Goal: Use online tool/utility: Utilize a website feature to perform a specific function

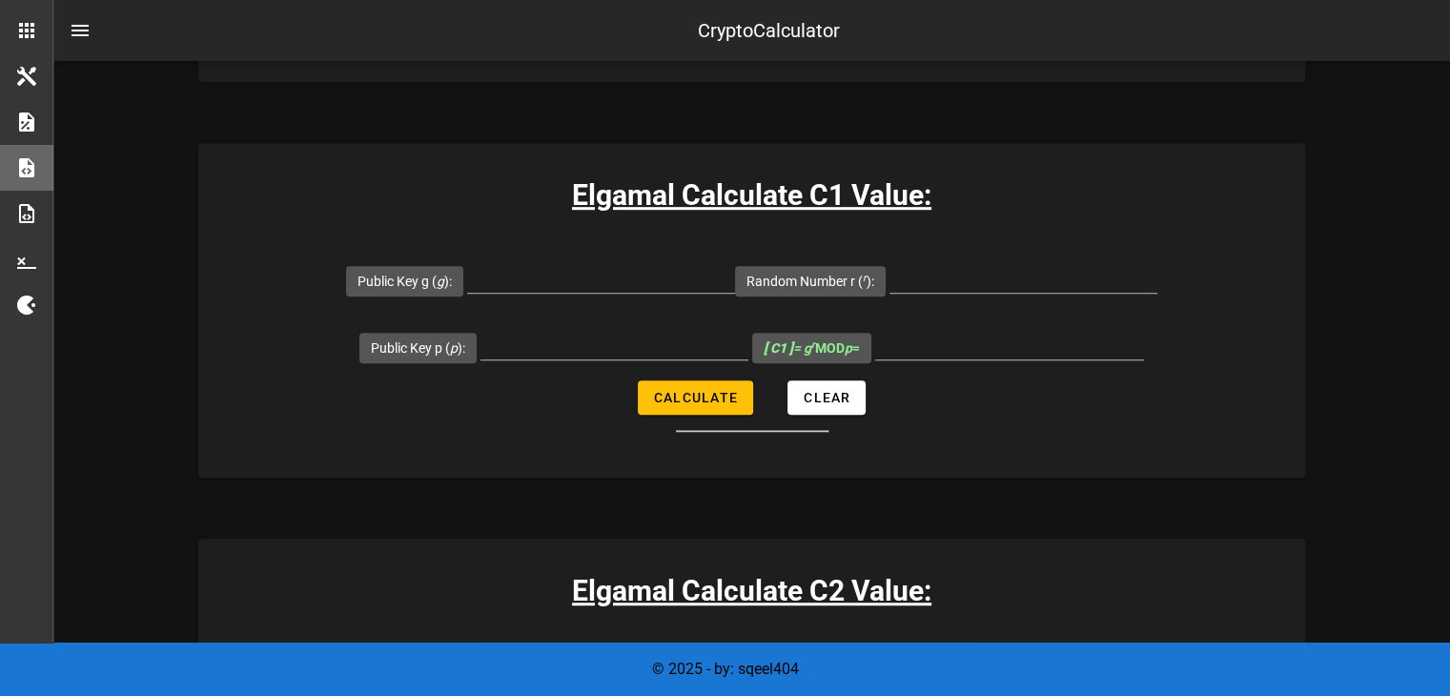
scroll to position [1144, 0]
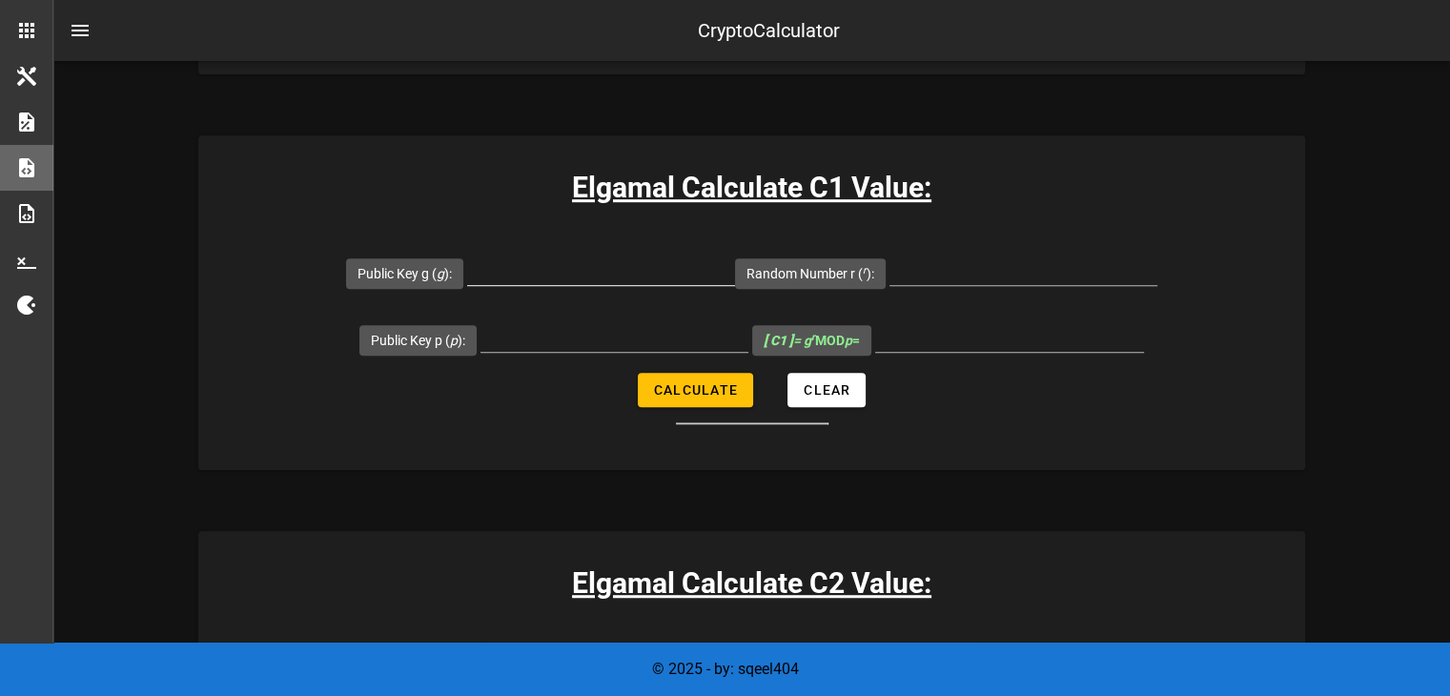
click at [578, 274] on input "Public Key g ( g ):" at bounding box center [601, 270] width 268 height 31
type input "6"
type input "5"
click at [1018, 275] on input "Random Number r ( r ):" at bounding box center [1024, 270] width 268 height 31
type input "6"
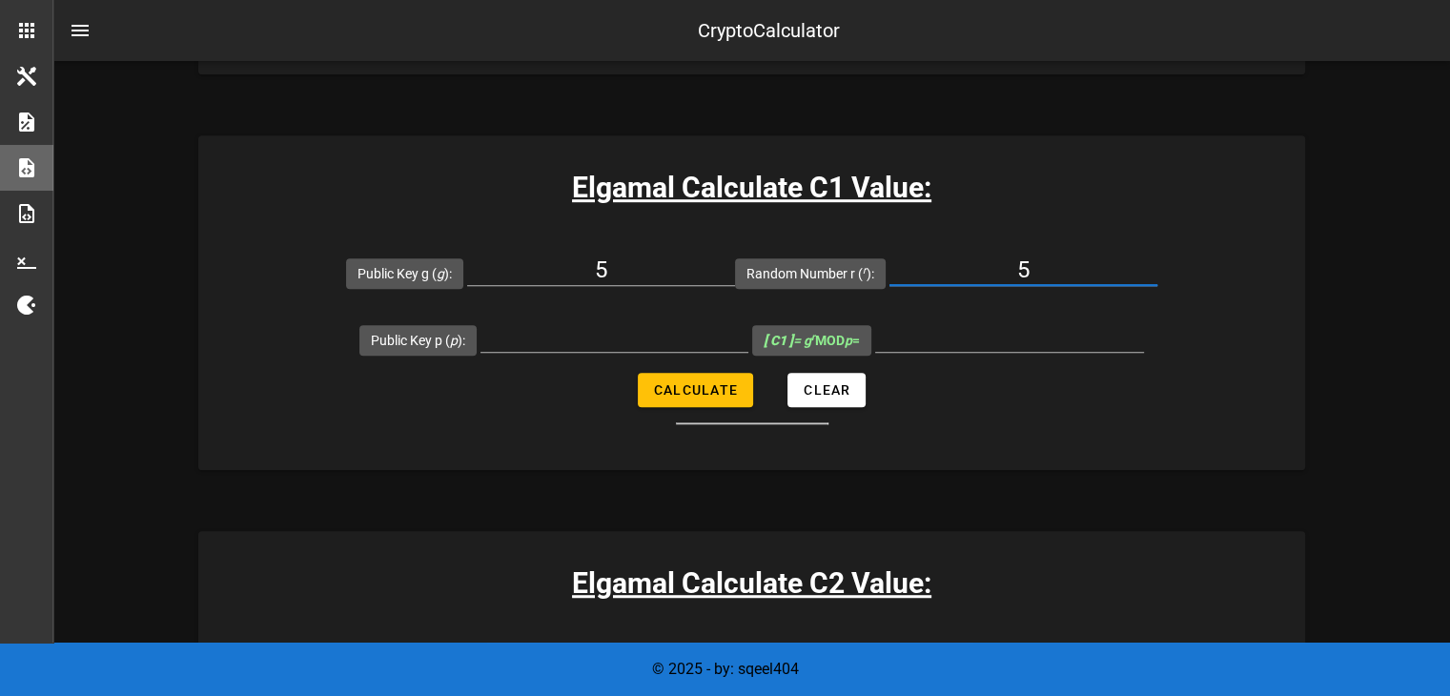
type input "5"
click at [604, 341] on input "Public Key p ( p ):" at bounding box center [615, 336] width 268 height 31
type input "29"
click at [708, 390] on span "Calculate" at bounding box center [695, 389] width 85 height 15
type input "22"
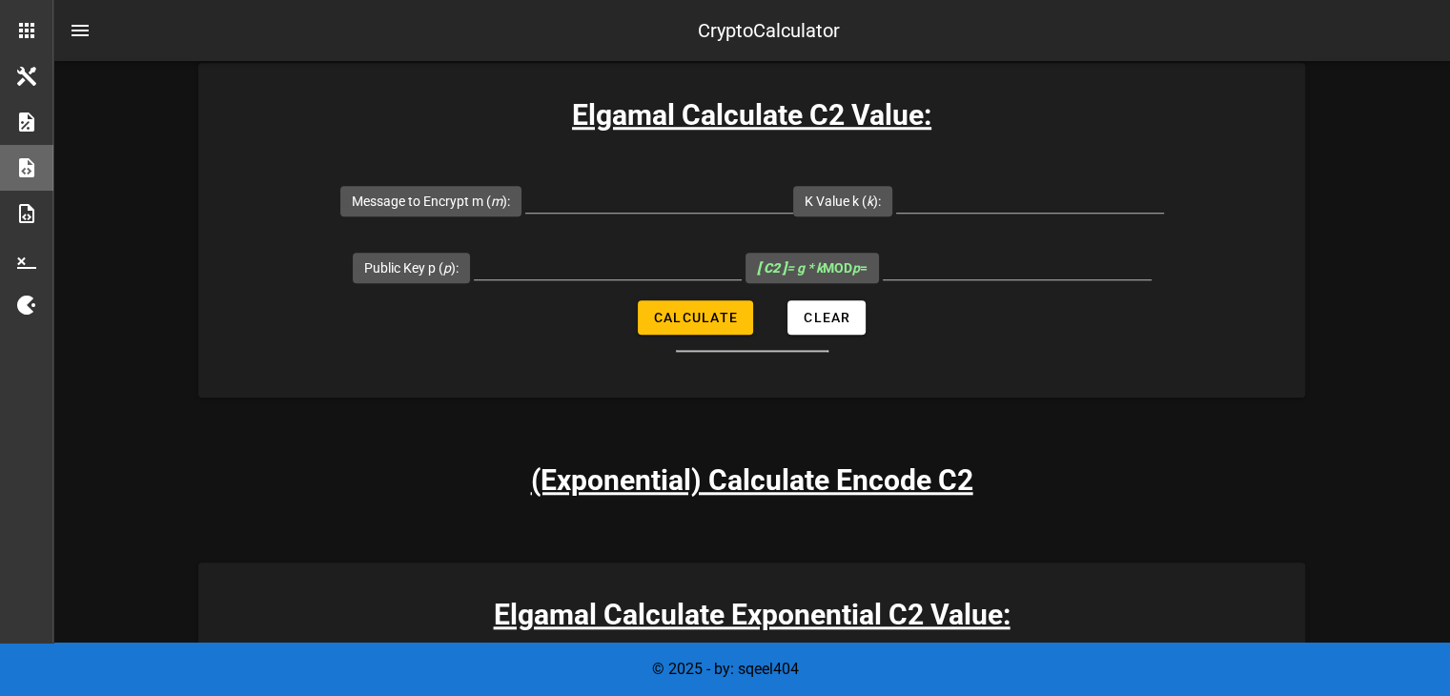
scroll to position [1621, 0]
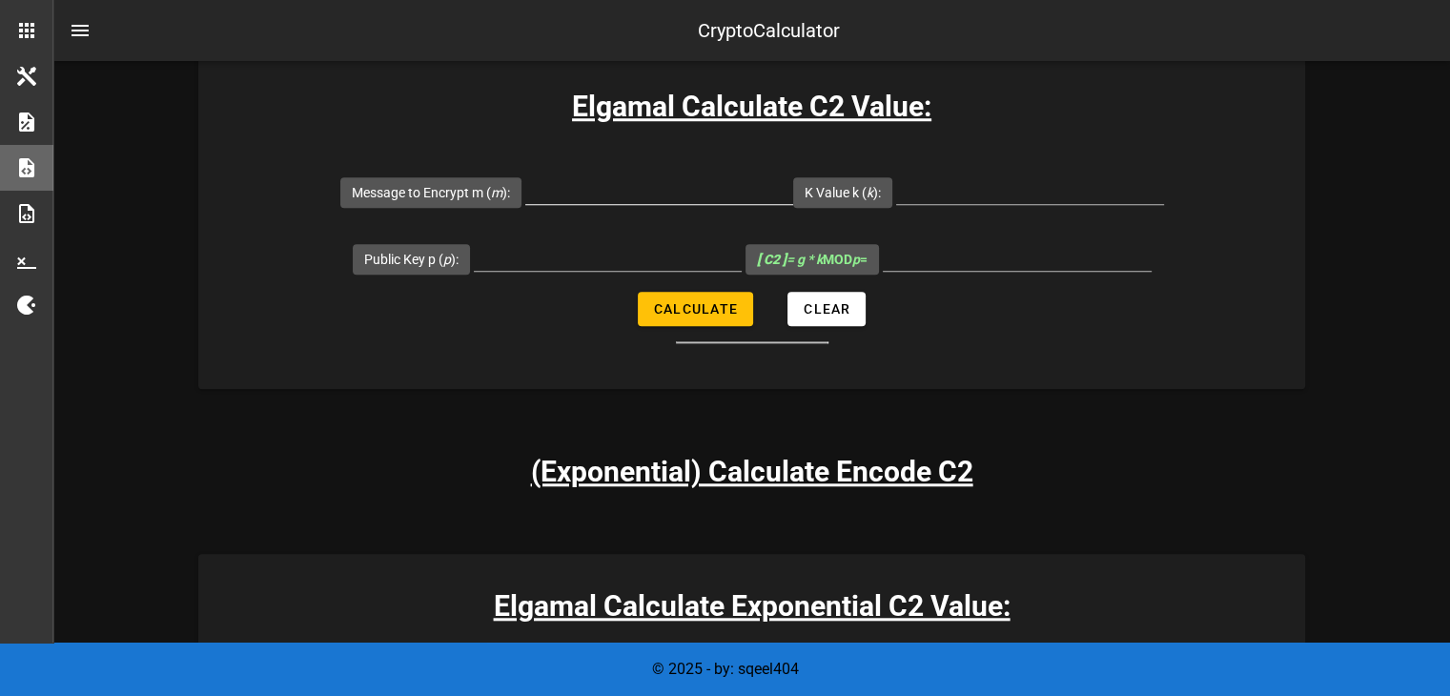
click at [584, 186] on input "Message to Encrypt m ( m ):" at bounding box center [659, 189] width 268 height 31
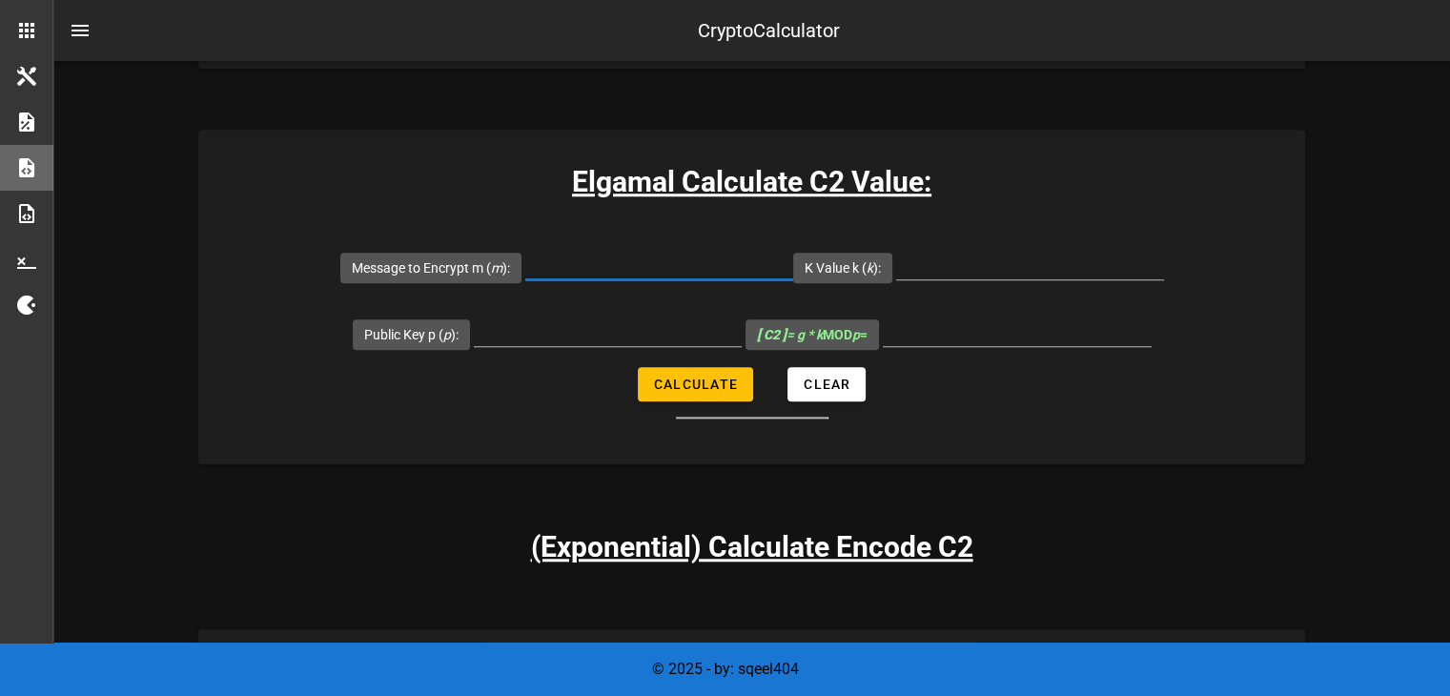
scroll to position [1525, 0]
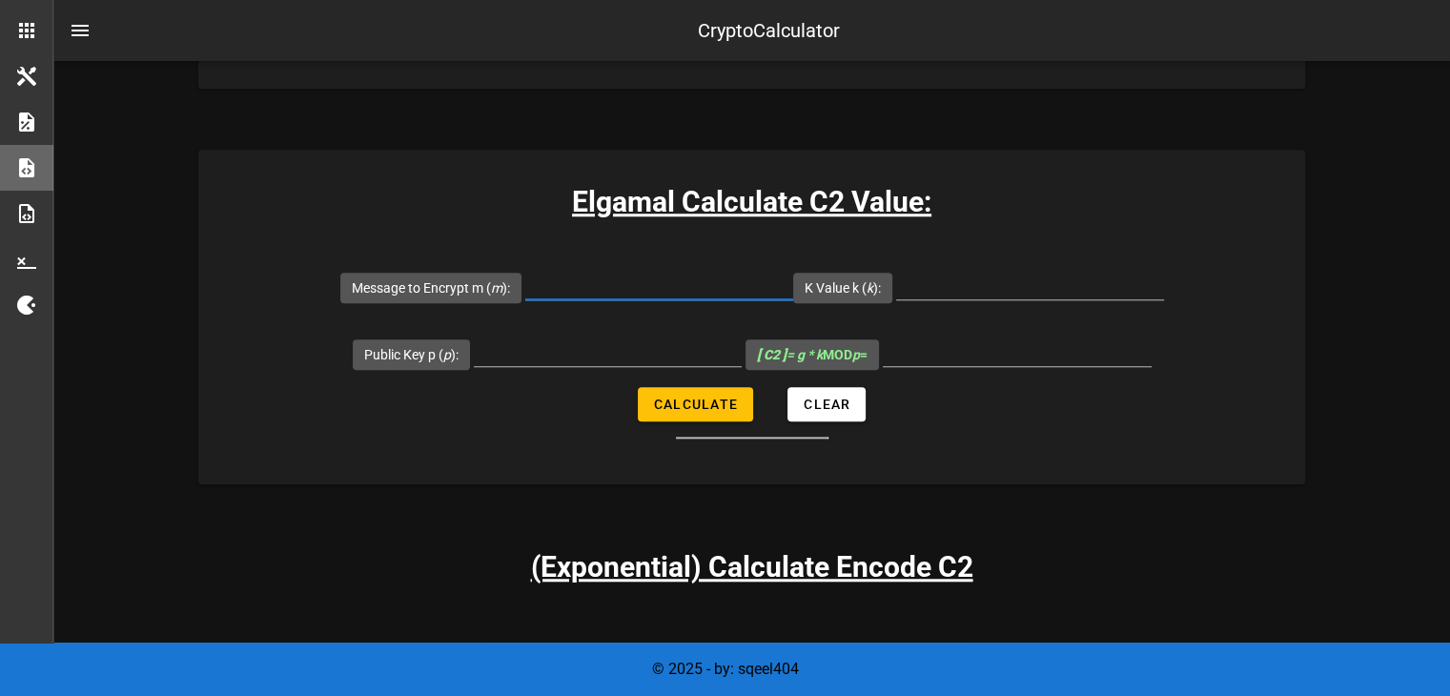
type input "6"
type input "7"
click at [988, 257] on div at bounding box center [1030, 288] width 268 height 63
click at [993, 281] on input "K Value k ( k ):" at bounding box center [1030, 284] width 268 height 31
type input "5"
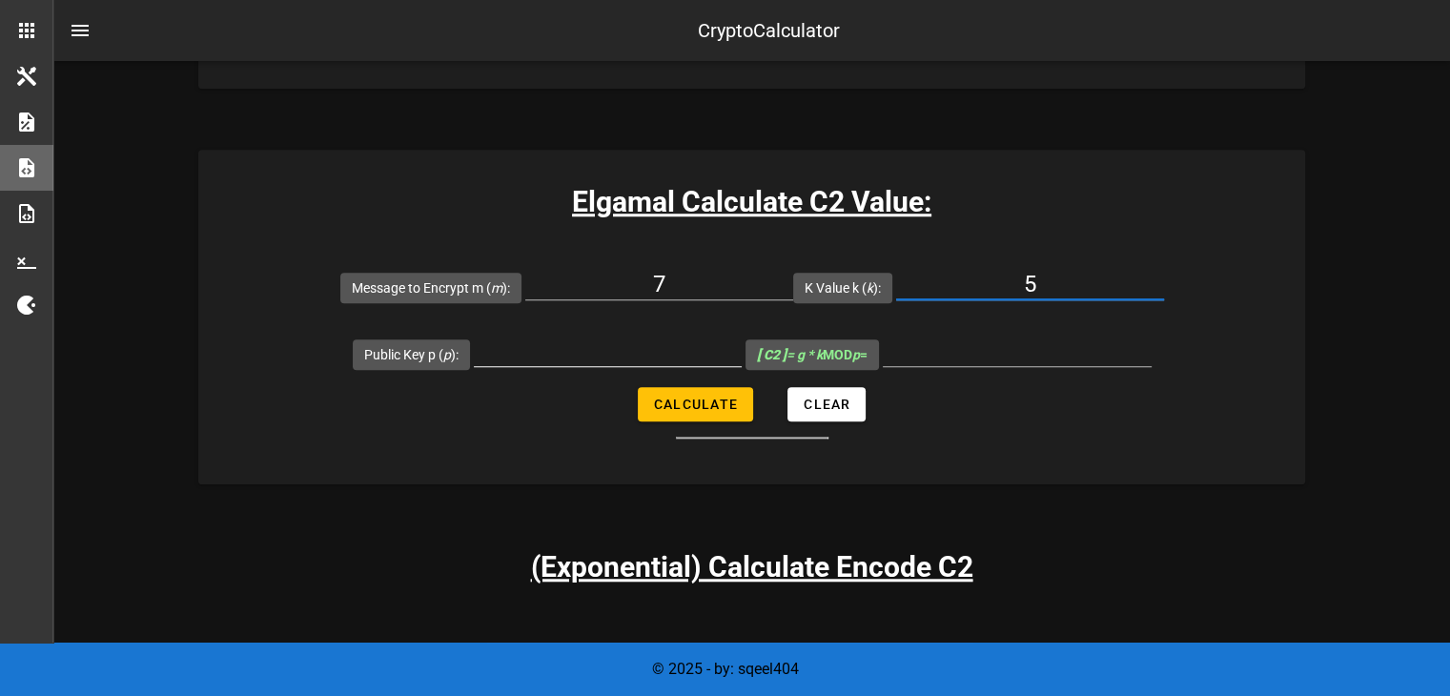
click at [663, 343] on input "Public Key p ( p ):" at bounding box center [608, 351] width 268 height 31
type input "29"
click at [705, 400] on span "Calculate" at bounding box center [695, 404] width 85 height 15
type input "6"
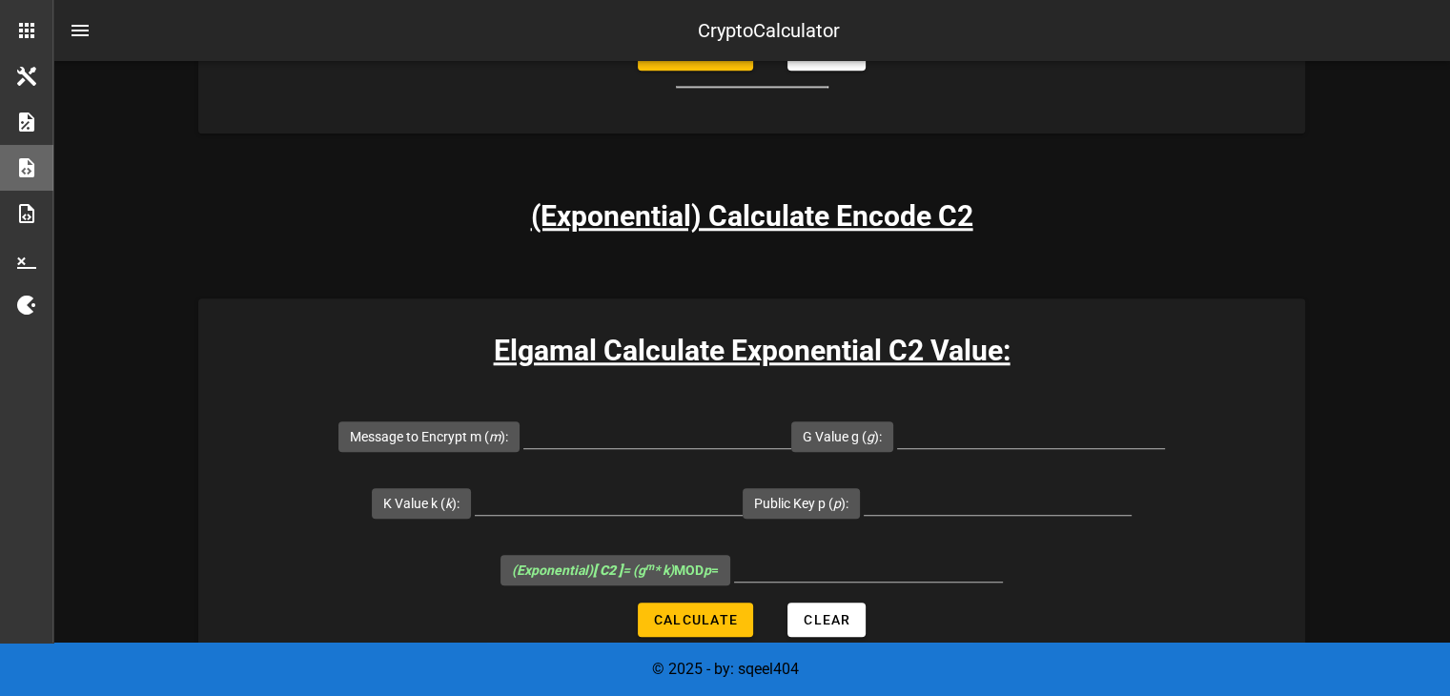
scroll to position [1907, 0]
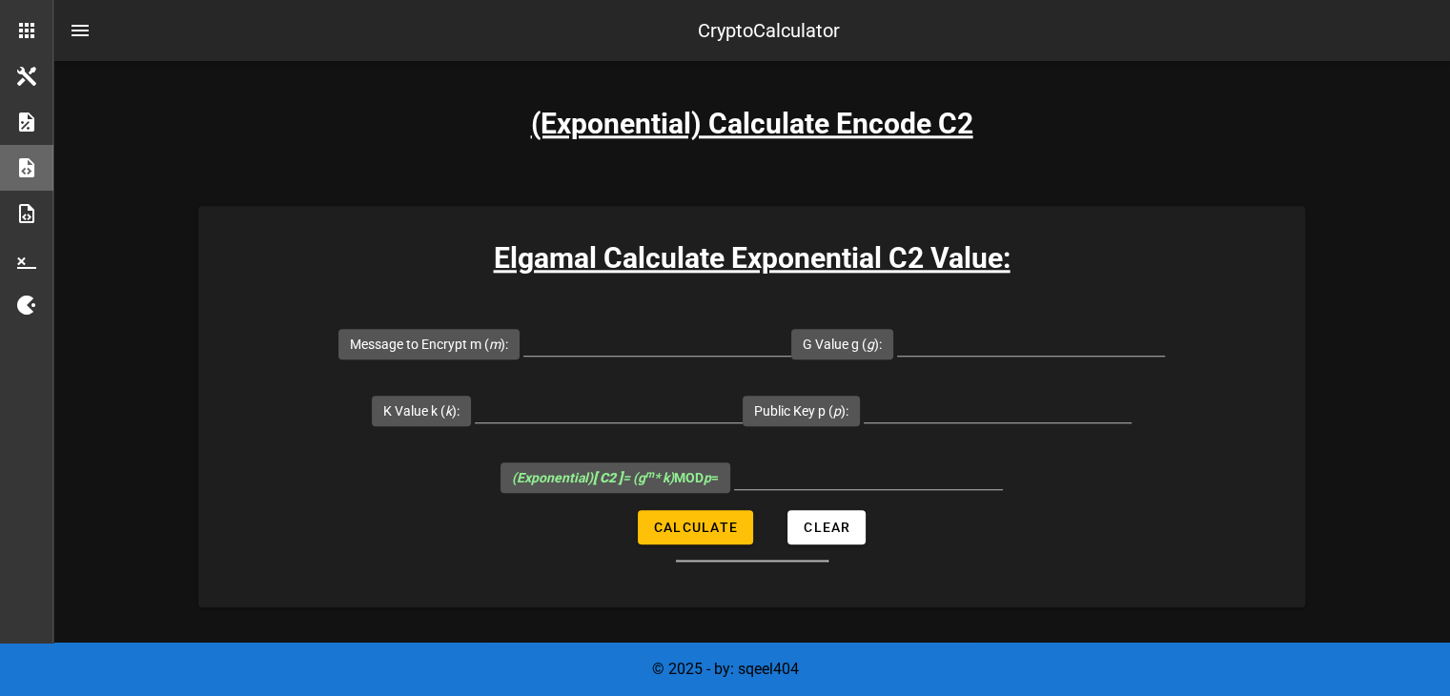
scroll to position [2002, 0]
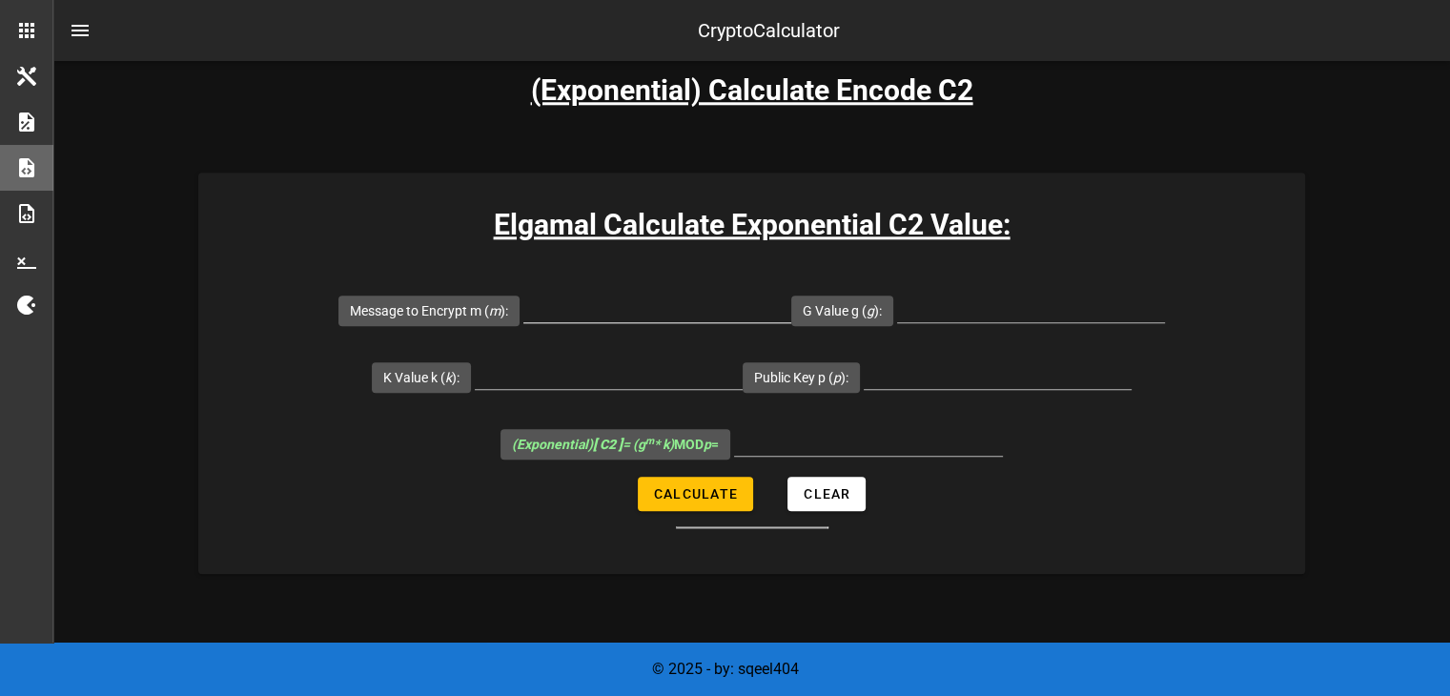
click at [652, 303] on input "Message to Encrypt m ( m ):" at bounding box center [657, 307] width 268 height 31
type input "7"
click at [1030, 308] on input "G Value g ( g ):" at bounding box center [1031, 307] width 268 height 31
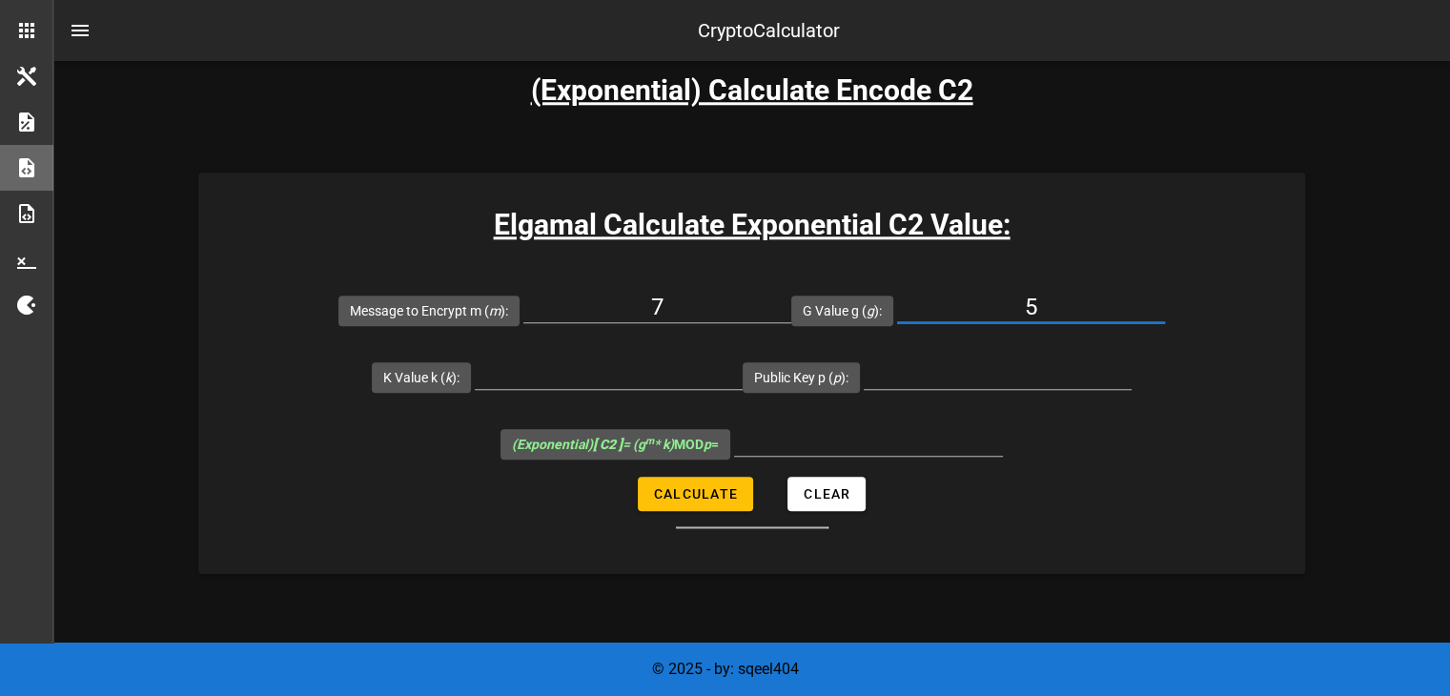
type input "5"
click at [606, 378] on input "K Value k ( k ):" at bounding box center [609, 373] width 268 height 31
type input "5"
click at [1002, 386] on div at bounding box center [998, 373] width 268 height 31
type input "29"
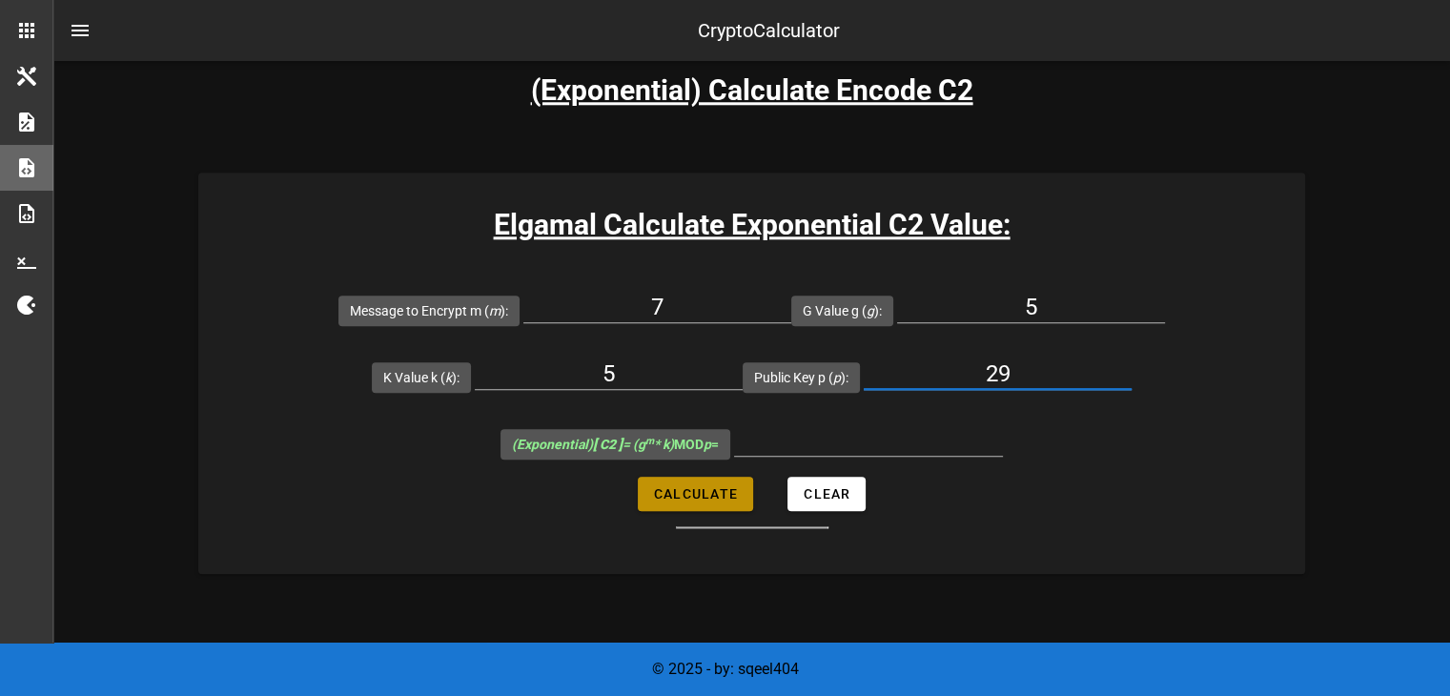
click at [729, 494] on span "Calculate" at bounding box center [695, 493] width 85 height 15
type input "24"
click at [894, 442] on input "24" at bounding box center [868, 440] width 269 height 31
click at [891, 441] on input "24" at bounding box center [868, 440] width 269 height 31
click at [890, 440] on input "24" at bounding box center [868, 440] width 269 height 31
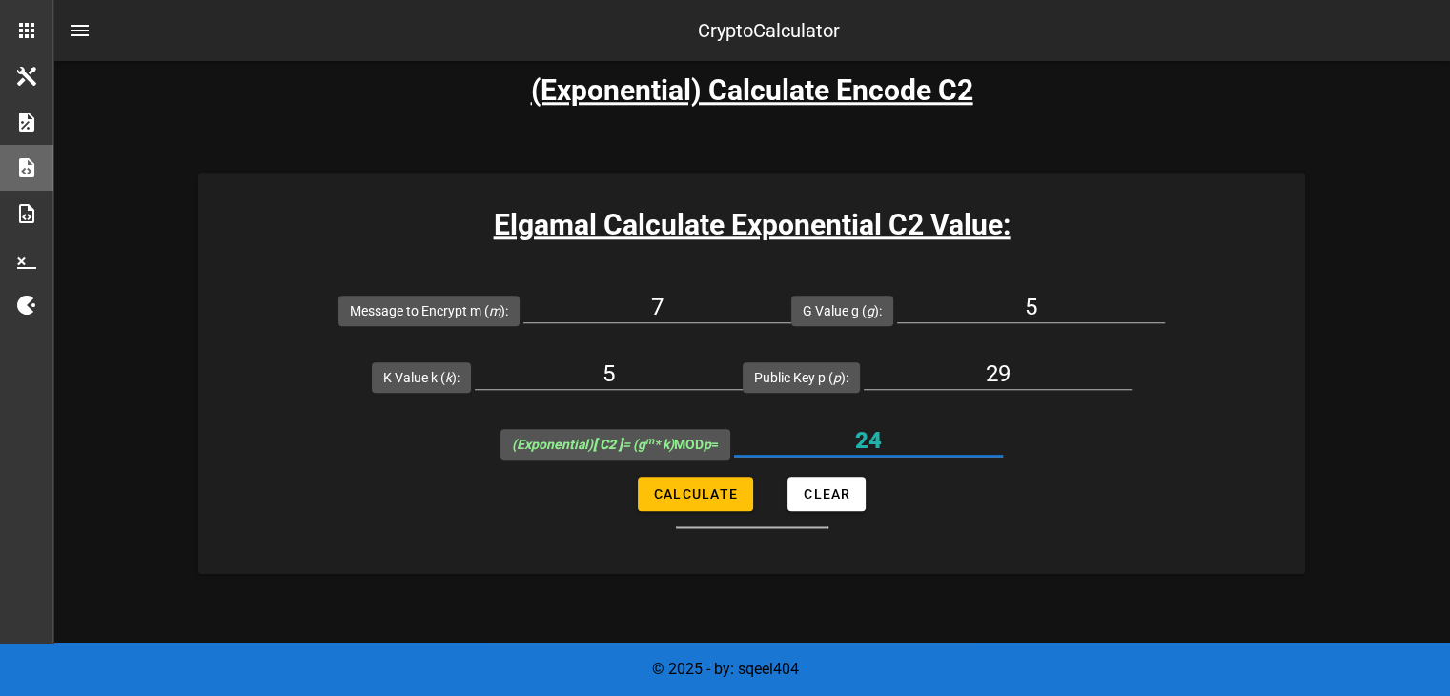
click at [858, 433] on input "24" at bounding box center [868, 440] width 269 height 31
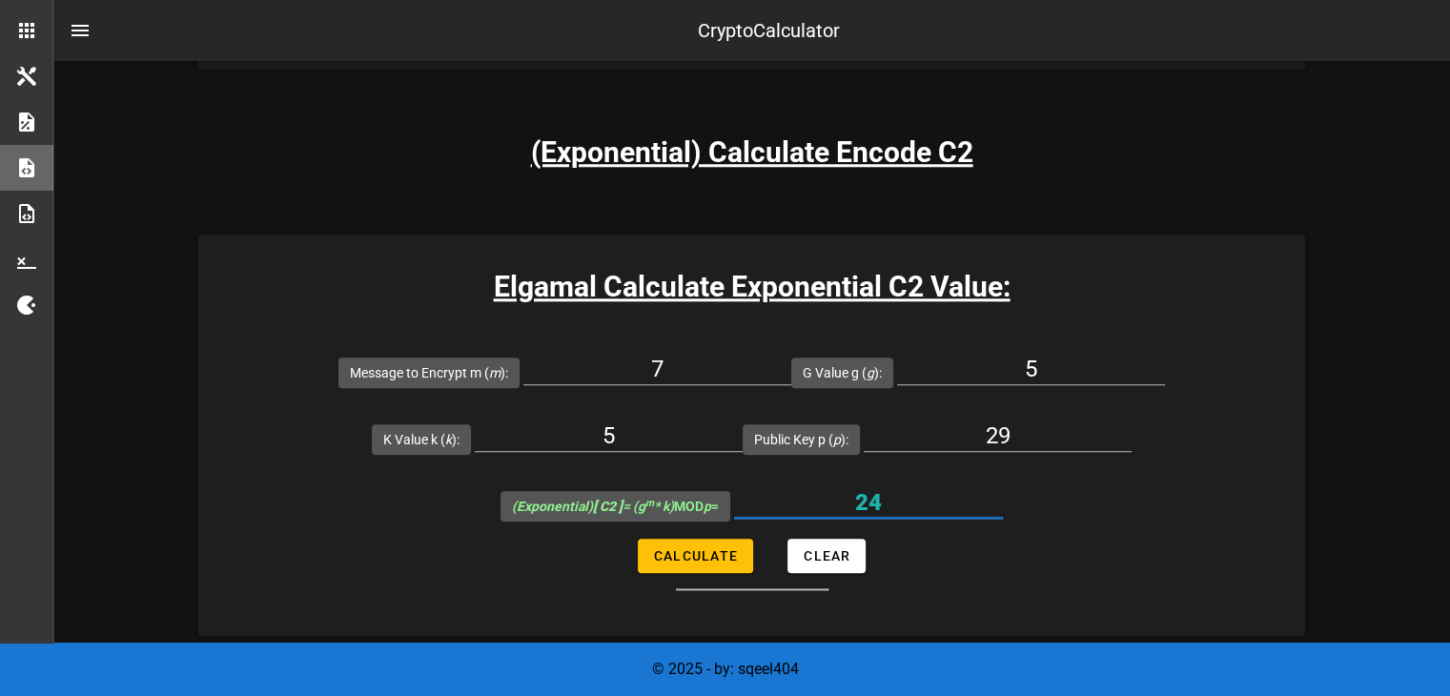
scroll to position [1907, 0]
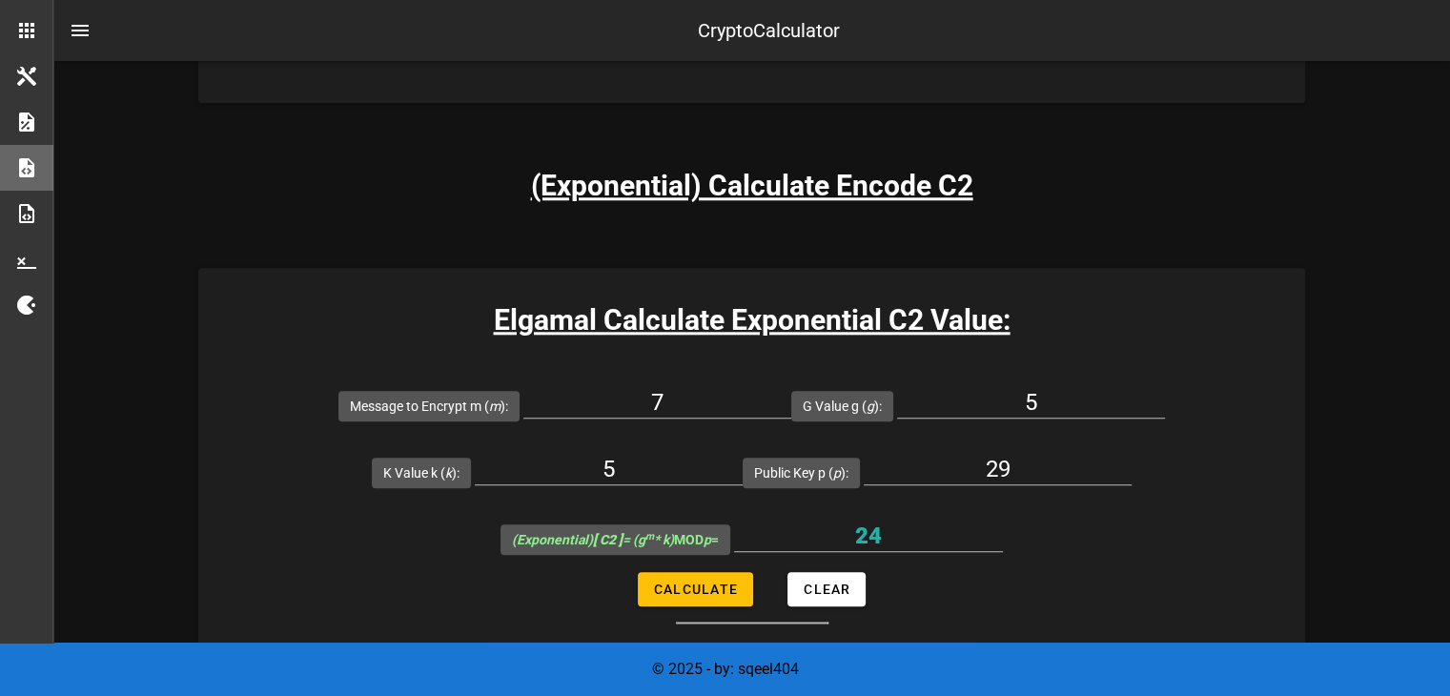
click at [690, 184] on h3 "(Exponential) Calculate Encode C2" at bounding box center [752, 185] width 442 height 43
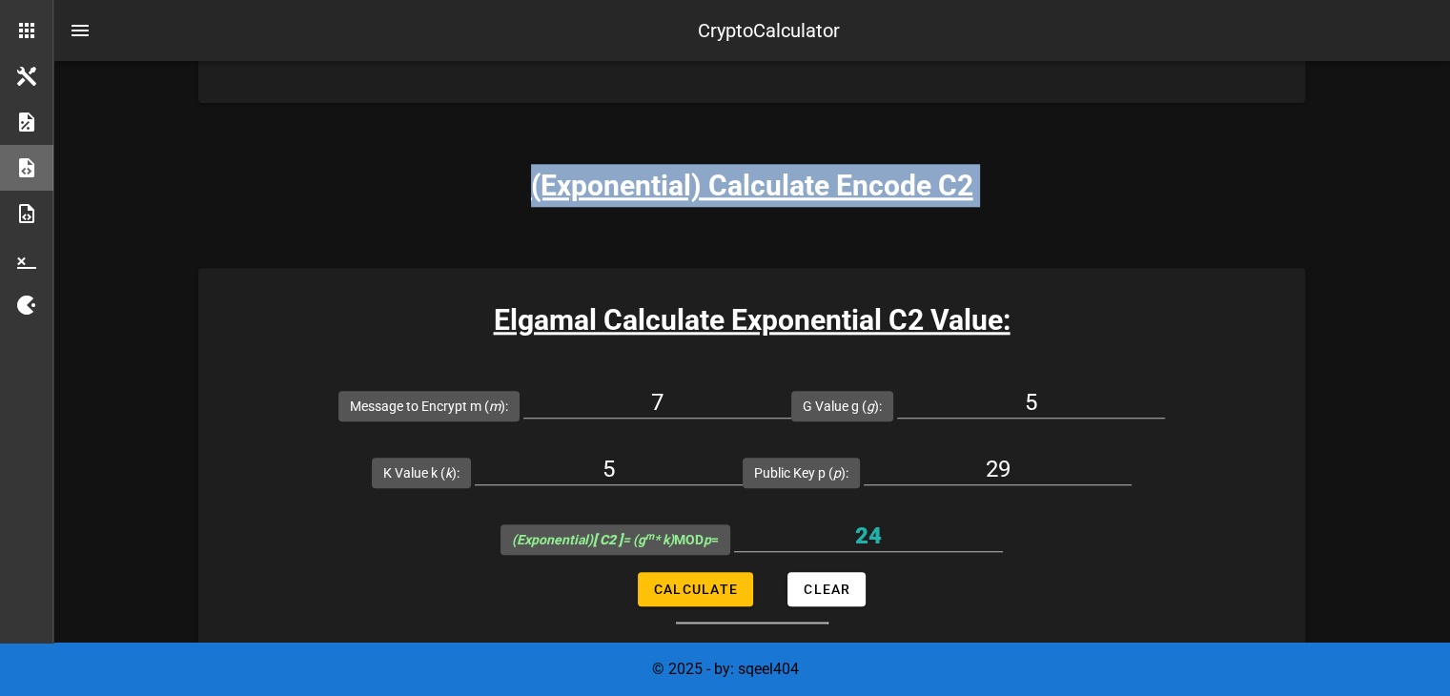
click at [690, 184] on h3 "(Exponential) Calculate Encode C2" at bounding box center [752, 185] width 442 height 43
copy div "(Exponential) Calculate Encode C2"
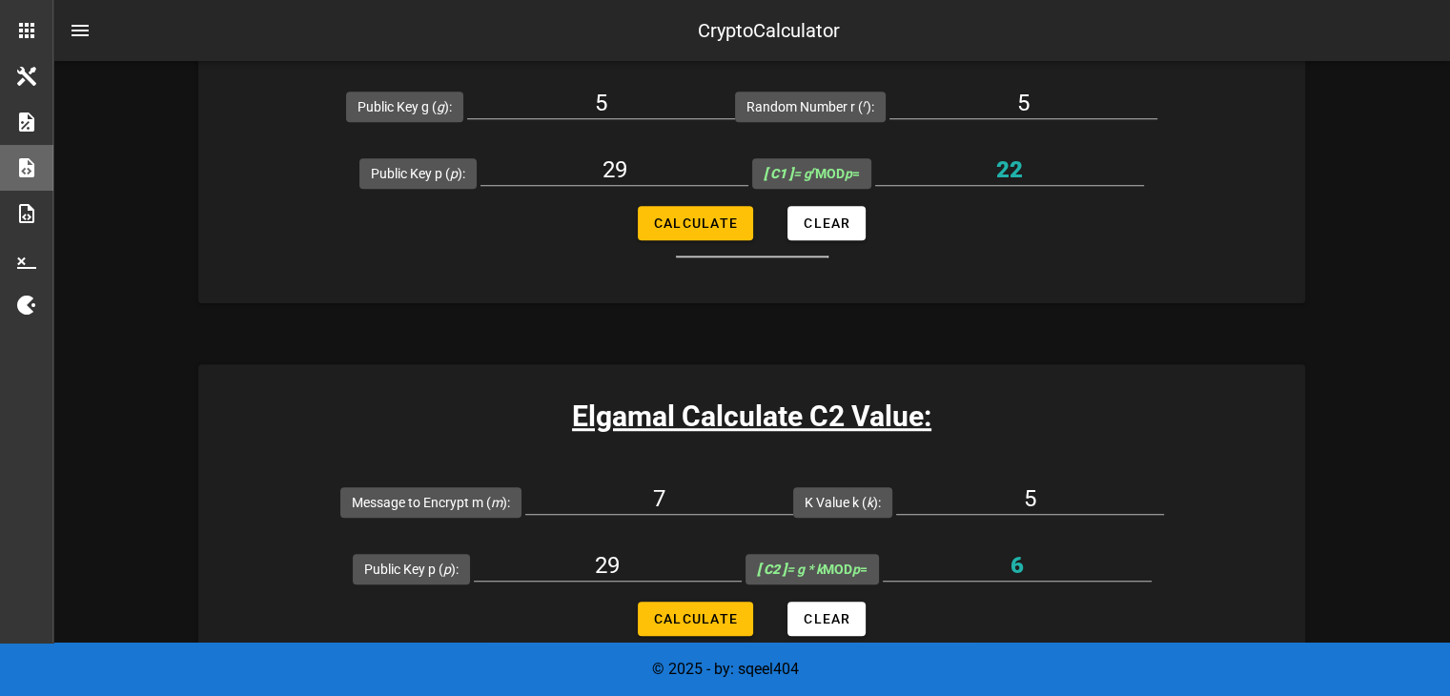
scroll to position [1273, 0]
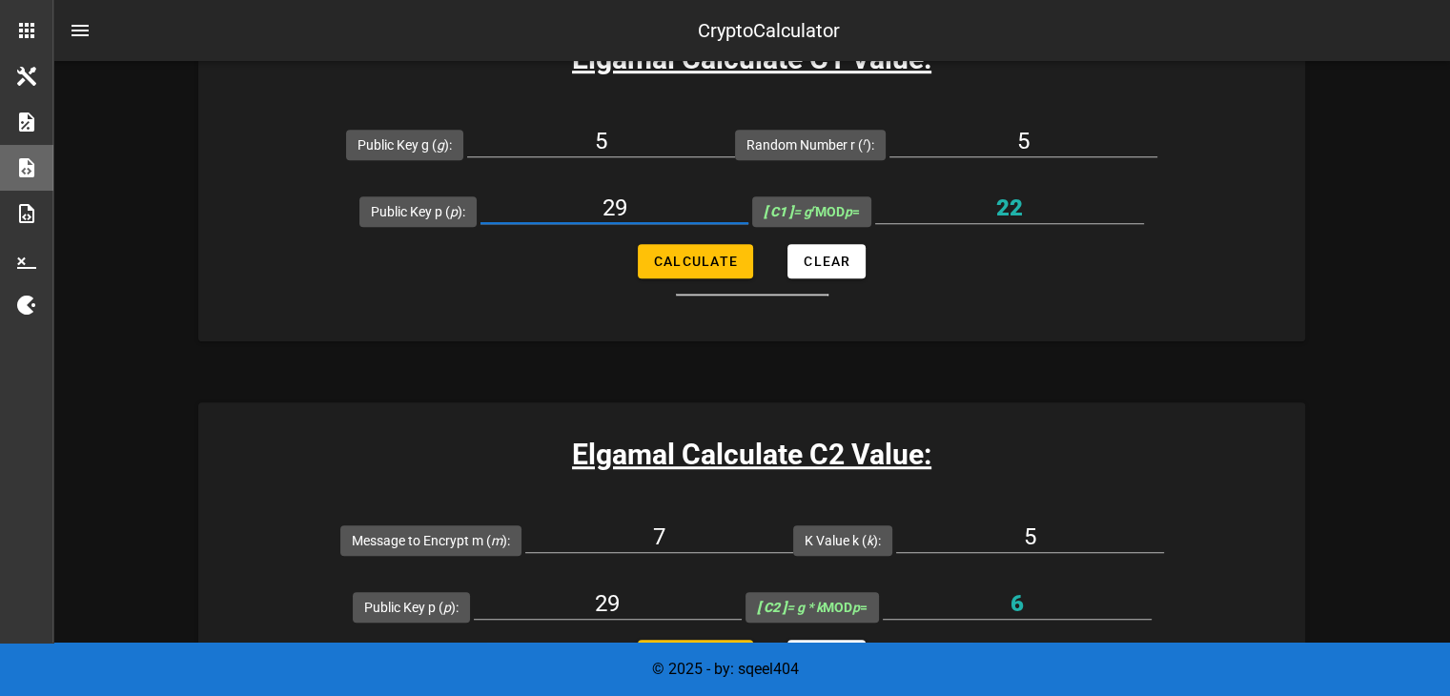
click at [670, 211] on input "29" at bounding box center [615, 208] width 268 height 31
type input "2"
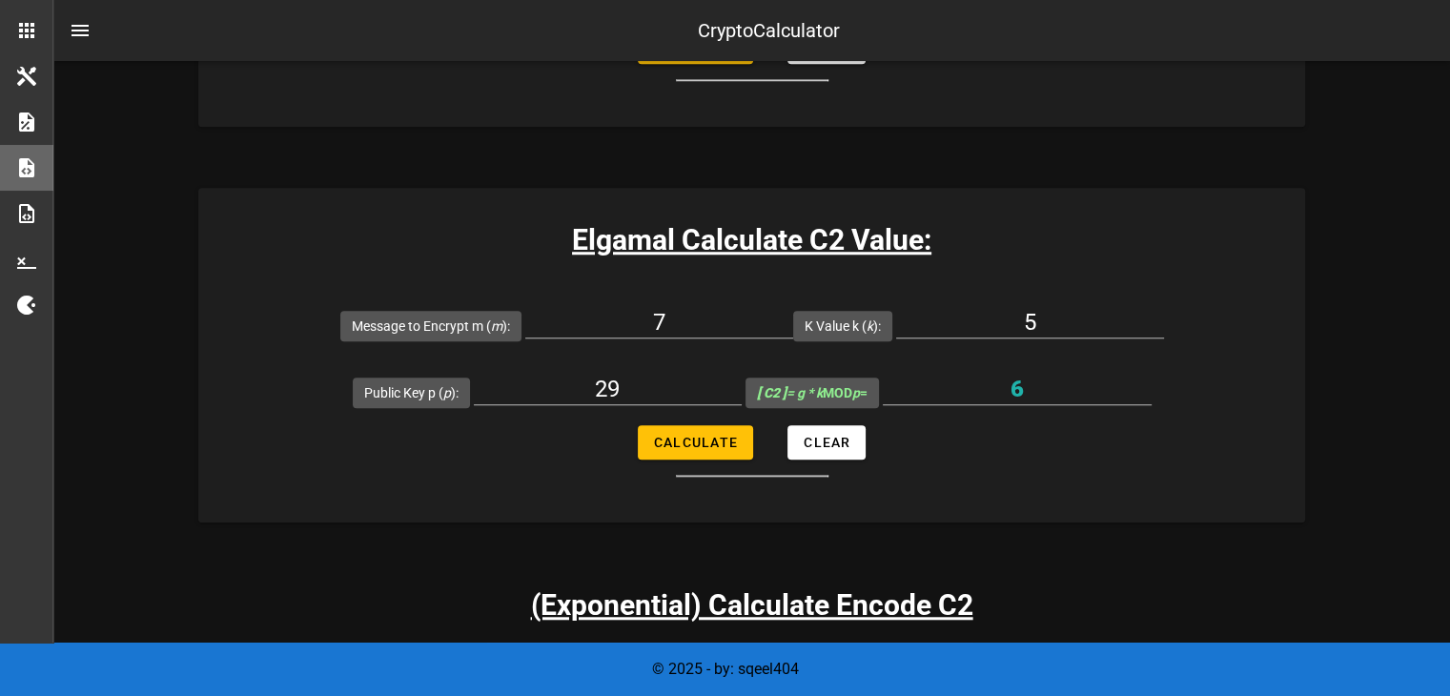
scroll to position [1559, 0]
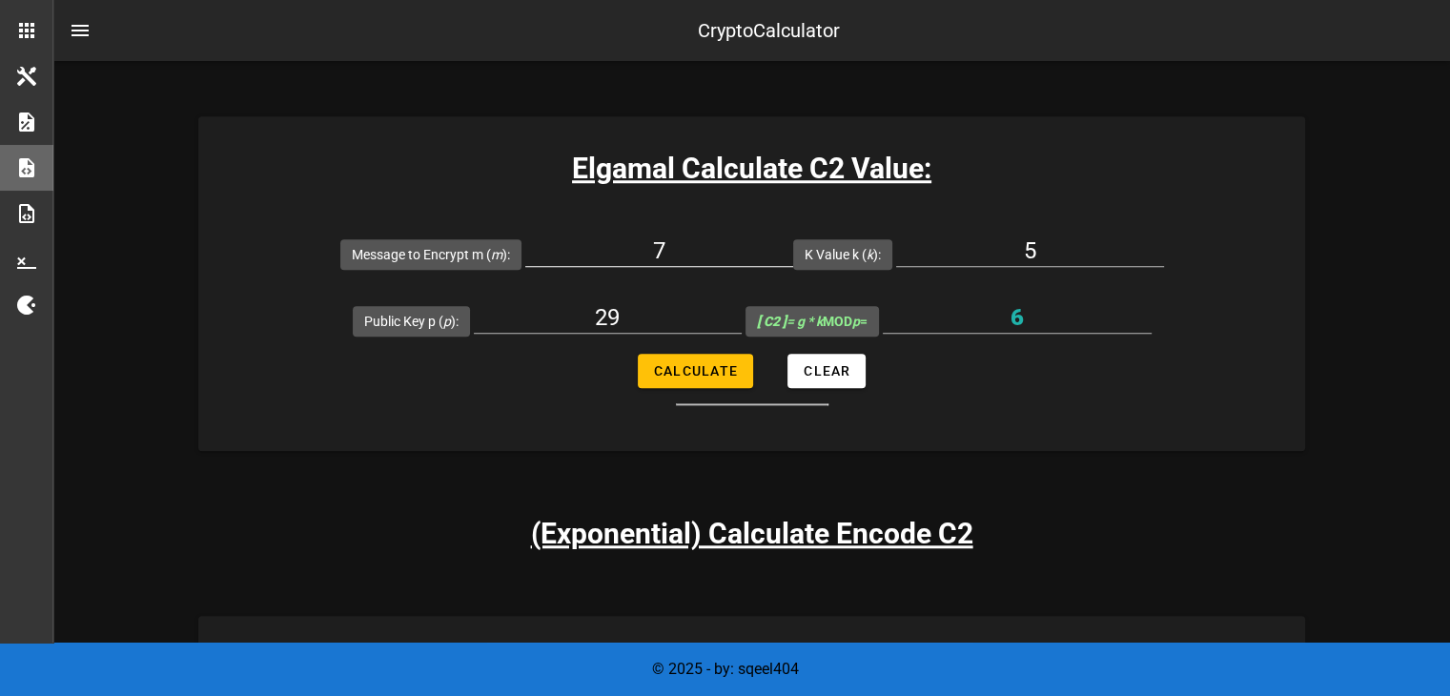
type input "29"
click at [712, 251] on input "7" at bounding box center [659, 250] width 268 height 31
click at [1080, 245] on input "5" at bounding box center [1030, 250] width 268 height 31
type input "25"
click at [701, 382] on button "Calculate" at bounding box center [695, 371] width 115 height 34
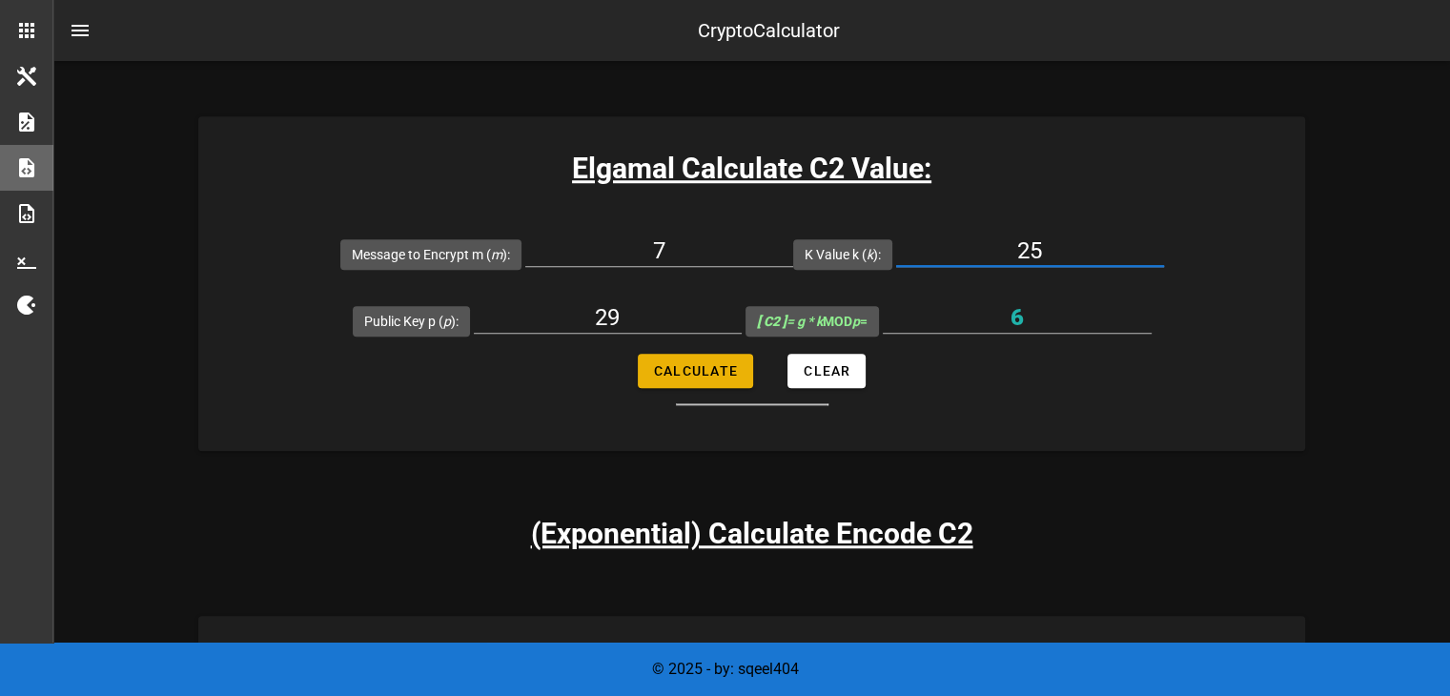
type input "1"
click at [1031, 321] on input "1" at bounding box center [1017, 317] width 269 height 31
click at [1032, 321] on input "1" at bounding box center [1017, 317] width 269 height 31
click at [1005, 352] on form "Message to Encrypt m ( m ): 7 K Value k ( k ): 25 Public Key p ( p ): 29 [ C2 ]…" at bounding box center [751, 312] width 1107 height 185
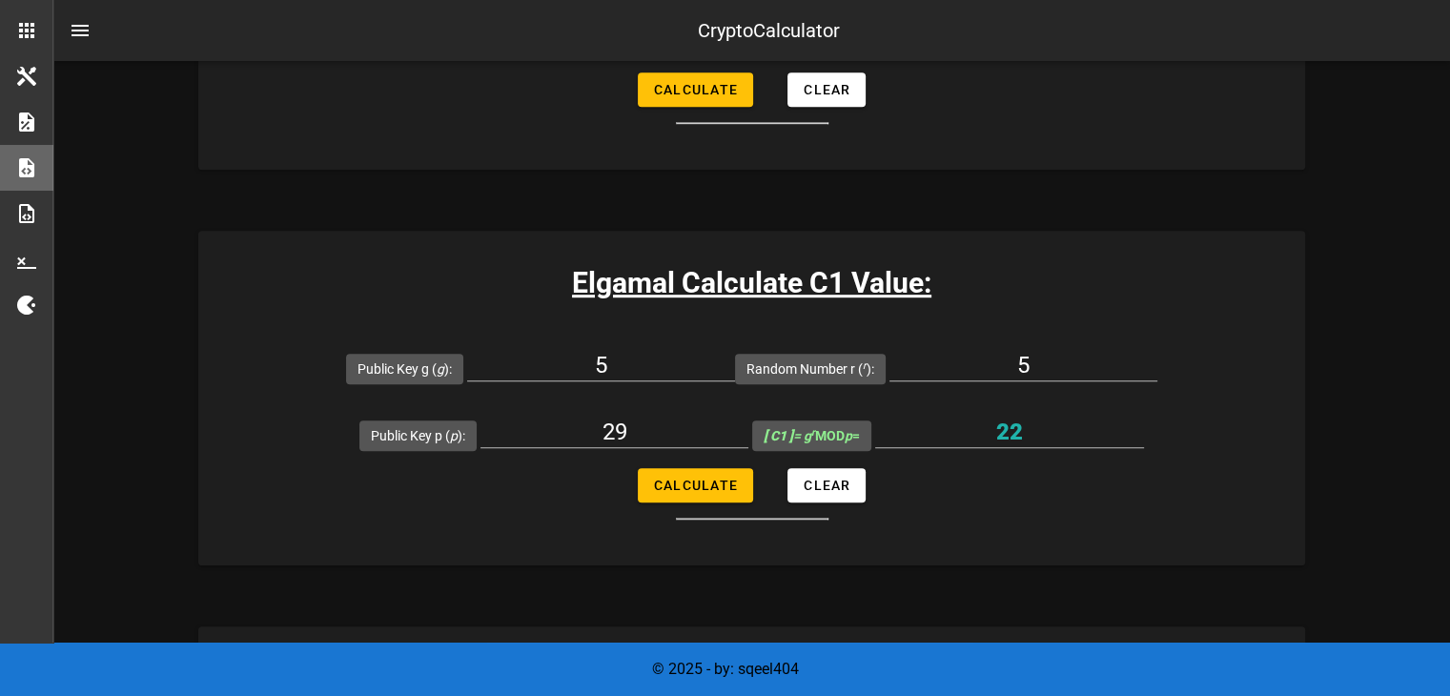
scroll to position [1082, 0]
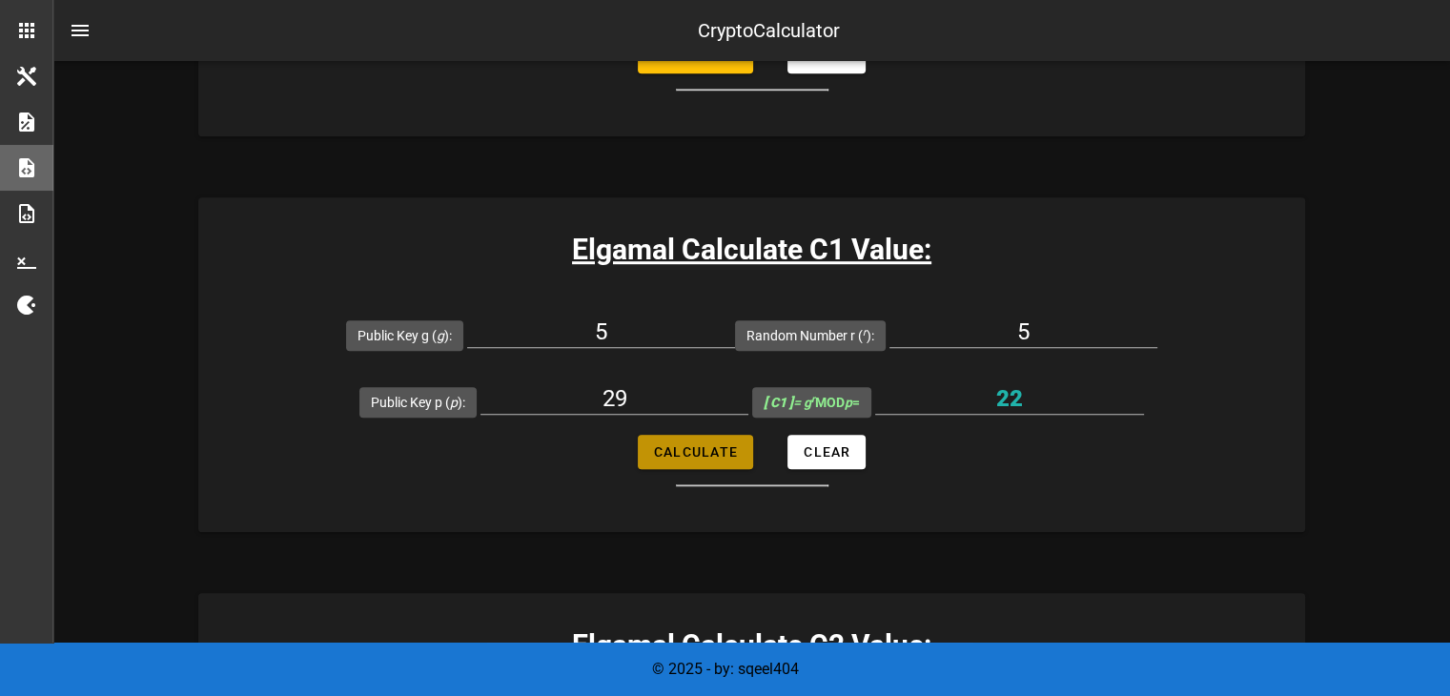
click at [677, 452] on span "Calculate" at bounding box center [695, 451] width 85 height 15
type input "22"
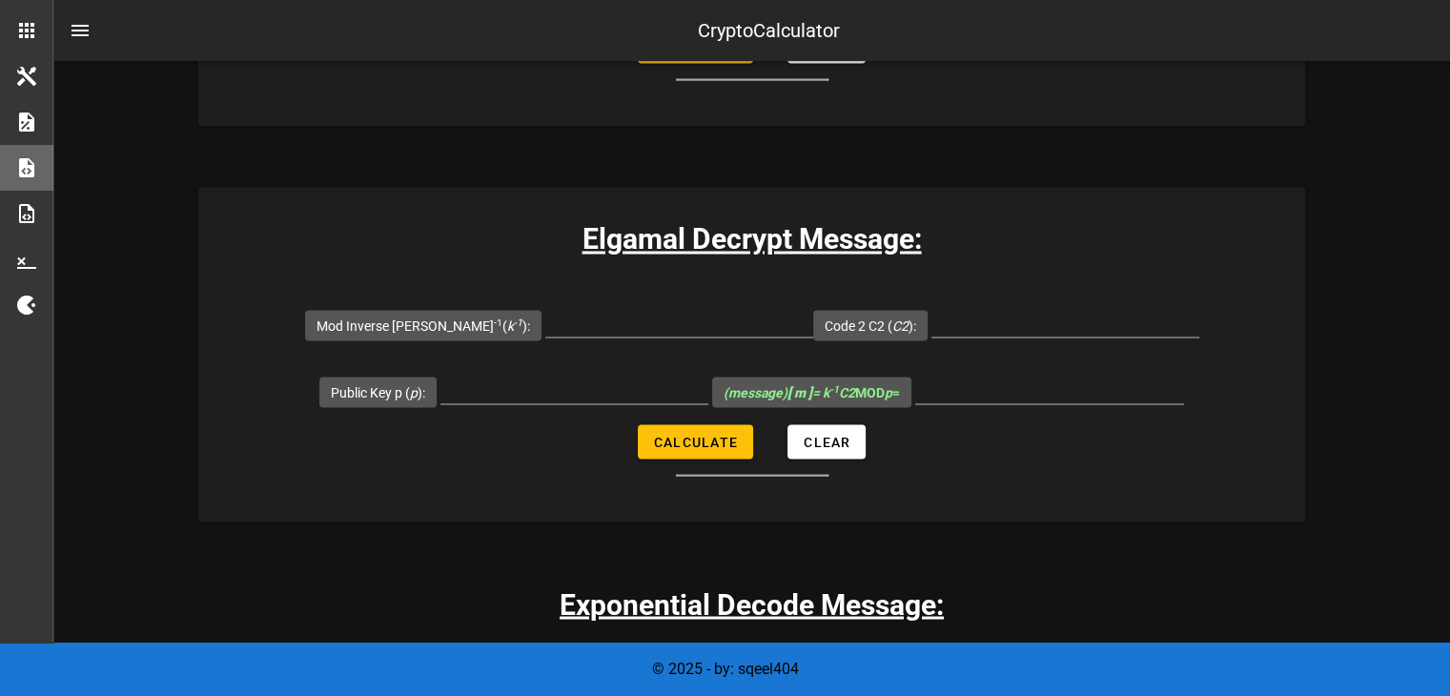
scroll to position [3370, 0]
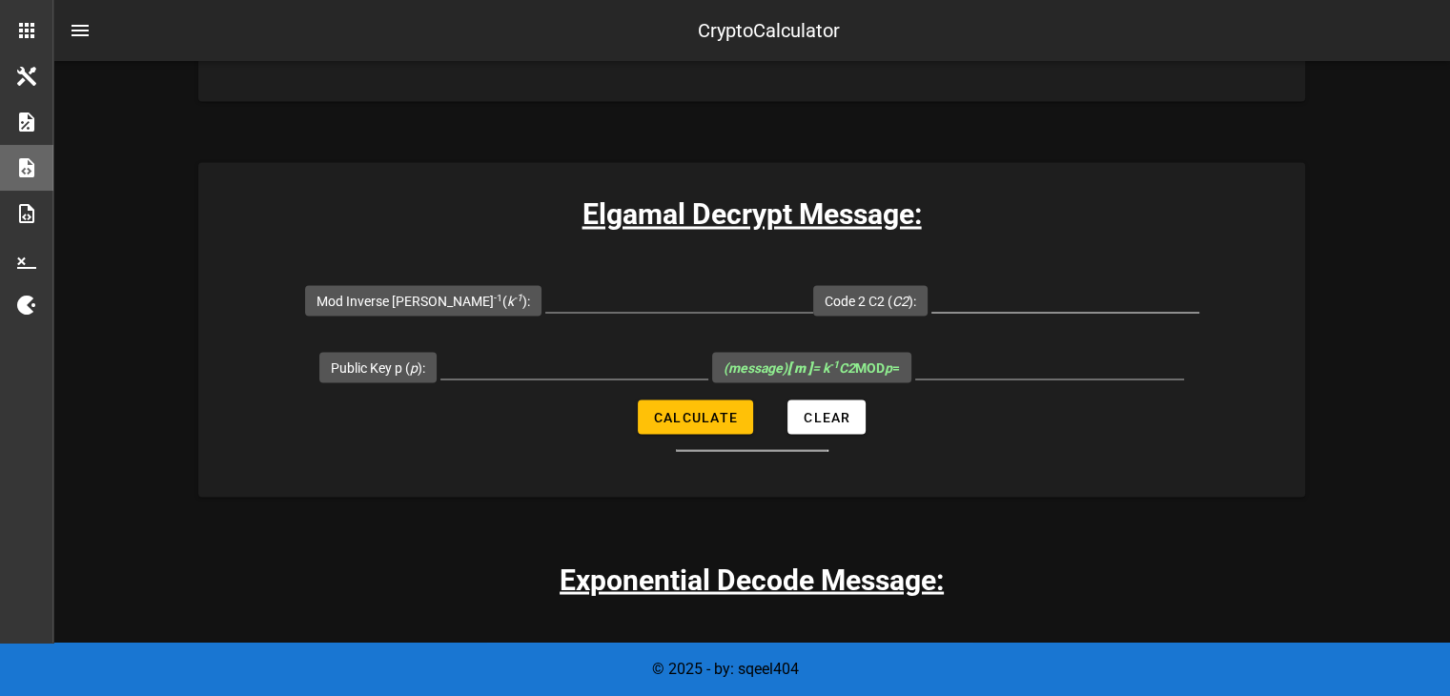
click at [943, 297] on input "Code 2 C2 ( C2 ):" at bounding box center [1065, 296] width 268 height 31
type input "1"
click at [641, 294] on input "Mod Inverse [PERSON_NAME] -1 ( k -1 ):" at bounding box center [679, 296] width 268 height 31
type input "7"
click at [601, 357] on input "Public Key p ( p ):" at bounding box center [574, 363] width 268 height 31
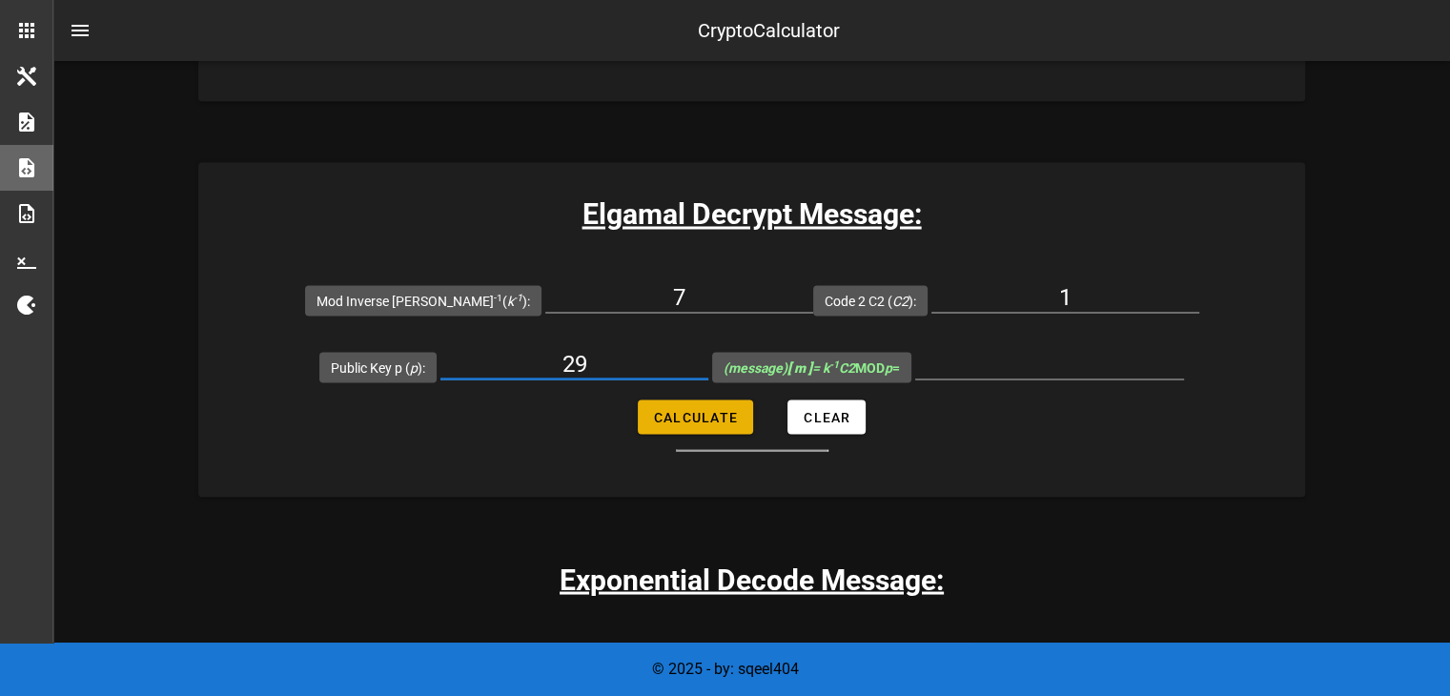
type input "29"
click at [702, 414] on span "Calculate" at bounding box center [695, 416] width 85 height 15
type input "7"
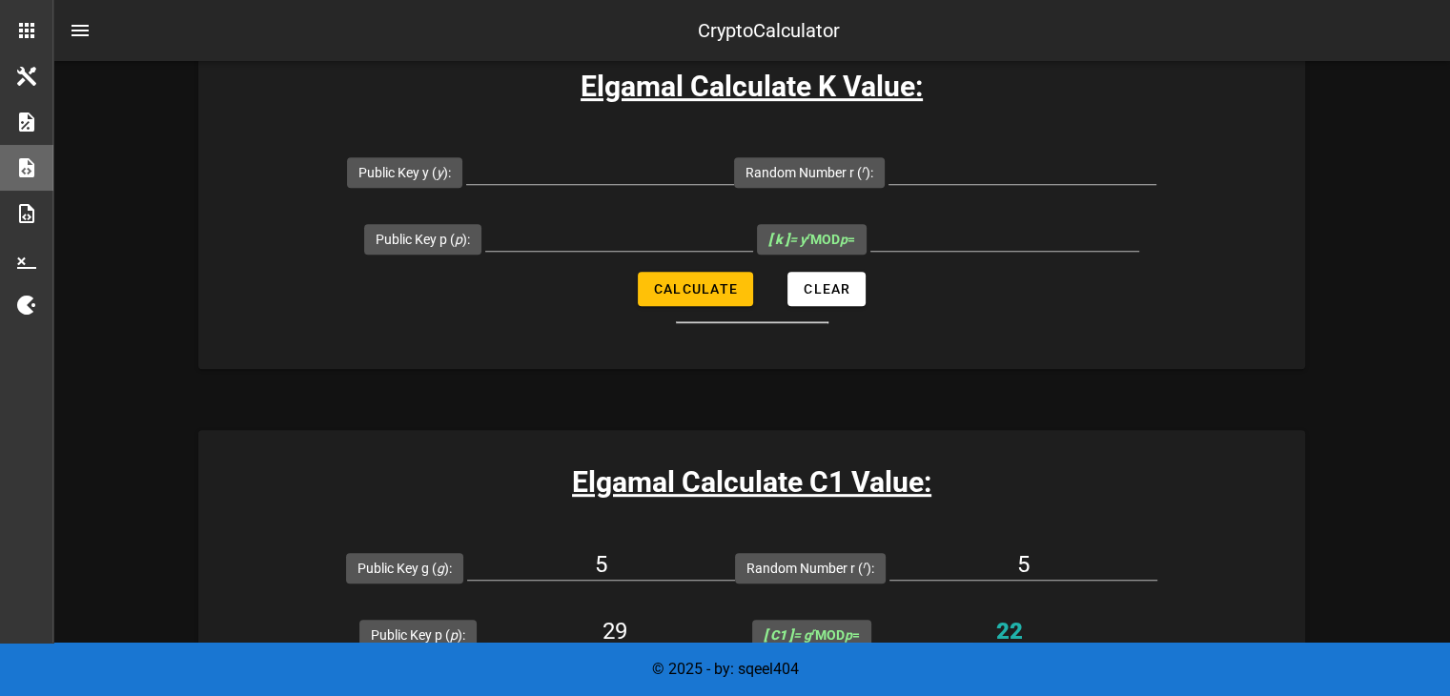
scroll to position [0, 0]
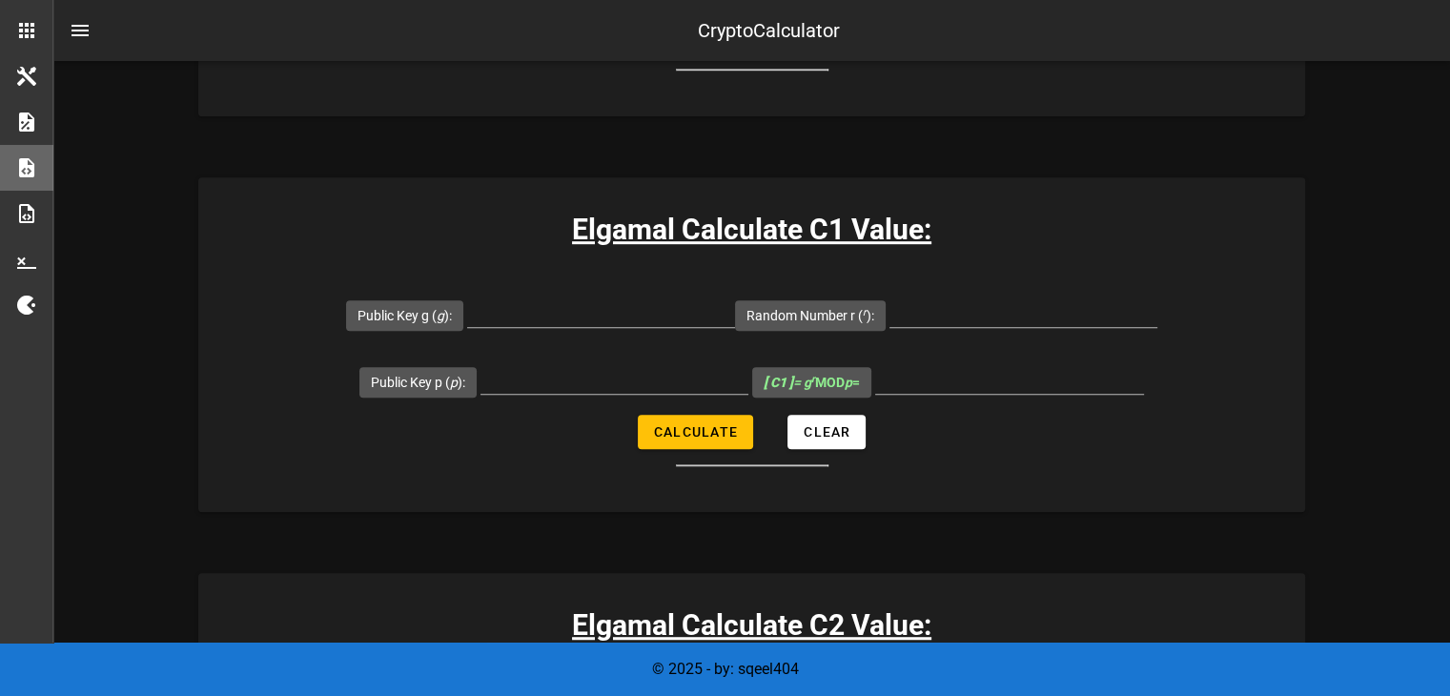
scroll to position [1144, 0]
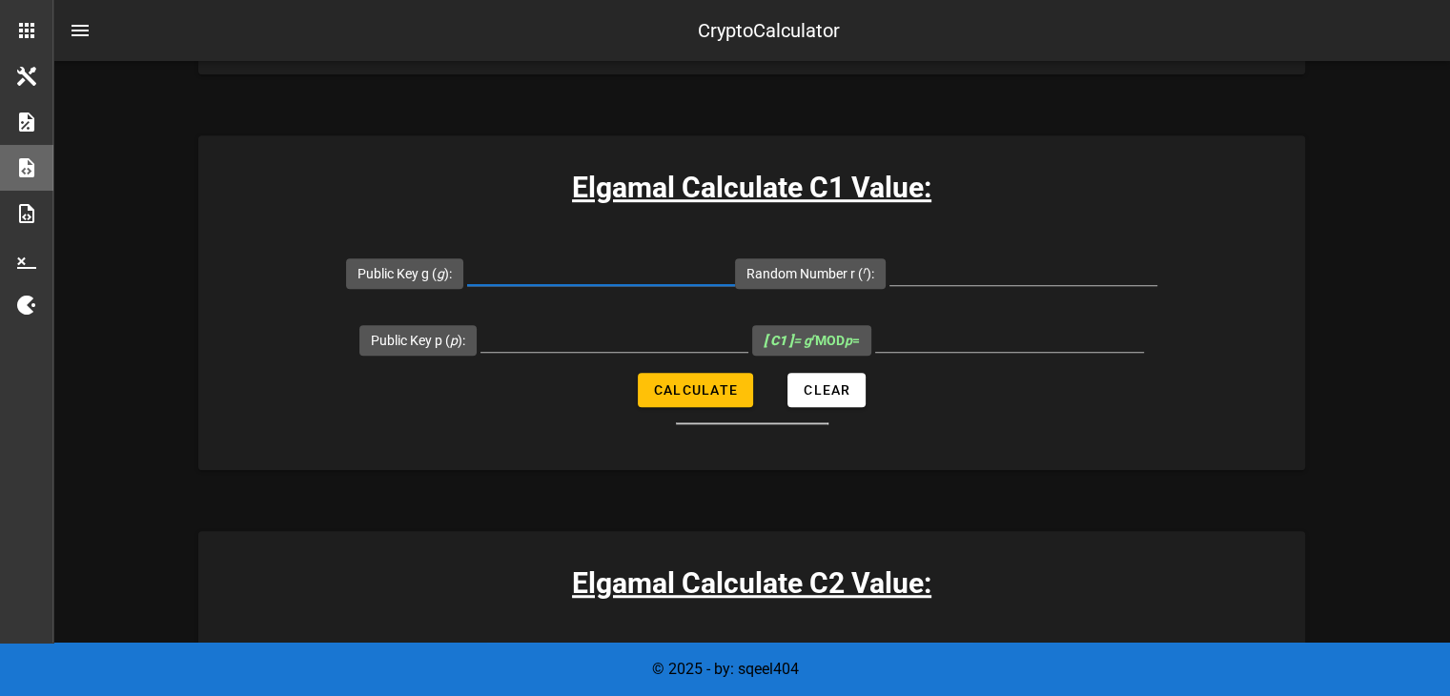
click at [654, 257] on input "Public Key g ( g ):" at bounding box center [601, 270] width 268 height 31
type input "7"
click at [987, 275] on input "Random Number r ( r ):" at bounding box center [1024, 270] width 268 height 31
type input "7"
type input "6"
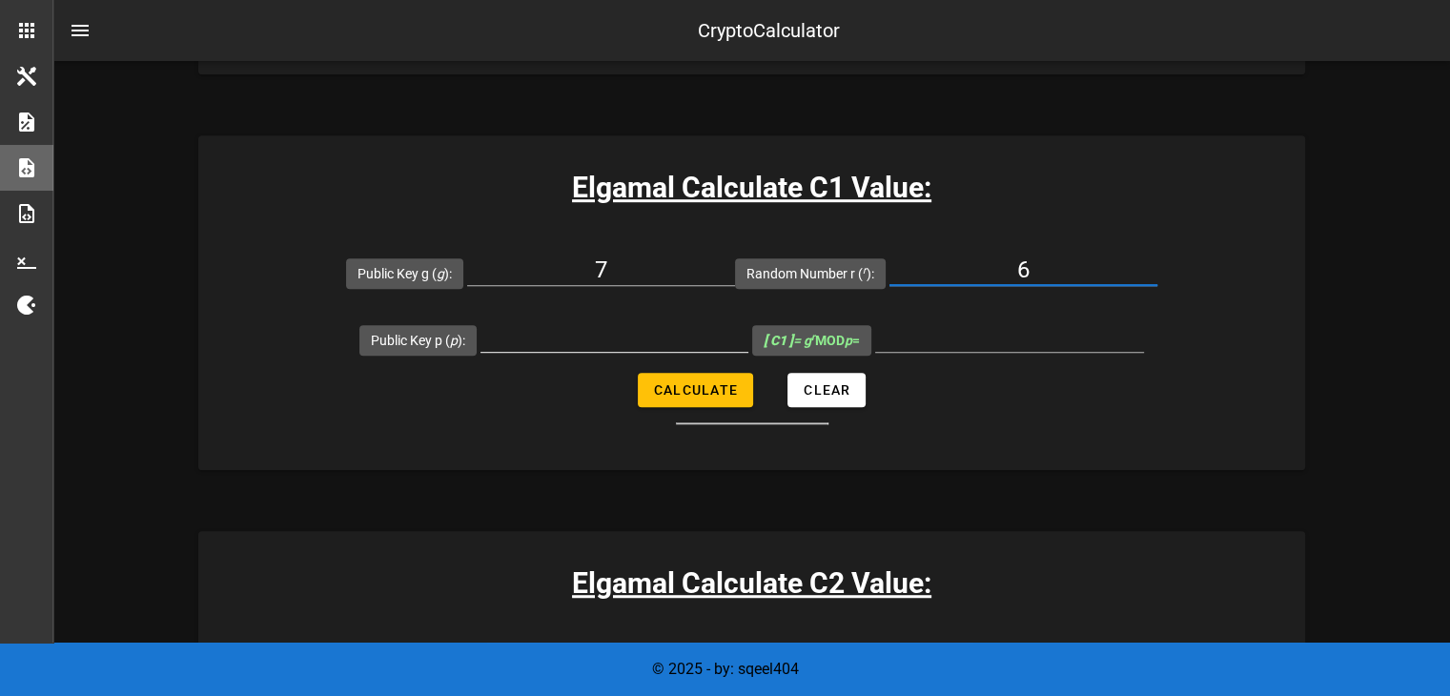
click at [604, 343] on input "Public Key p ( p ):" at bounding box center [615, 336] width 268 height 31
type input "19777"
click at [726, 399] on button "Calculate" at bounding box center [695, 390] width 115 height 34
type input "18764"
drag, startPoint x: 1050, startPoint y: 329, endPoint x: 975, endPoint y: 331, distance: 74.4
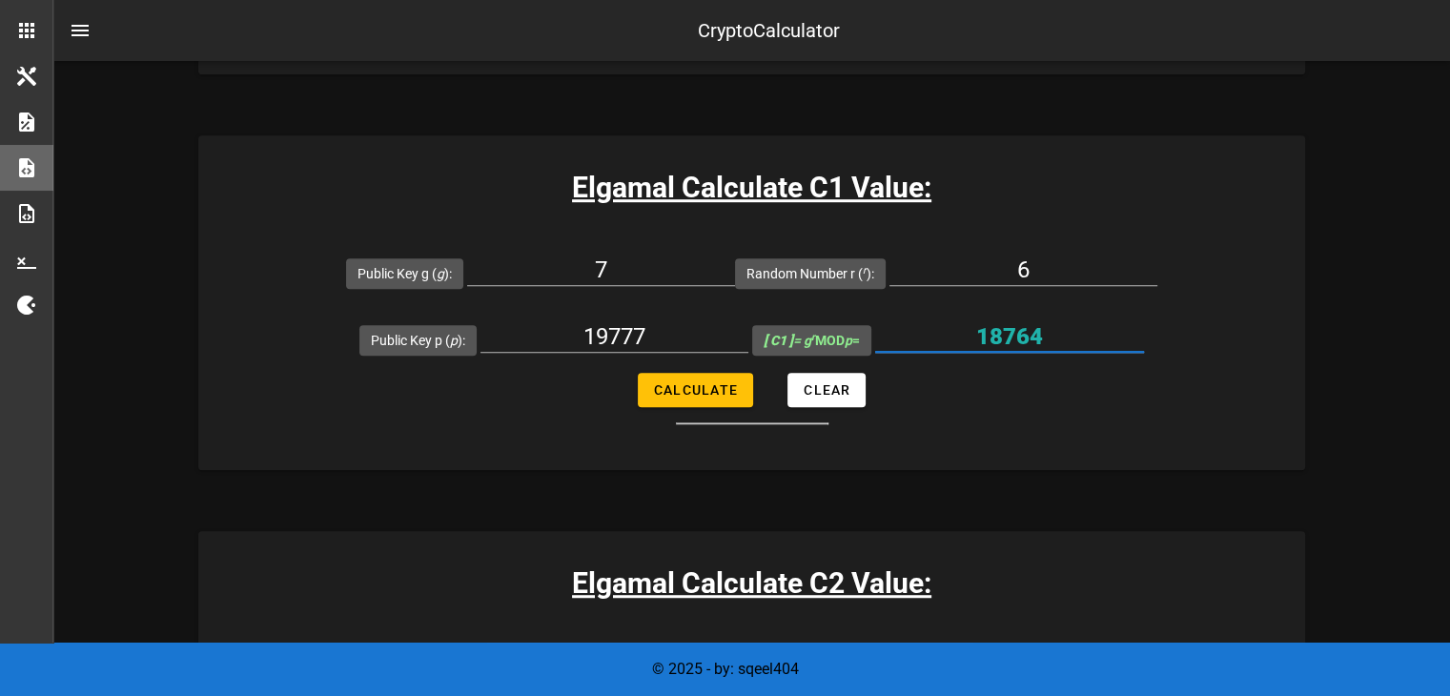
click at [975, 331] on input "18764" at bounding box center [1009, 336] width 269 height 31
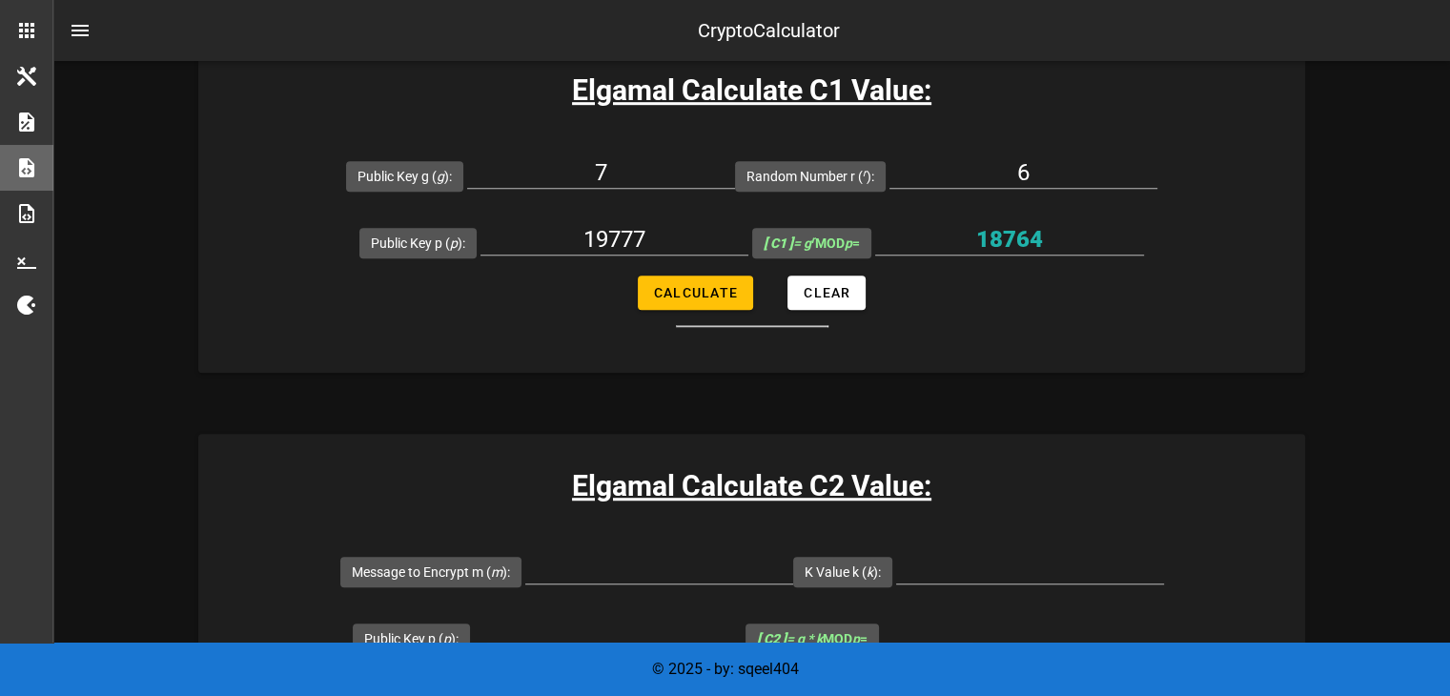
scroll to position [1525, 0]
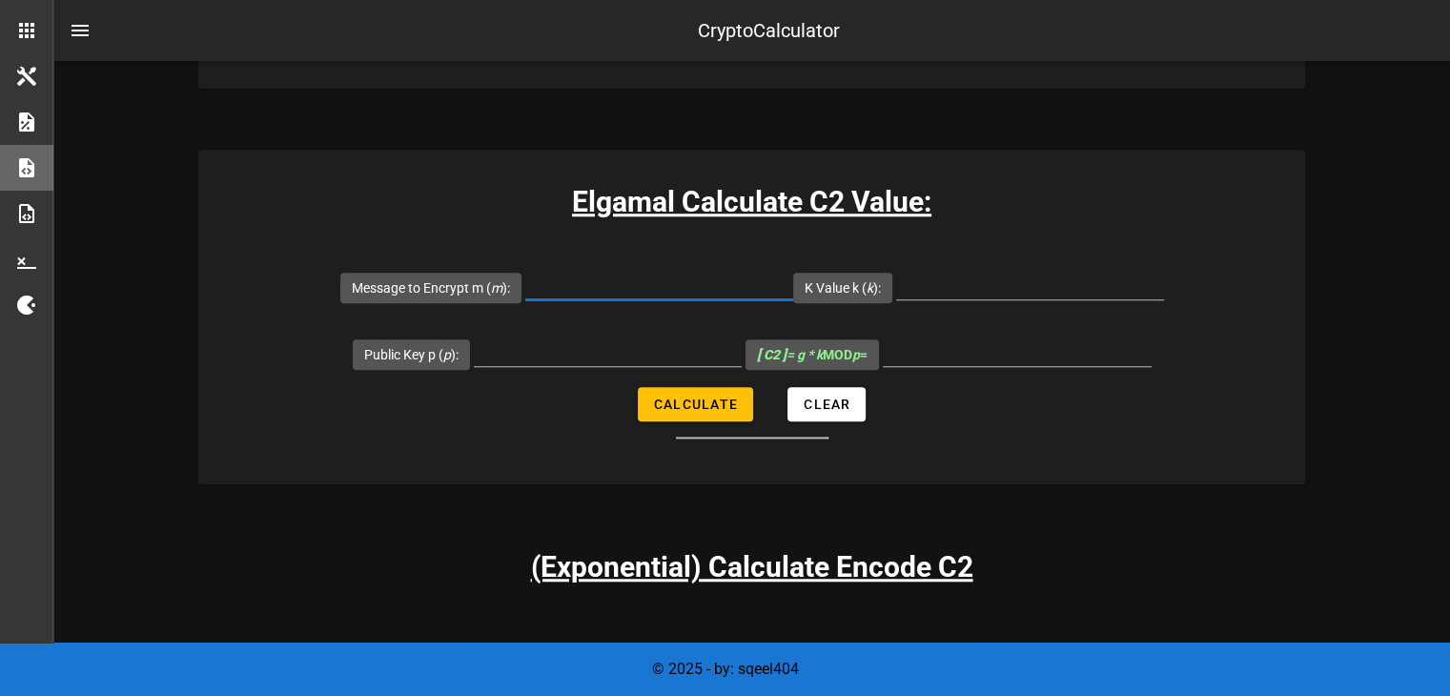
click at [661, 287] on input "Message to Encrypt m ( m ):" at bounding box center [659, 284] width 268 height 31
type input "7"
click at [950, 290] on input "K Value k ( k ):" at bounding box center [1030, 284] width 268 height 31
click at [664, 351] on input "Public Key p ( p ):" at bounding box center [608, 351] width 268 height 31
type input "19777"
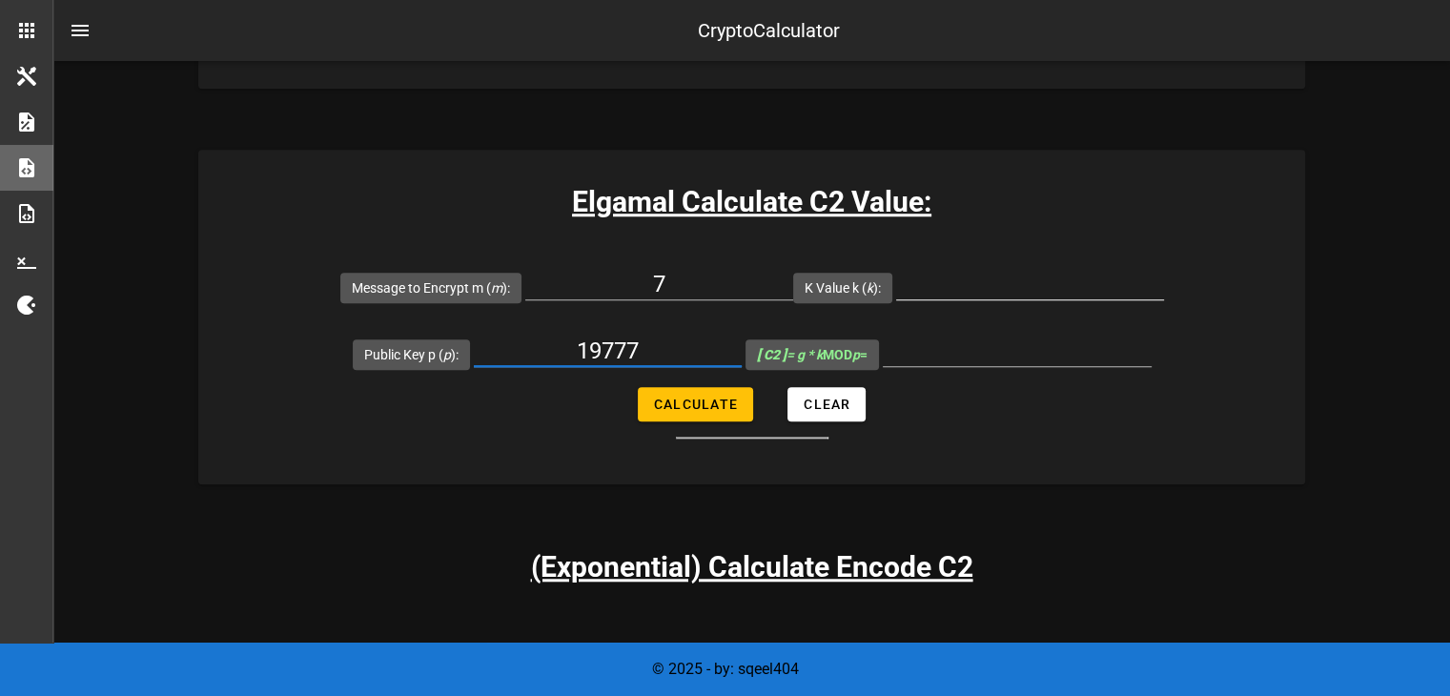
click at [978, 279] on input "K Value k ( k ):" at bounding box center [1030, 284] width 268 height 31
type input "14020"
click at [698, 403] on span "Calculate" at bounding box center [695, 404] width 85 height 15
type input "19032"
drag, startPoint x: 1045, startPoint y: 342, endPoint x: 1011, endPoint y: 342, distance: 34.3
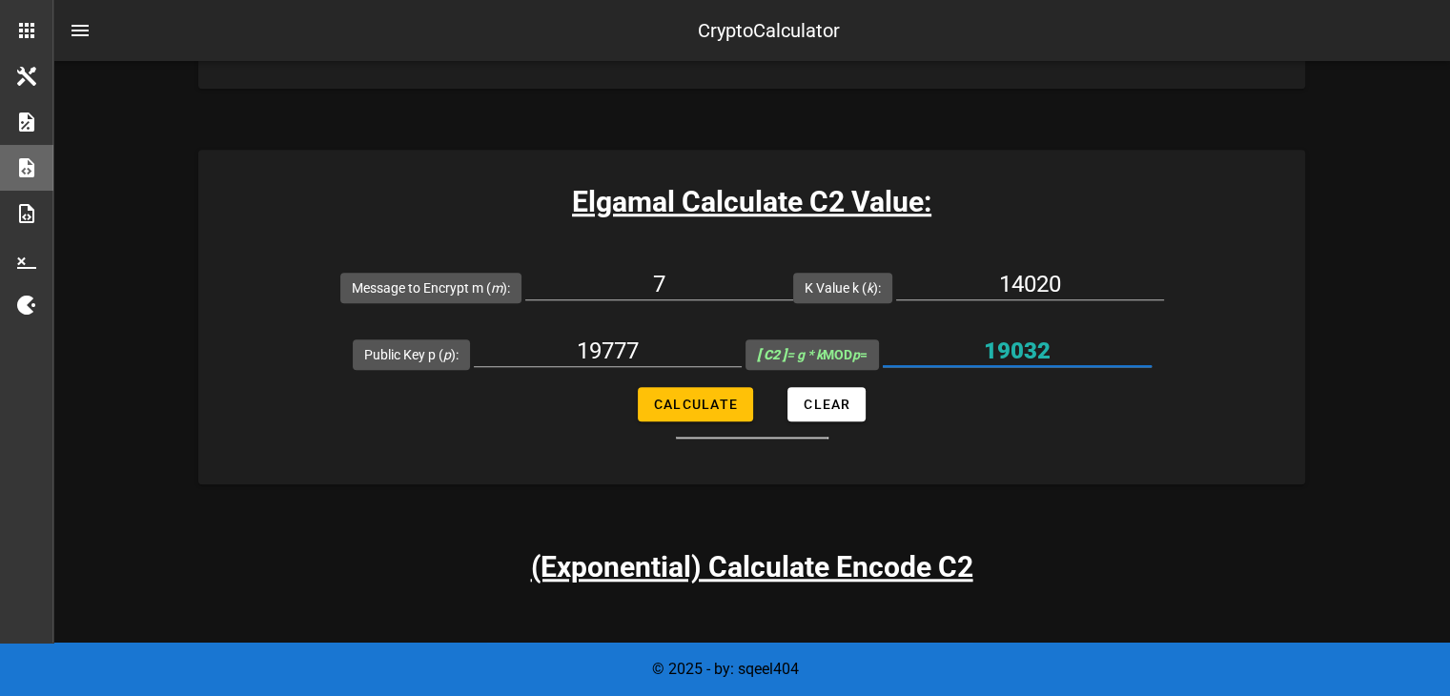
click at [1011, 342] on input "19032" at bounding box center [1017, 351] width 269 height 31
drag, startPoint x: 1053, startPoint y: 340, endPoint x: 957, endPoint y: 352, distance: 96.0
click at [957, 352] on input "19032" at bounding box center [1017, 351] width 269 height 31
click at [956, 352] on input "19032" at bounding box center [1017, 351] width 269 height 31
click at [1261, 265] on form "Message to Encrypt m ( m ): 7 K Value k ( k ): 14020 Public Key p ( p ): 19777 …" at bounding box center [751, 346] width 1107 height 185
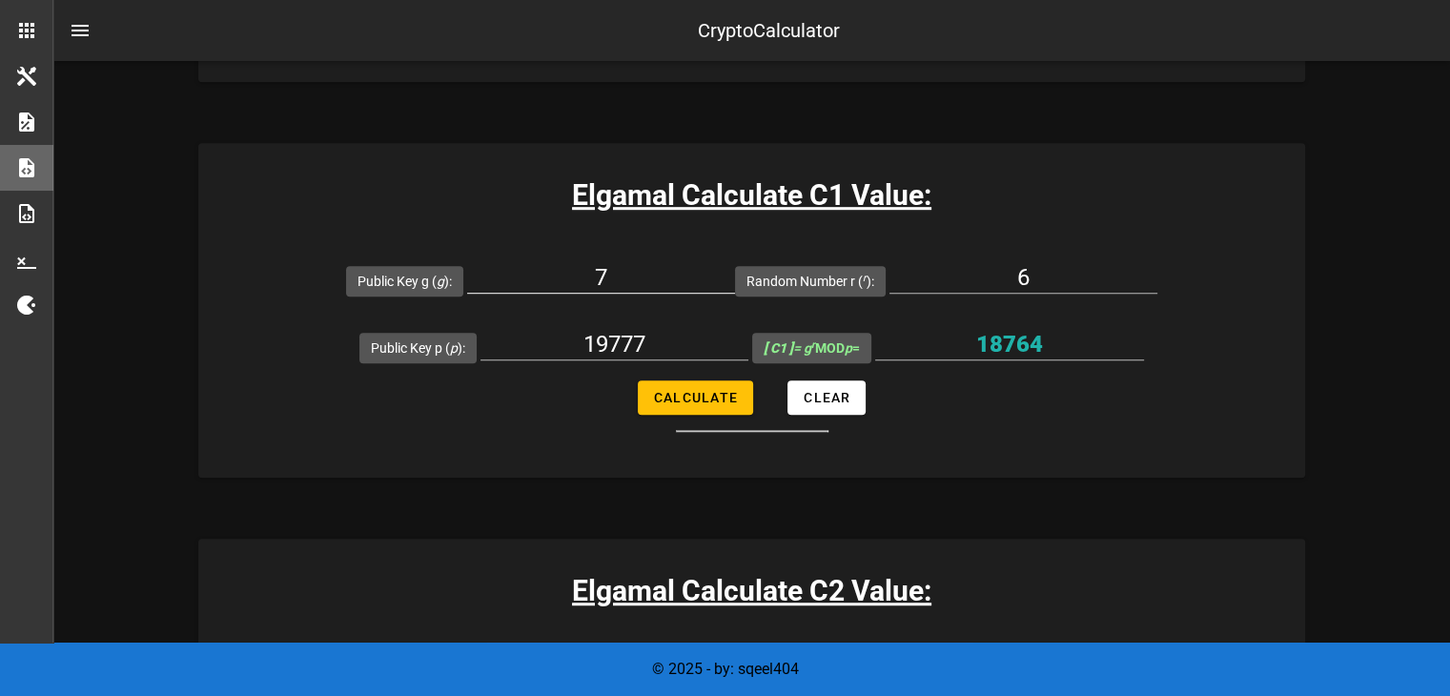
scroll to position [1107, 0]
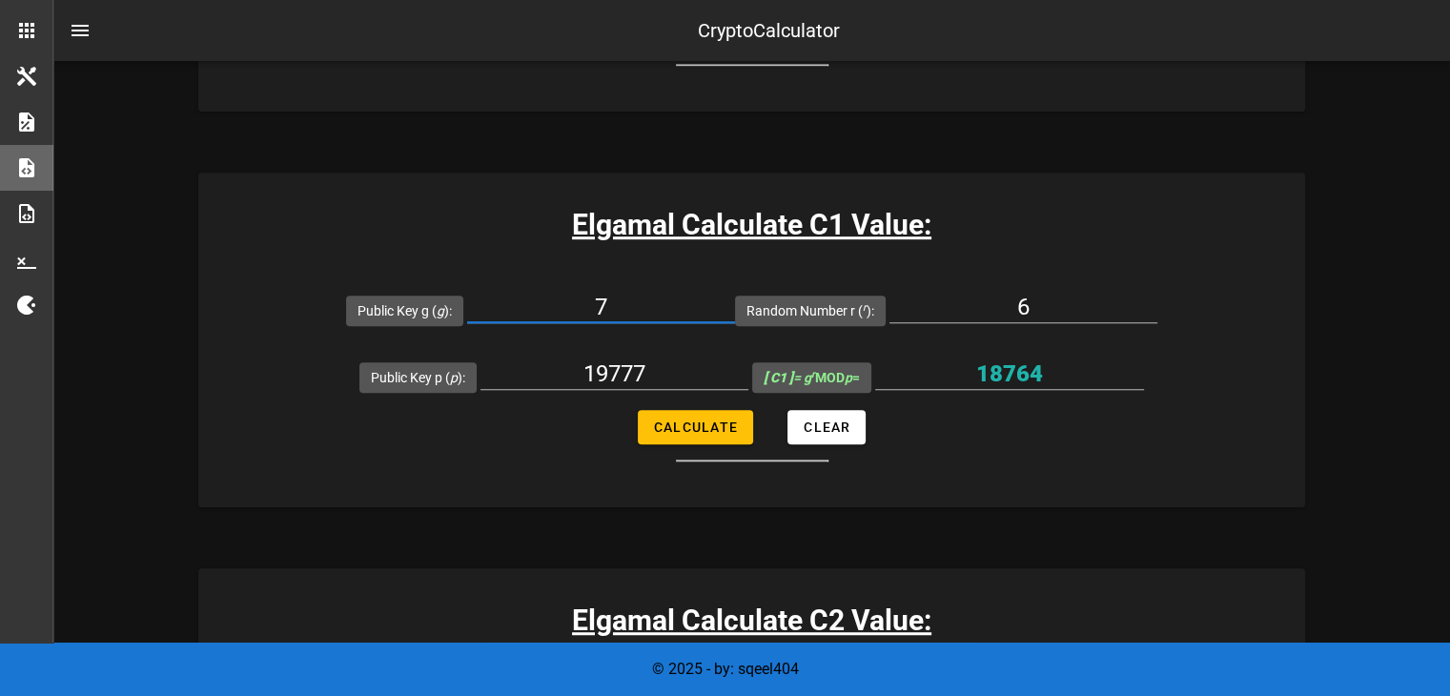
drag, startPoint x: 610, startPoint y: 305, endPoint x: 590, endPoint y: 303, distance: 20.1
click at [590, 303] on input "7" at bounding box center [601, 307] width 268 height 31
click at [625, 302] on input "7" at bounding box center [601, 307] width 268 height 31
click at [1091, 304] on input "6" at bounding box center [1024, 307] width 268 height 31
click at [1076, 371] on input "18764" at bounding box center [1009, 373] width 269 height 31
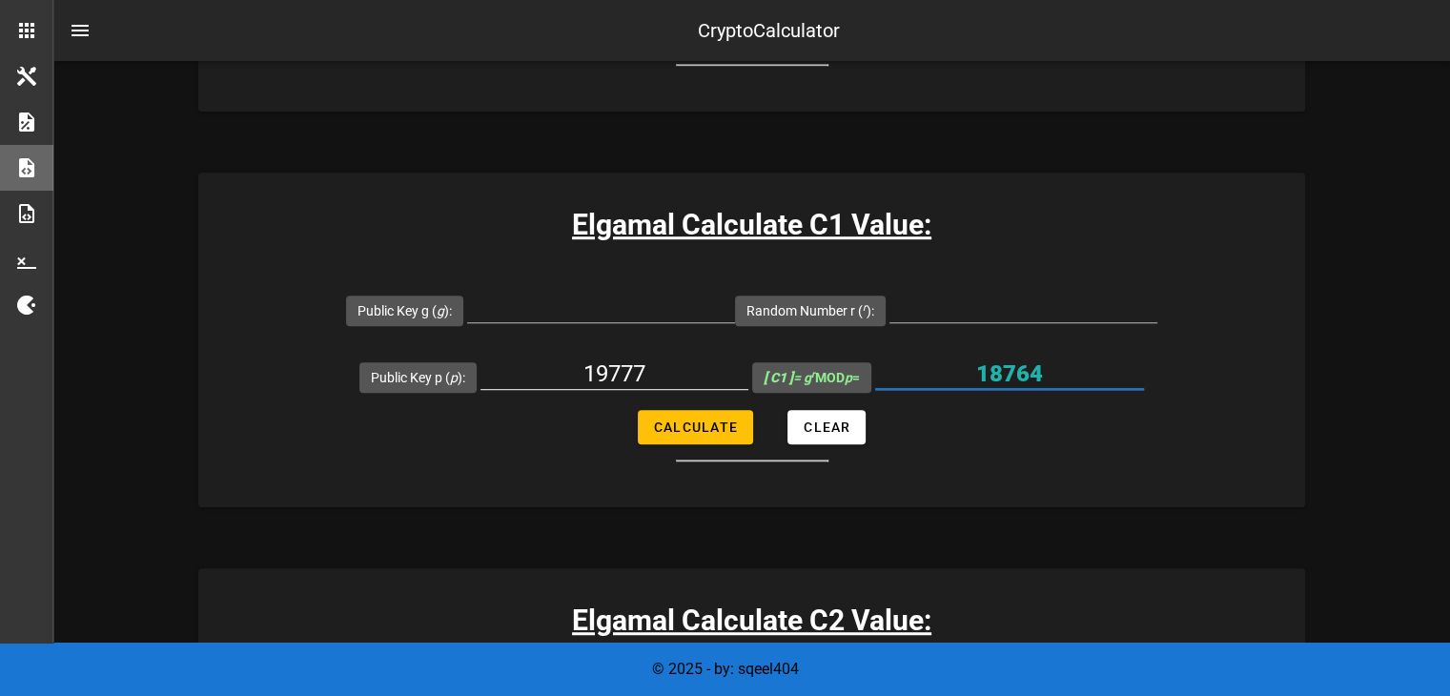
click at [622, 367] on input "19777" at bounding box center [615, 373] width 268 height 31
drag, startPoint x: 658, startPoint y: 367, endPoint x: 492, endPoint y: 377, distance: 166.2
click at [492, 377] on input "19777" at bounding box center [615, 373] width 268 height 31
click at [656, 317] on input "Public Key g ( g ):" at bounding box center [601, 307] width 268 height 31
type input "11"
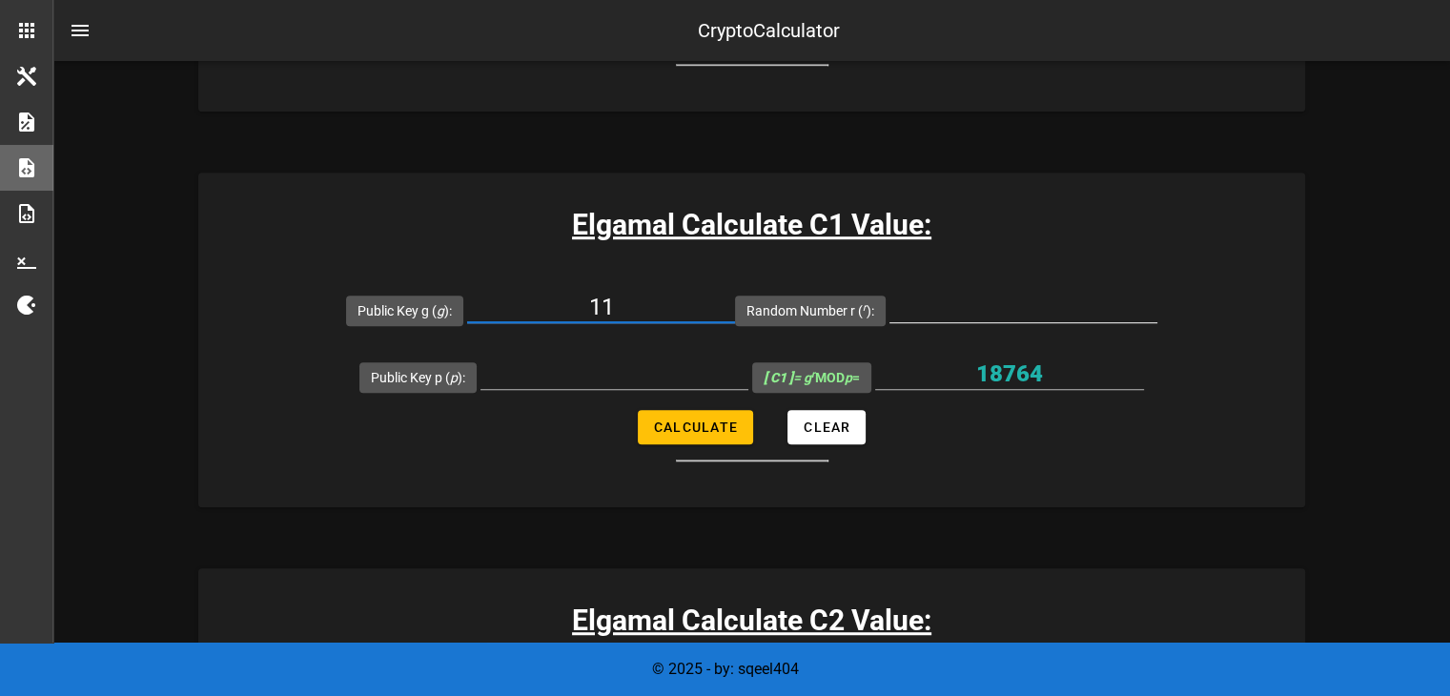
click at [1000, 312] on input "Random Number r ( r ):" at bounding box center [1024, 307] width 268 height 31
type input "3"
click at [620, 381] on input "Public Key p ( p ):" at bounding box center [615, 373] width 268 height 31
paste input "9754267"
type input "9754267"
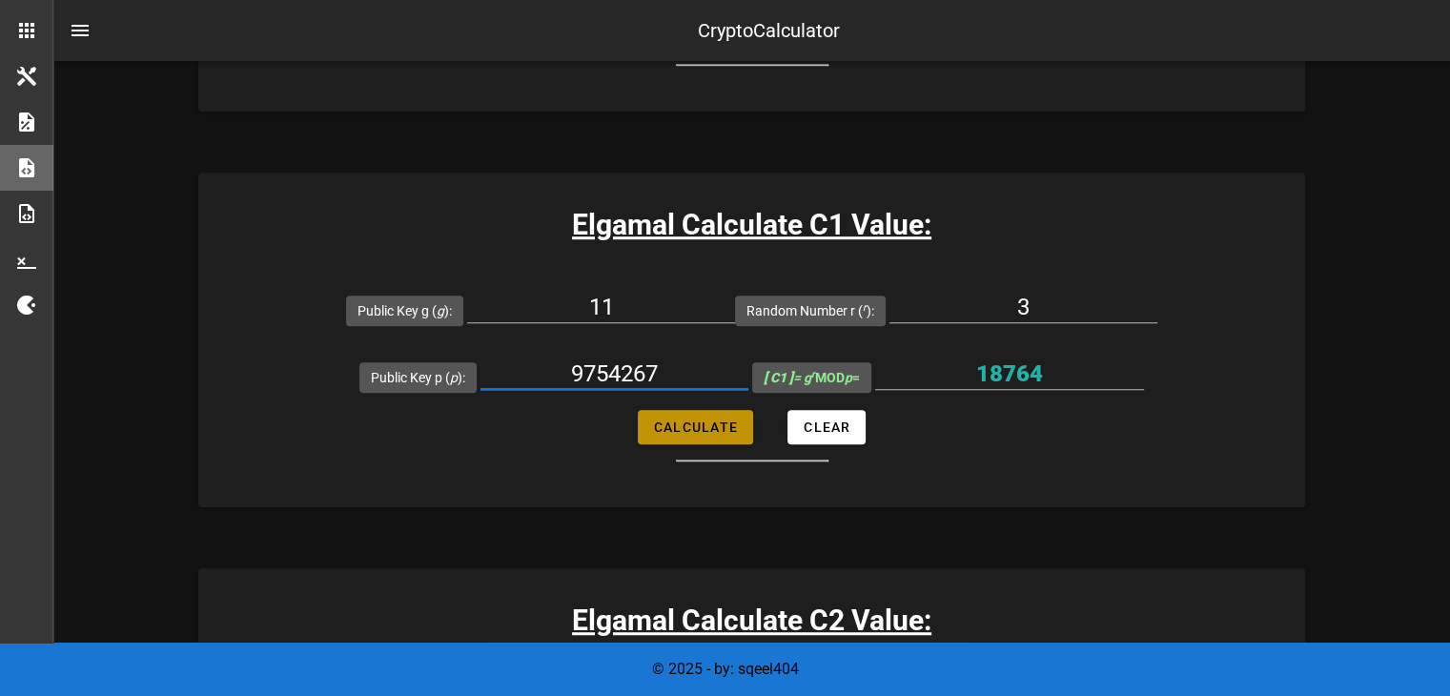
click at [707, 437] on button "Calculate" at bounding box center [695, 427] width 115 height 34
type input "1331"
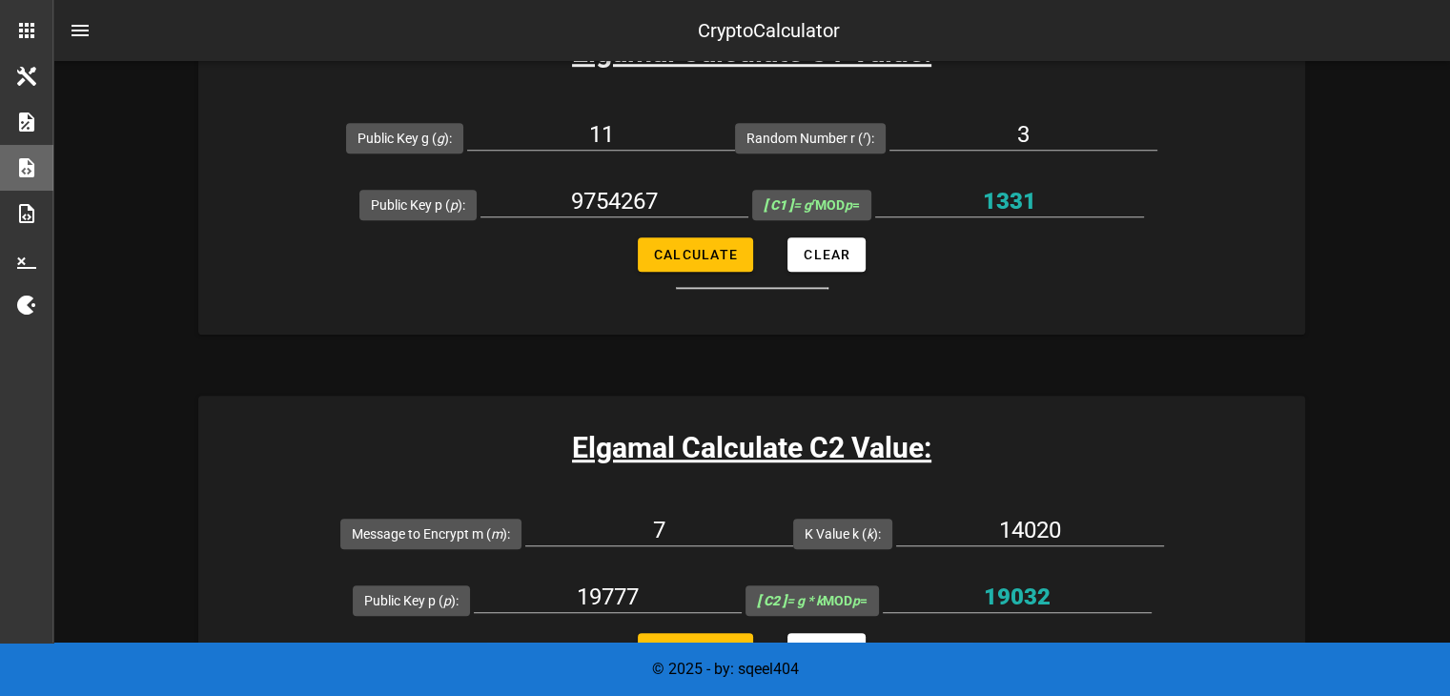
scroll to position [1393, 0]
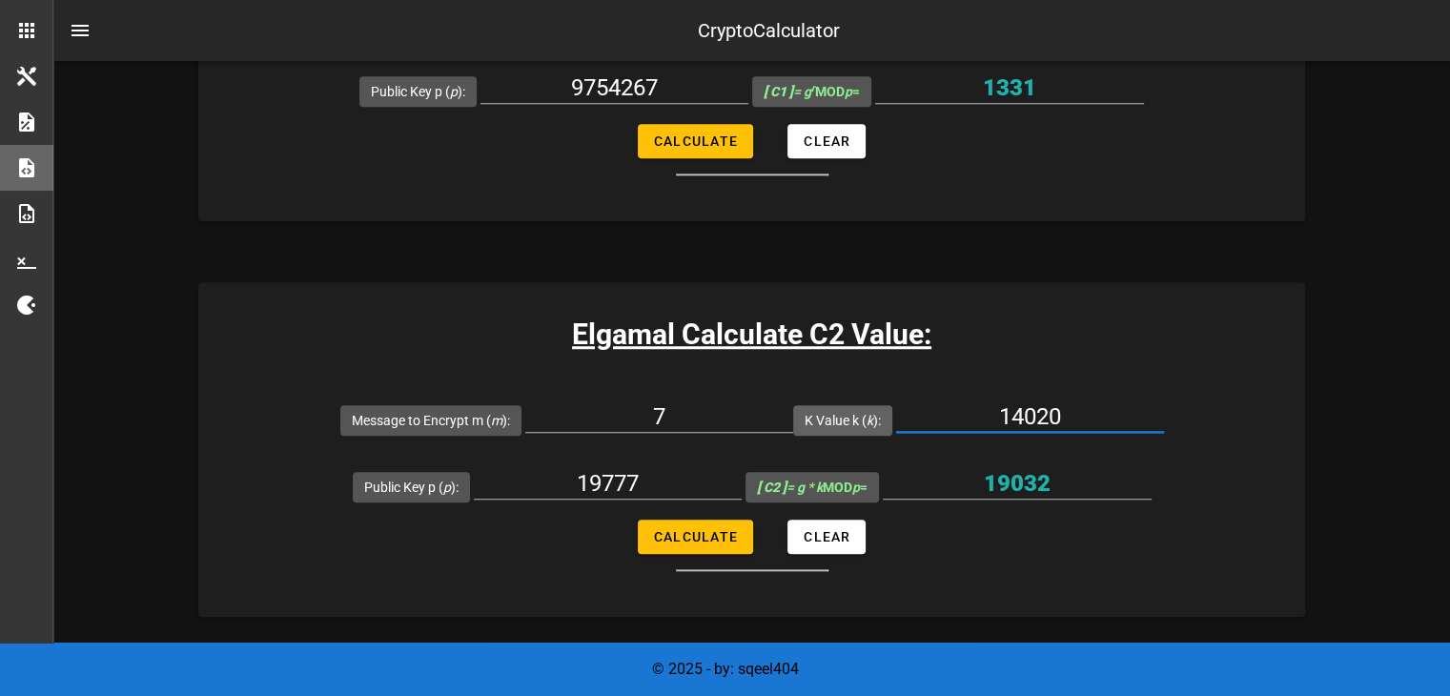
drag, startPoint x: 1106, startPoint y: 409, endPoint x: 843, endPoint y: 409, distance: 263.1
click at [844, 409] on div "K Value k ( k ): 14020" at bounding box center [978, 419] width 371 height 67
paste input "4366056"
type input "4366056"
drag, startPoint x: 698, startPoint y: 411, endPoint x: 628, endPoint y: 417, distance: 69.8
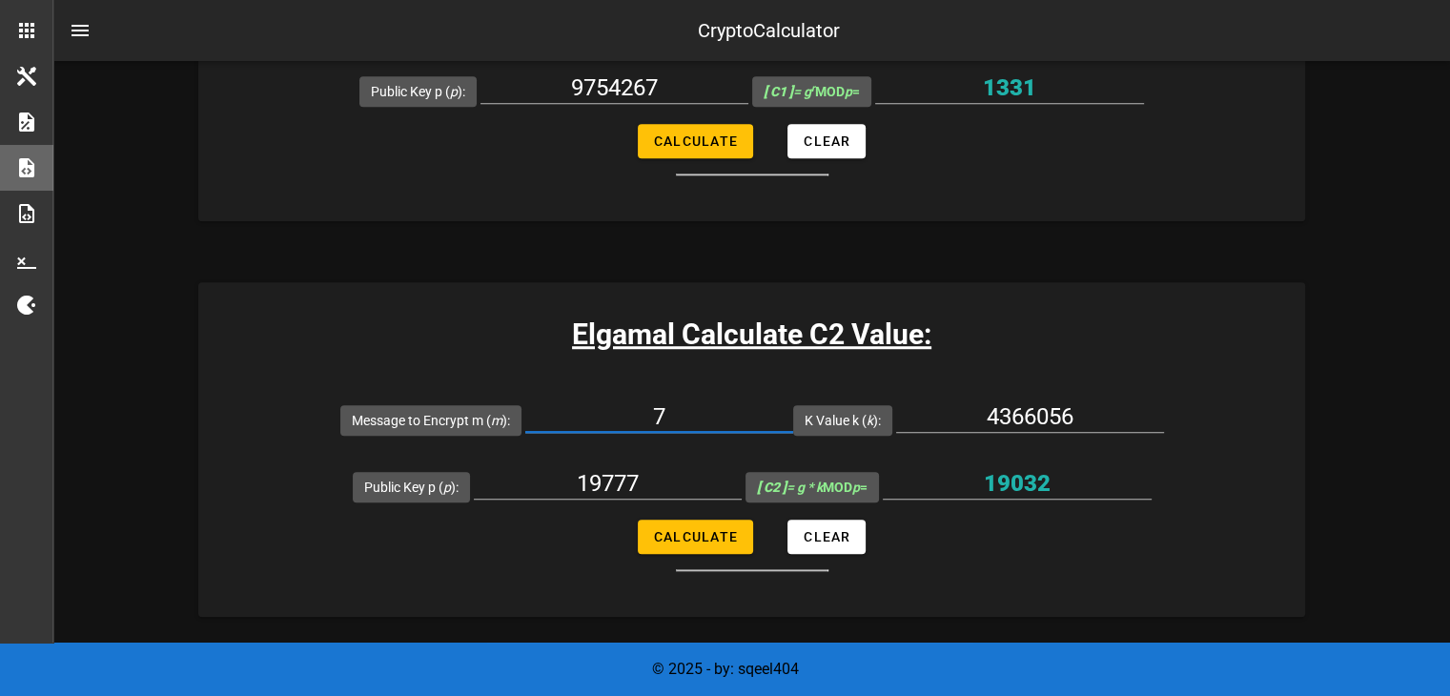
click at [628, 417] on input "7" at bounding box center [659, 416] width 268 height 31
paste input "975426"
type input "9754267"
drag, startPoint x: 667, startPoint y: 467, endPoint x: 502, endPoint y: 483, distance: 165.7
click at [502, 483] on input "19777" at bounding box center [608, 483] width 268 height 31
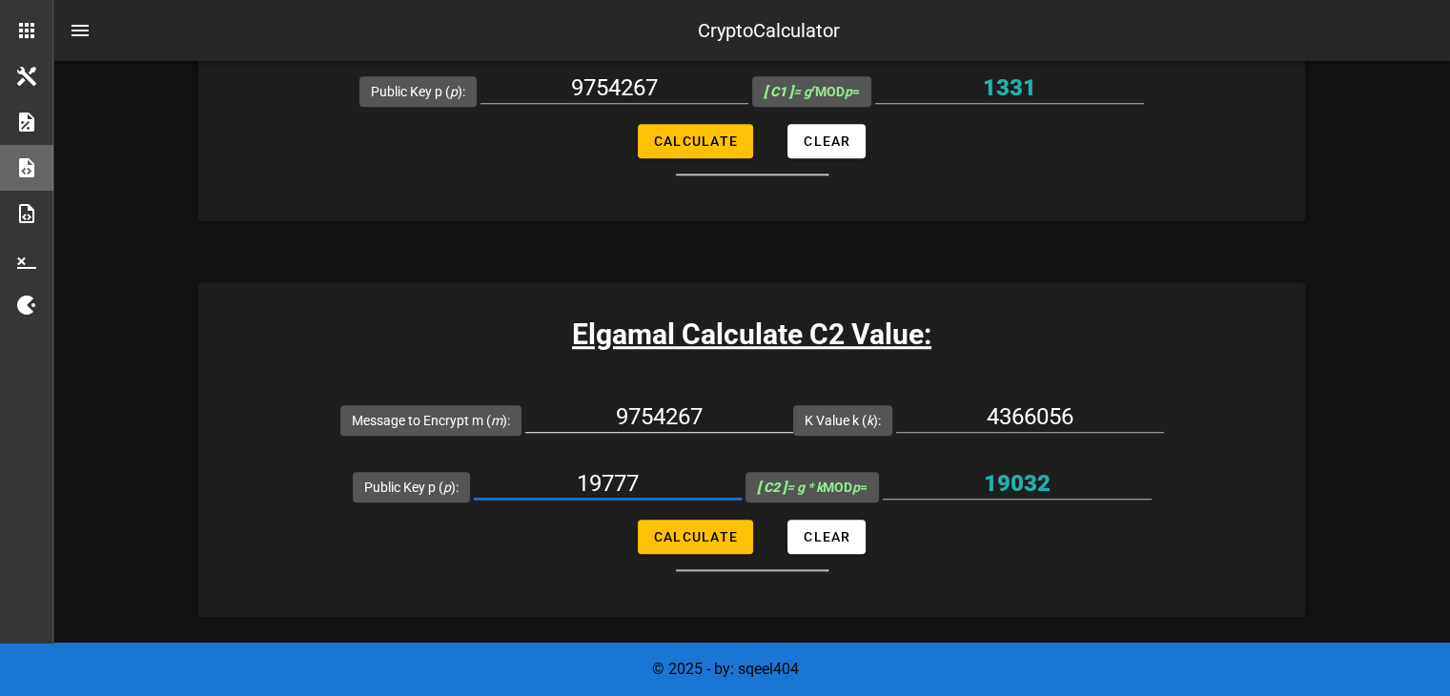
click at [679, 409] on input "9754267" at bounding box center [659, 416] width 268 height 31
type input "5"
drag, startPoint x: 538, startPoint y: 487, endPoint x: 509, endPoint y: 488, distance: 28.6
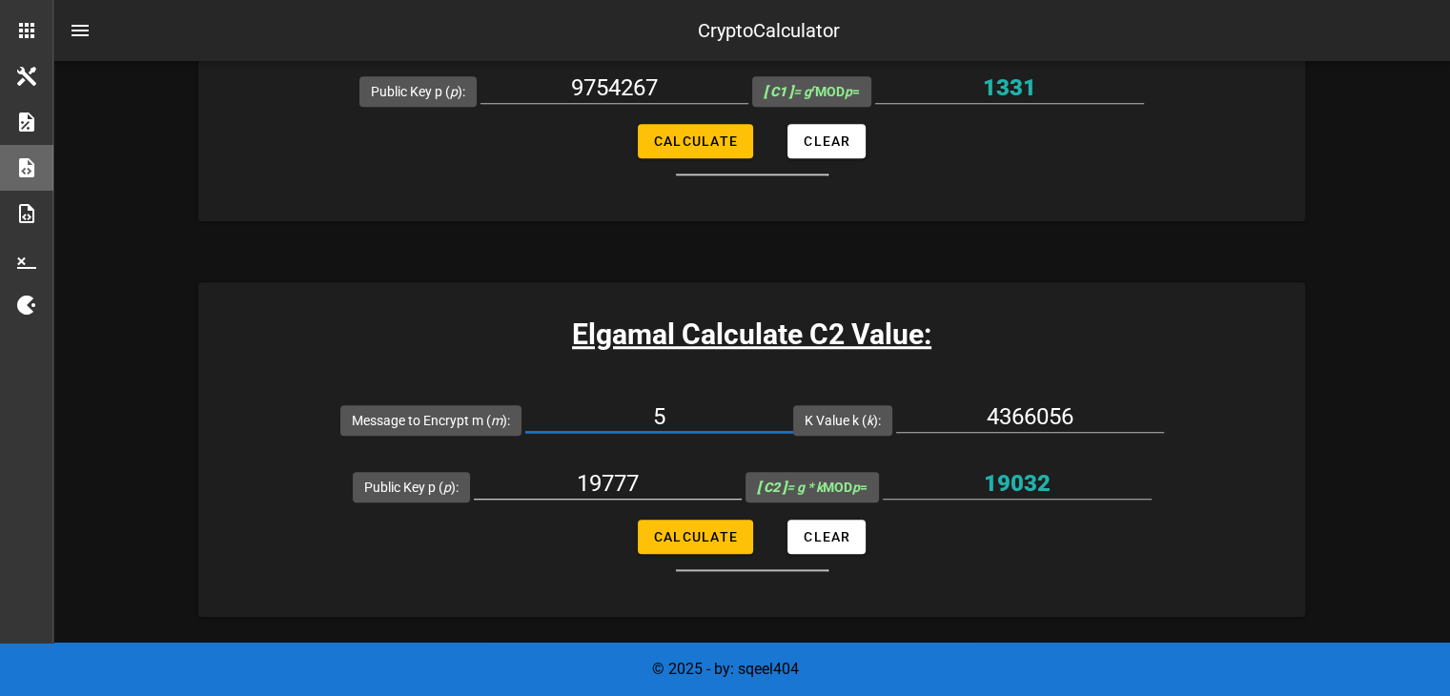
click at [516, 487] on input "19777" at bounding box center [608, 483] width 268 height 31
paste input "975426"
type input "9754267"
click at [704, 529] on span "Calculate" at bounding box center [695, 536] width 85 height 15
type input "2321746"
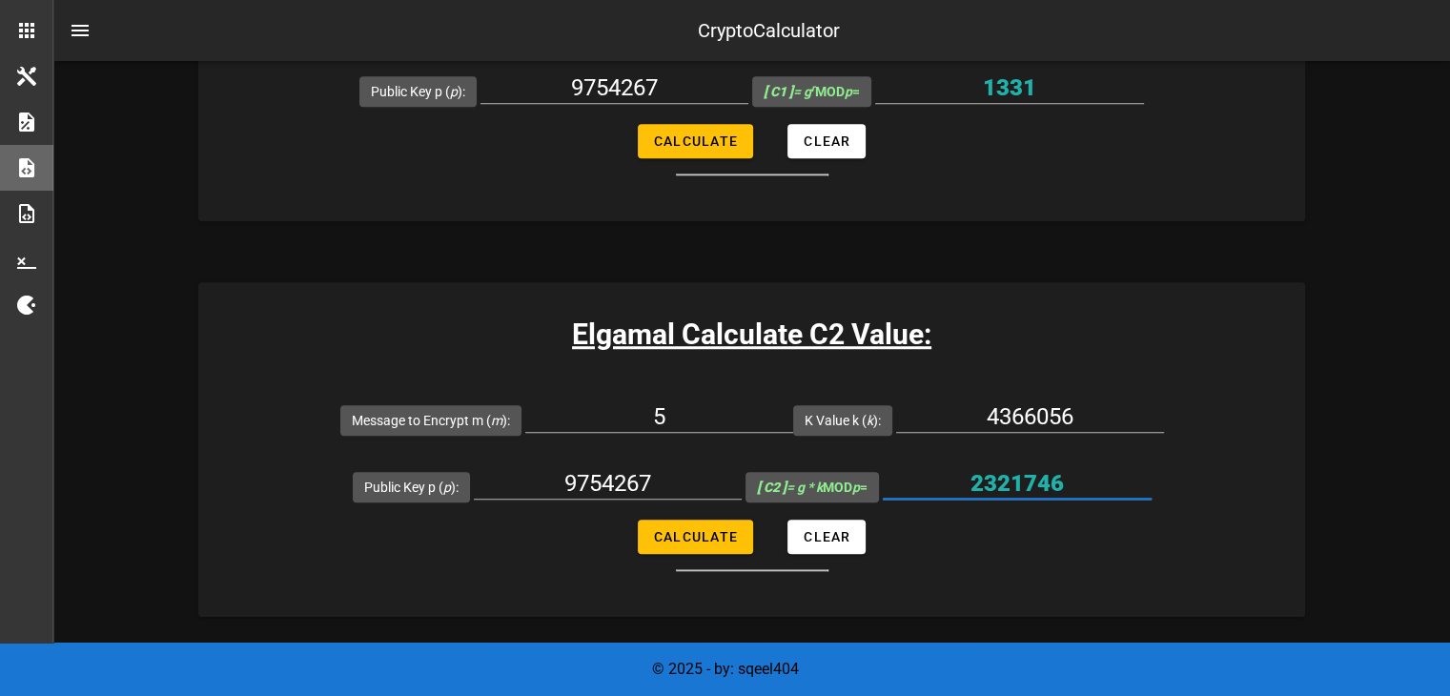
drag, startPoint x: 1004, startPoint y: 470, endPoint x: 967, endPoint y: 466, distance: 37.4
click at [969, 473] on input "2321746" at bounding box center [1017, 483] width 269 height 31
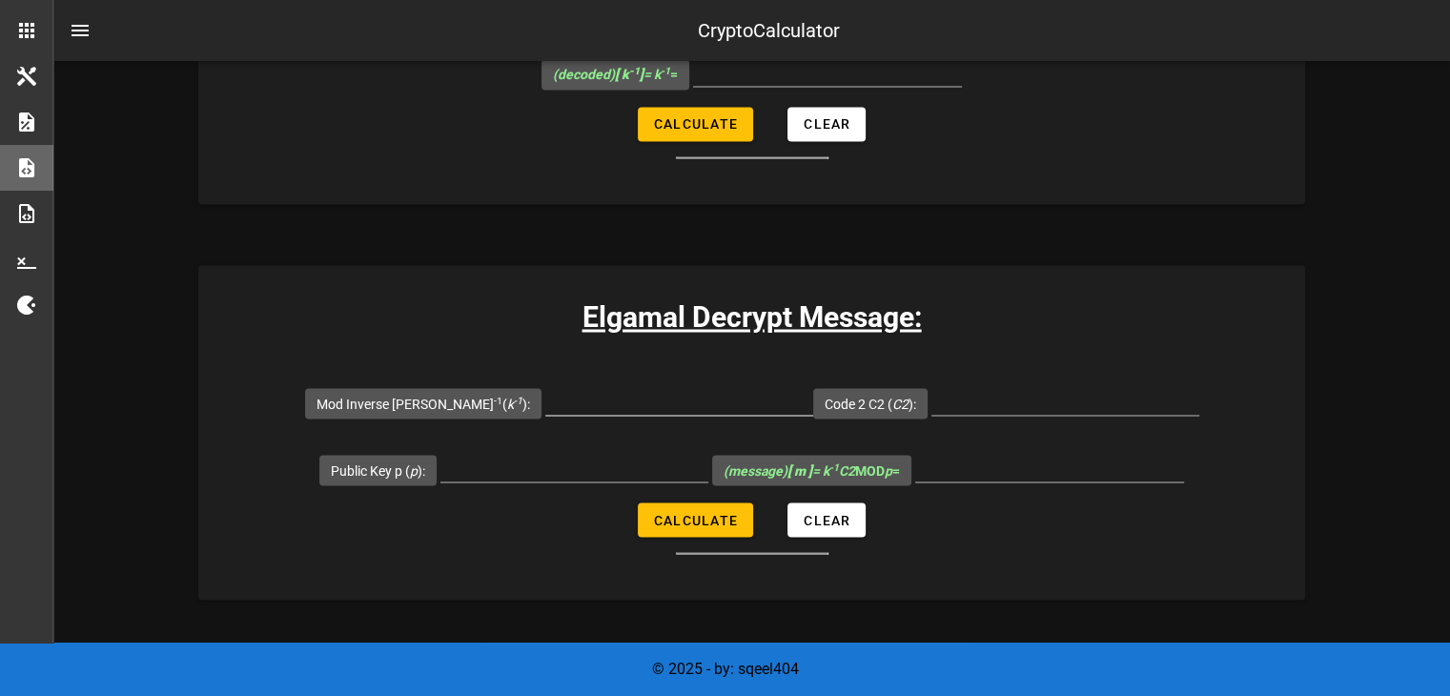
scroll to position [3300, 0]
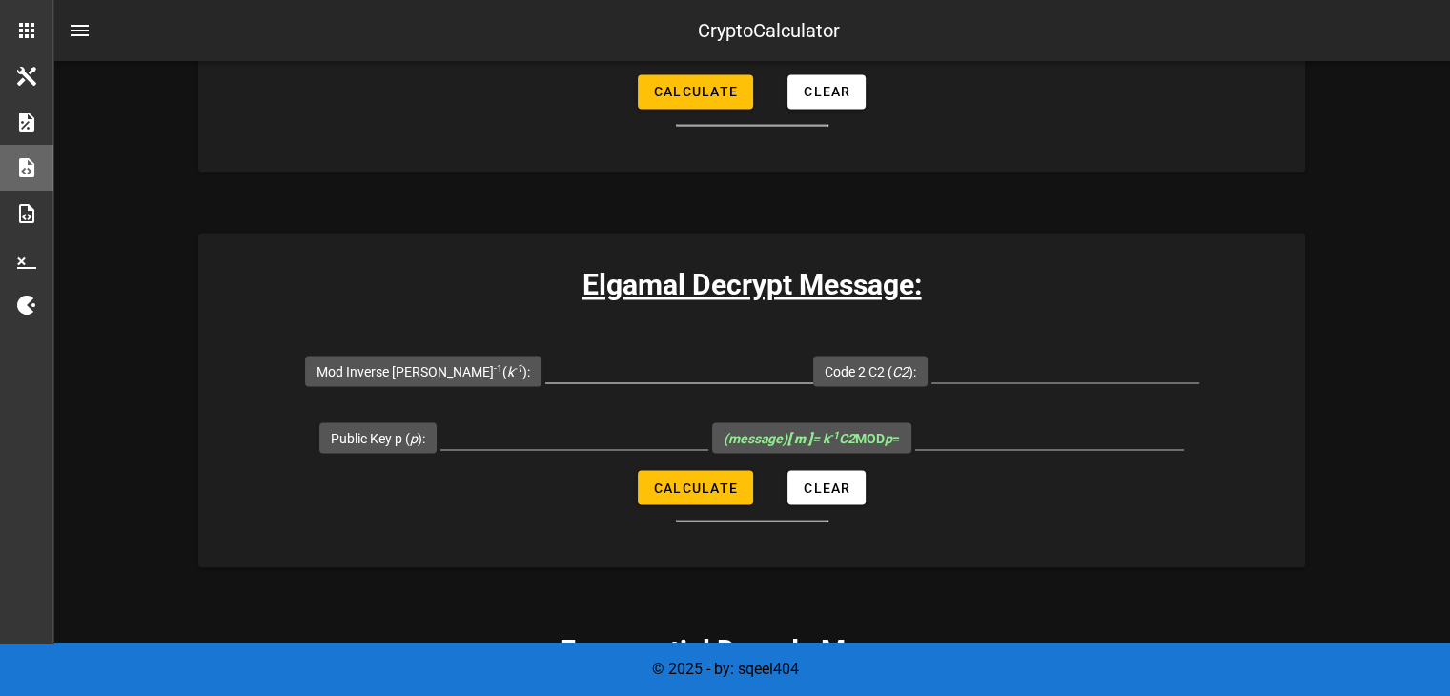
click at [651, 355] on input "Mod Inverse [PERSON_NAME] -1 ( k -1 ):" at bounding box center [679, 367] width 268 height 31
click at [458, 363] on label "Mod Inverse [PERSON_NAME] -1 ( k -1 ):" at bounding box center [424, 370] width 214 height 19
click at [545, 363] on input "Mod Inverse [PERSON_NAME] -1 ( k -1 ):" at bounding box center [679, 367] width 268 height 31
click at [459, 363] on label "Mod Inverse [PERSON_NAME] -1 ( k -1 ):" at bounding box center [424, 370] width 214 height 19
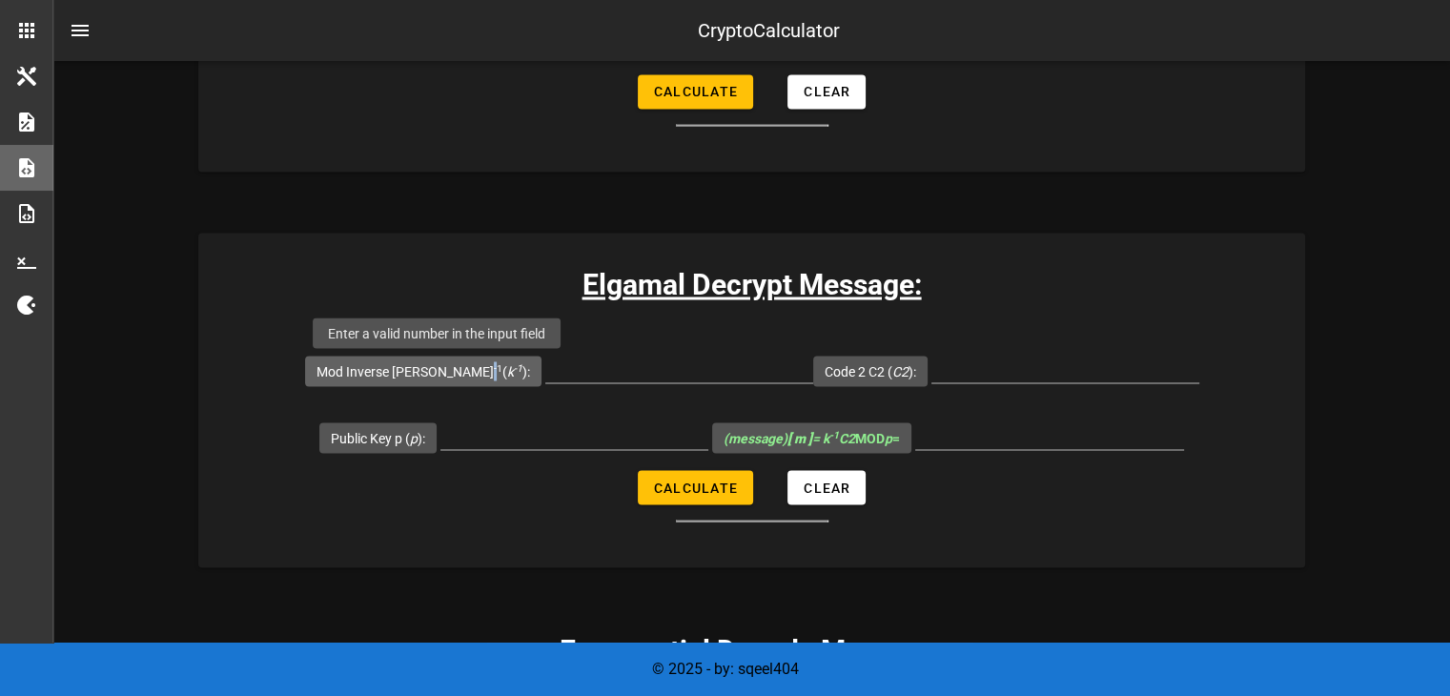
click at [545, 363] on input "Mod Inverse [PERSON_NAME] -1 ( k -1 ):" at bounding box center [679, 367] width 268 height 31
click at [459, 363] on label "Mod Inverse [PERSON_NAME] -1 ( k -1 ):" at bounding box center [424, 370] width 214 height 19
click at [545, 363] on input "Mod Inverse [PERSON_NAME] -1 ( k -1 ):" at bounding box center [679, 367] width 268 height 31
click at [459, 363] on label "Mod Inverse [PERSON_NAME] -1 ( k -1 ):" at bounding box center [424, 370] width 214 height 19
click at [545, 363] on input "Mod Inverse [PERSON_NAME] -1 ( k -1 ):" at bounding box center [679, 367] width 268 height 31
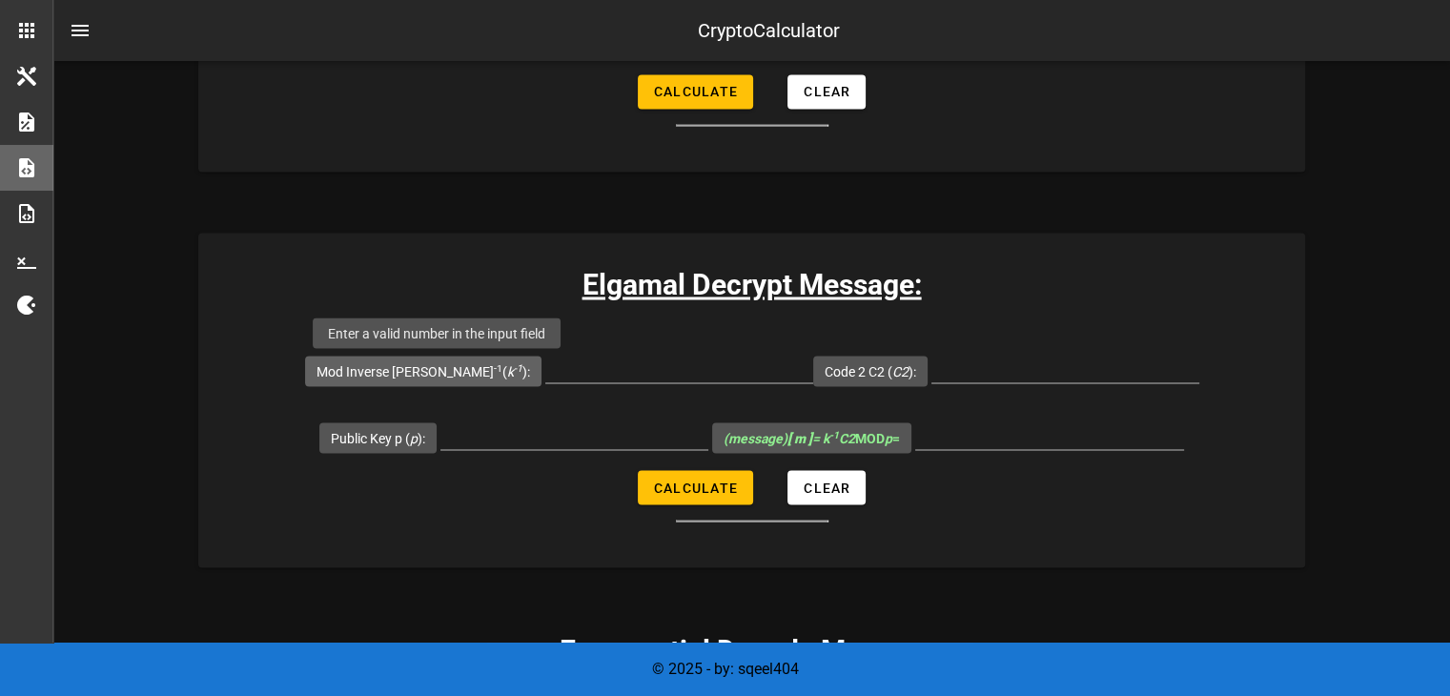
drag, startPoint x: 370, startPoint y: 366, endPoint x: 516, endPoint y: 366, distance: 145.9
click at [516, 366] on span "Mod Inverse [PERSON_NAME] -1 ( k -1 ):" at bounding box center [423, 371] width 236 height 31
copy label "Mod Inverse [PERSON_NAME] -1 ( k -1 ):"
click at [638, 374] on input "Mod Inverse [PERSON_NAME] -1 ( k -1 ):" at bounding box center [679, 367] width 268 height 31
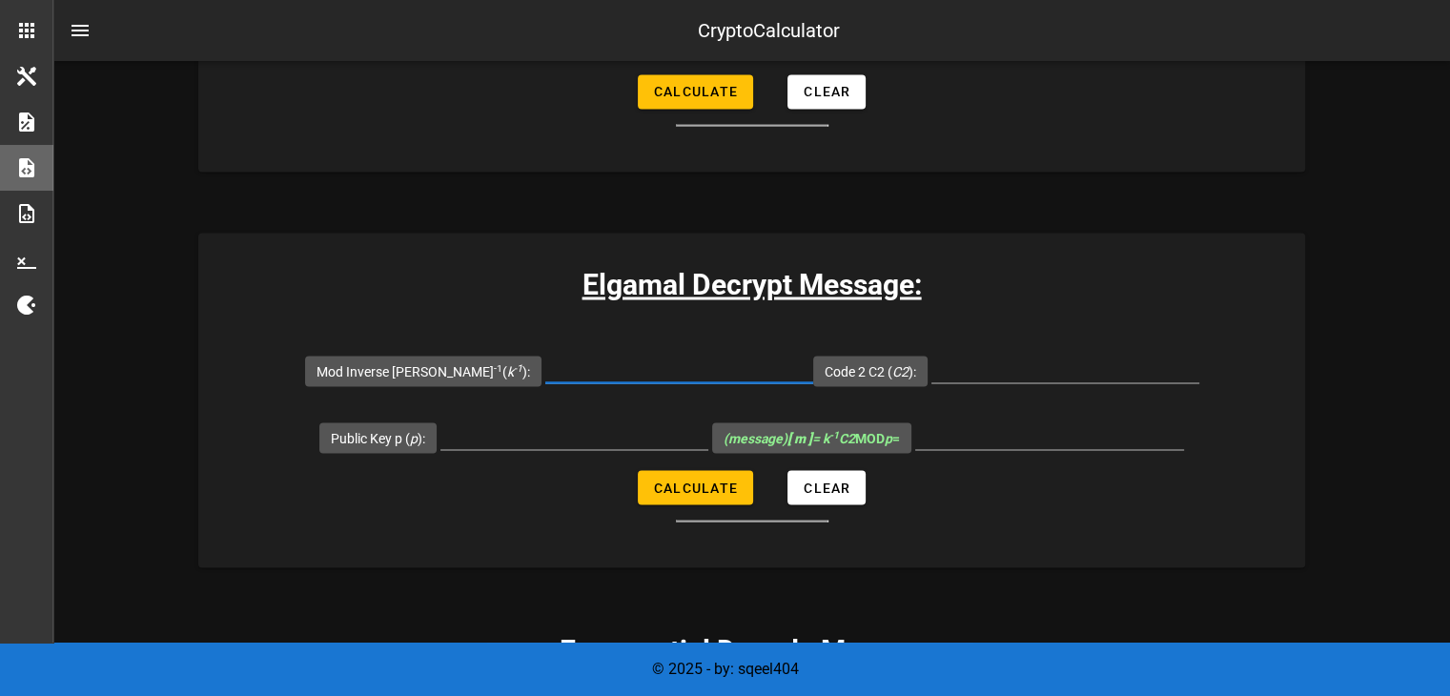
paste input "16429"
type input "16429"
click at [1005, 358] on input "Code 2 C2 ( C2 ):" at bounding box center [1065, 367] width 268 height 31
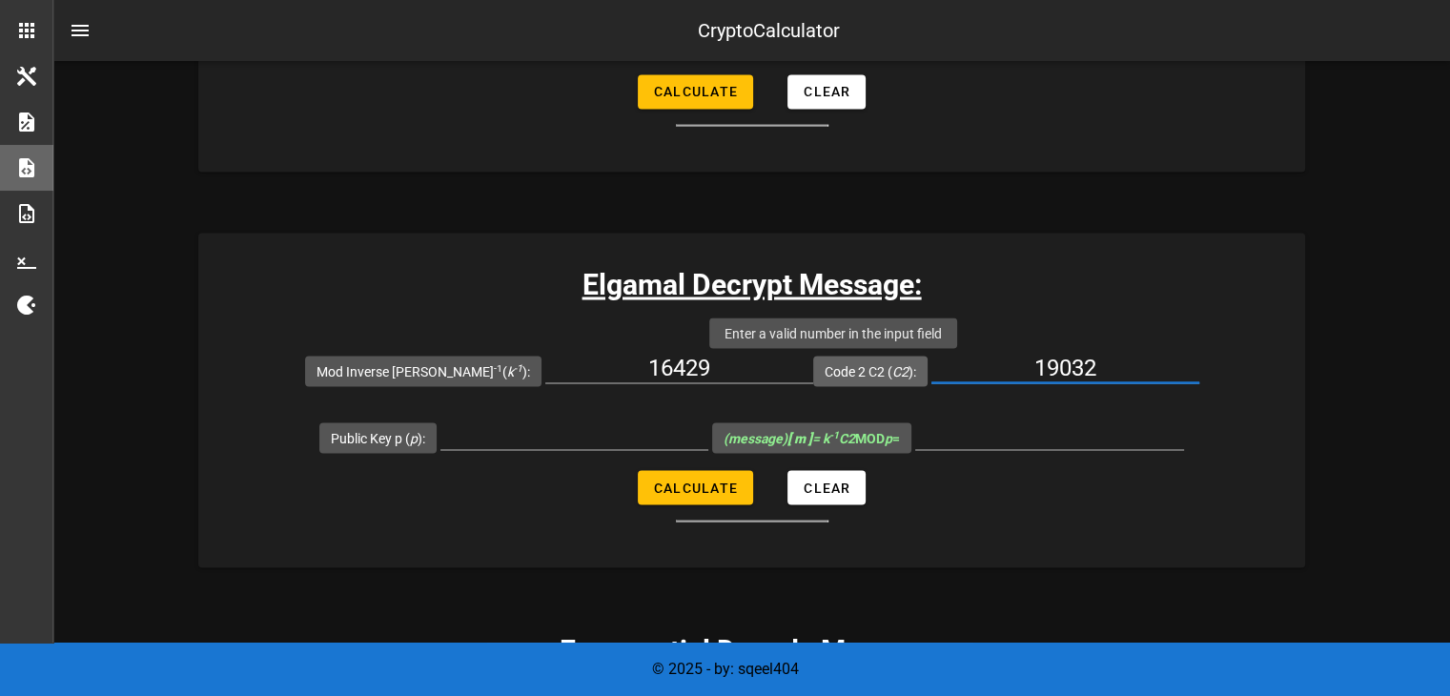
type input "19032"
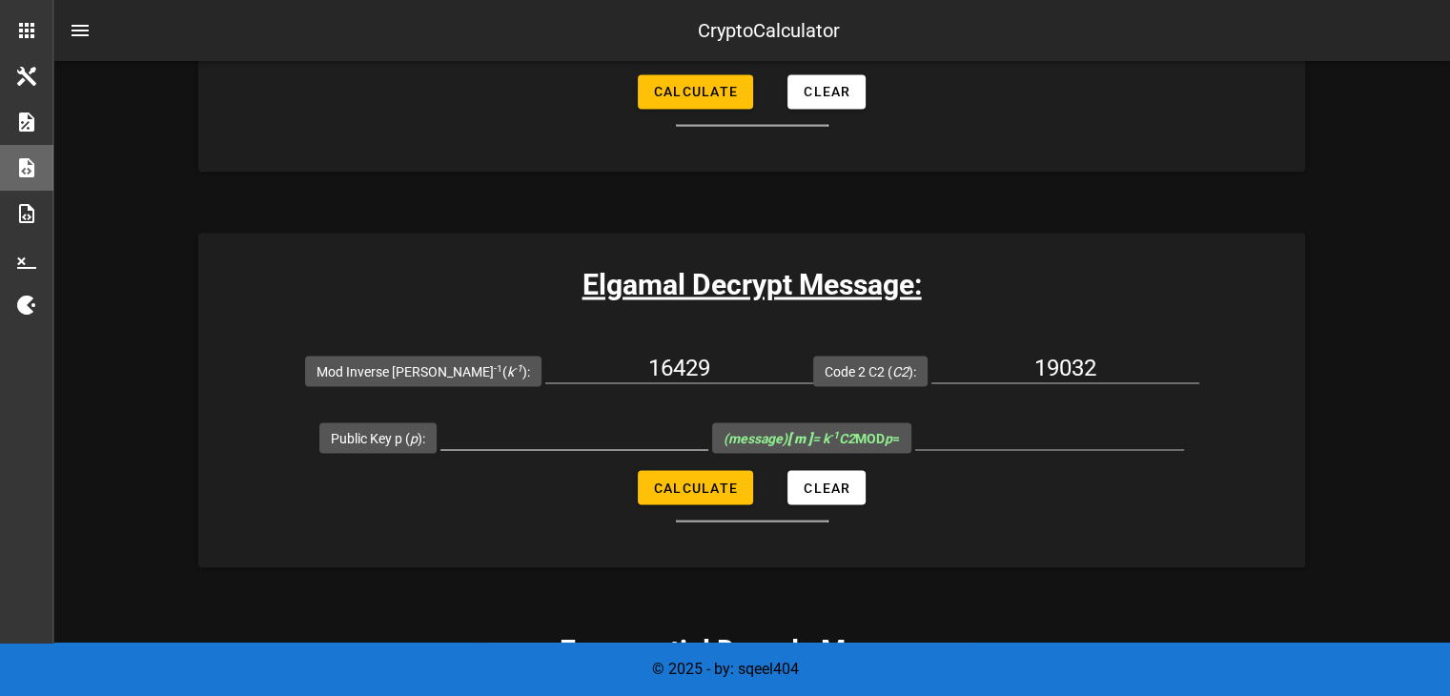
click at [603, 447] on div at bounding box center [574, 444] width 268 height 51
click at [604, 432] on input "Public Key p ( p ):" at bounding box center [574, 434] width 268 height 31
type input "19777"
click at [680, 482] on span "Calculate" at bounding box center [695, 487] width 85 height 15
type input "2358"
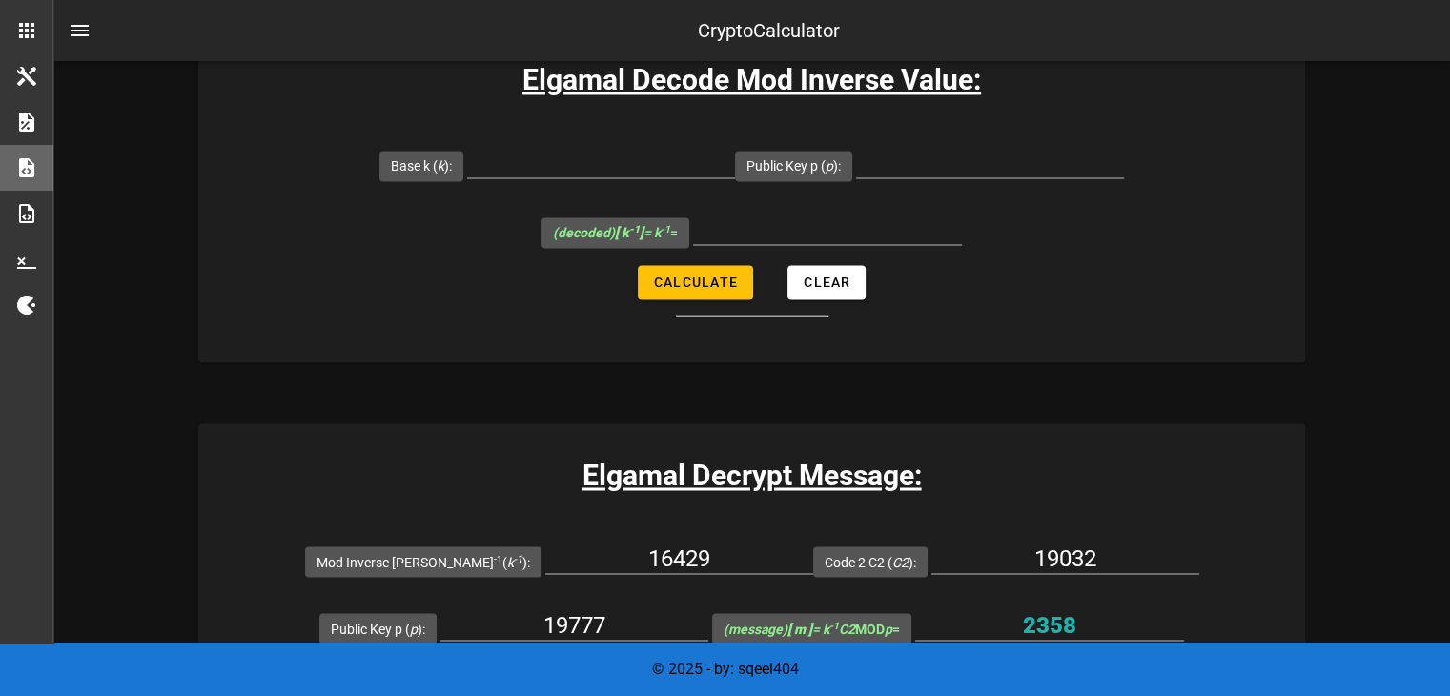
scroll to position [3204, 0]
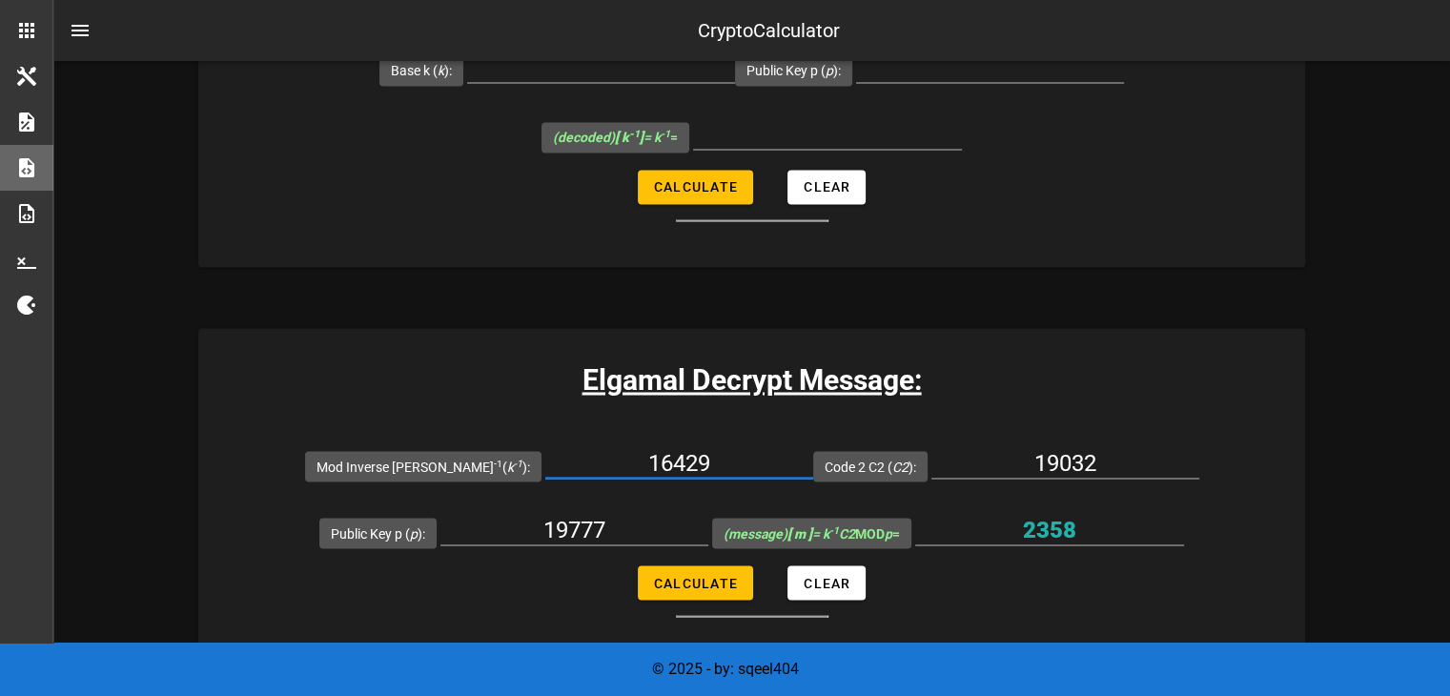
drag, startPoint x: 683, startPoint y: 463, endPoint x: 629, endPoint y: 468, distance: 53.6
click at [629, 468] on input "16429" at bounding box center [679, 462] width 268 height 31
type input "14020"
click at [688, 581] on span "Calculate" at bounding box center [695, 582] width 85 height 15
type input "17133"
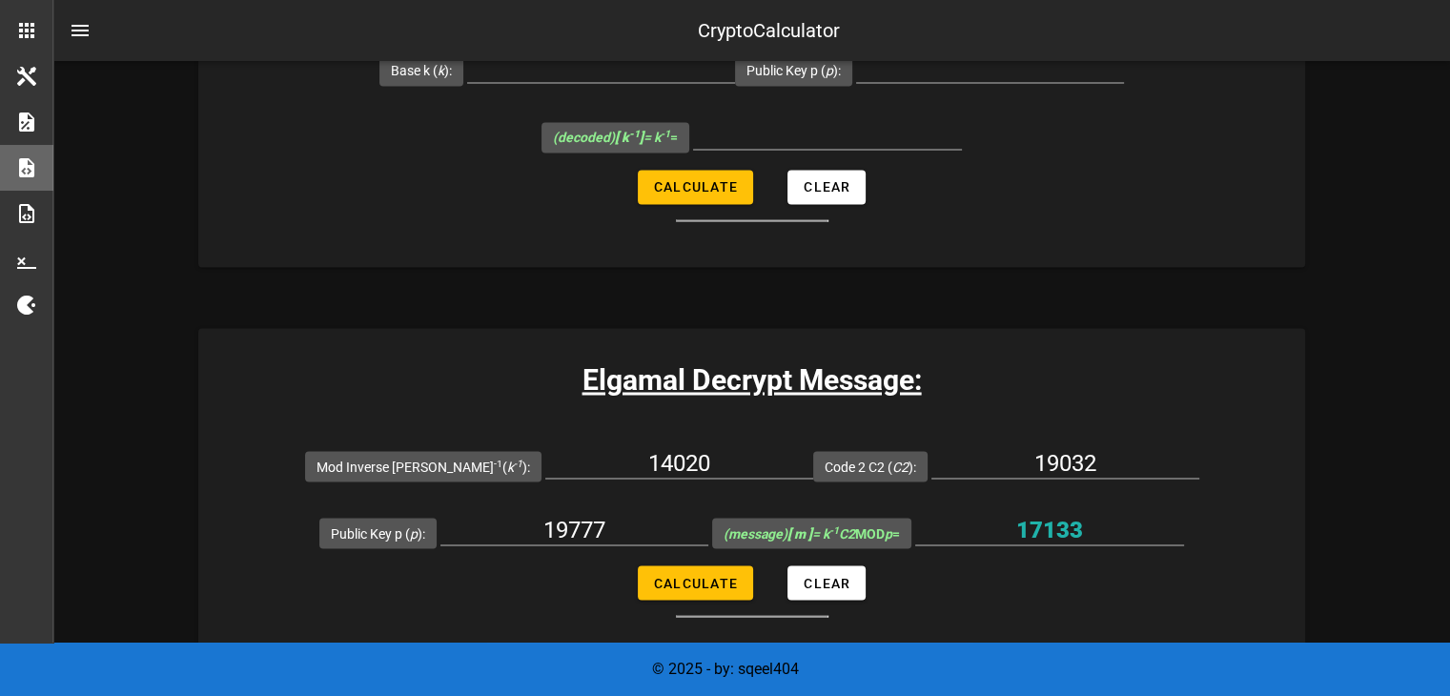
drag, startPoint x: 706, startPoint y: 464, endPoint x: 398, endPoint y: 481, distance: 308.4
click at [398, 481] on div "Mod Inverse [PERSON_NAME] -1 ( k -1 ): 14020" at bounding box center [559, 465] width 508 height 67
type input "16429"
click at [706, 567] on button "Calculate" at bounding box center [695, 582] width 115 height 34
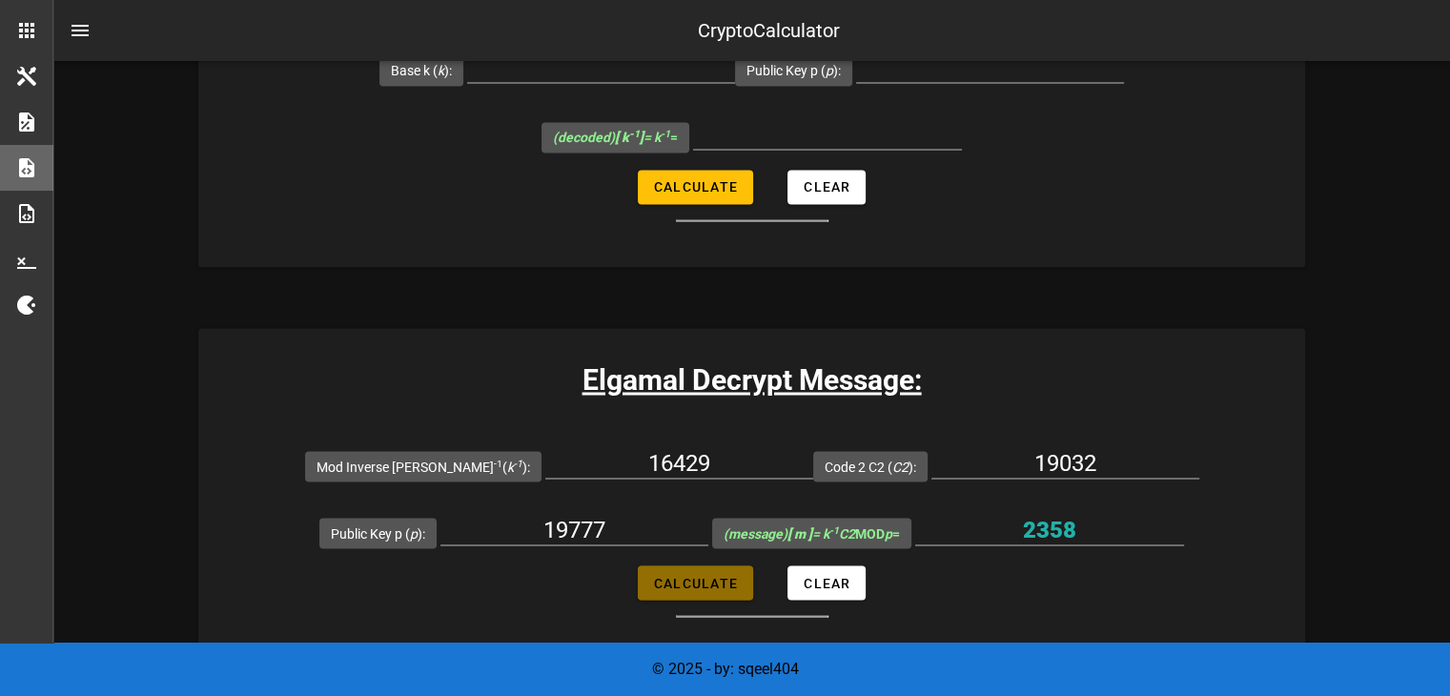
click at [706, 567] on button "Calculate" at bounding box center [695, 582] width 115 height 34
type input "2358"
click at [1047, 527] on input "2358" at bounding box center [1049, 529] width 269 height 31
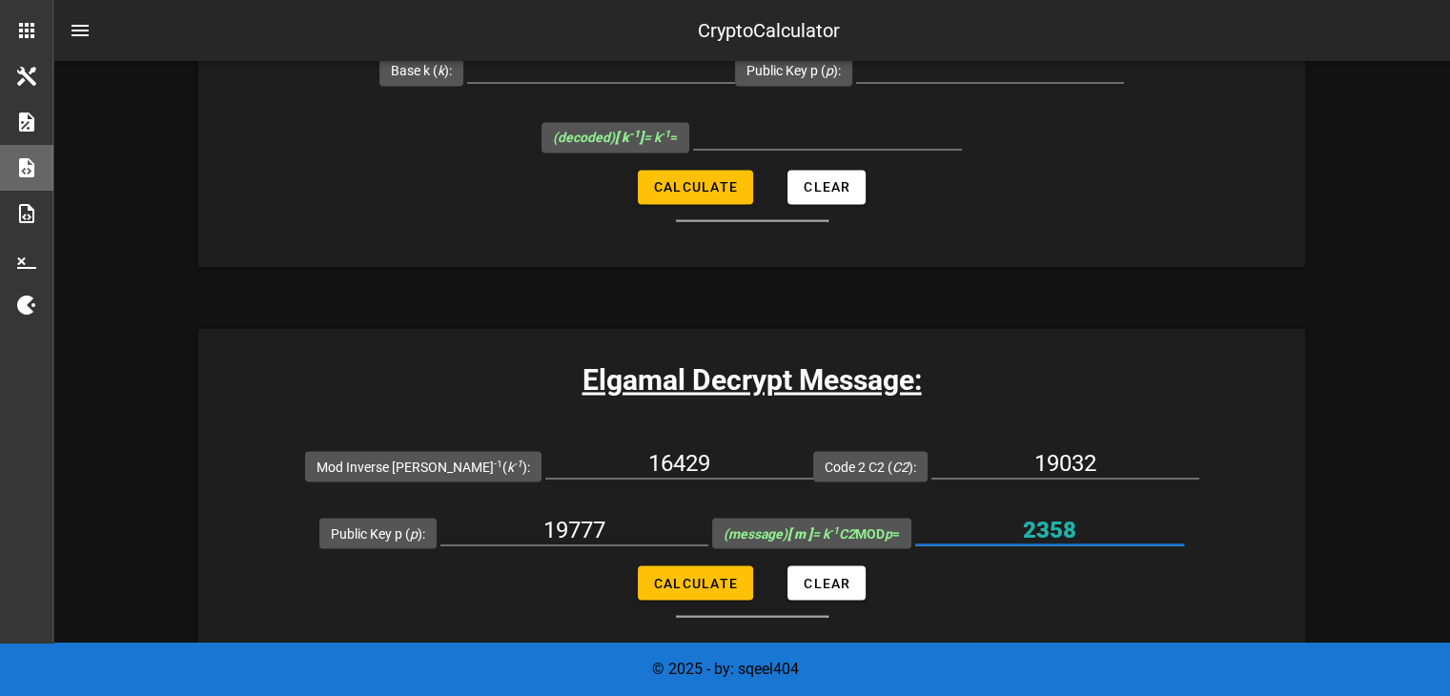
click at [1047, 527] on input "2358" at bounding box center [1049, 529] width 269 height 31
click at [1000, 554] on div at bounding box center [1049, 558] width 269 height 13
drag, startPoint x: 679, startPoint y: 460, endPoint x: 287, endPoint y: 451, distance: 392.0
click at [287, 451] on form "Mod Inverse [PERSON_NAME] -1 ( k -1 ): 16429 Code 2 C2 ( C2 ): 19032 Public Key…" at bounding box center [751, 524] width 1107 height 185
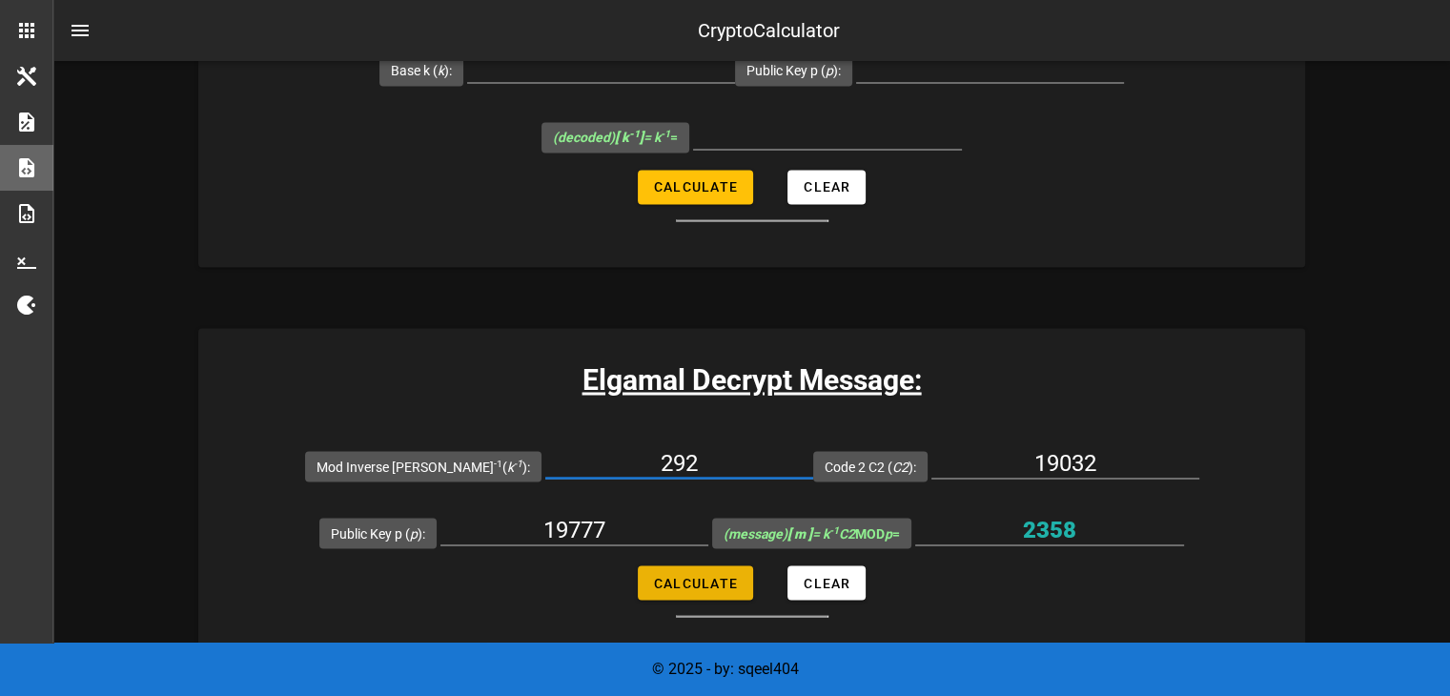
type input "292"
click at [689, 588] on button "Calculate" at bounding box center [695, 582] width 115 height 34
type input "7"
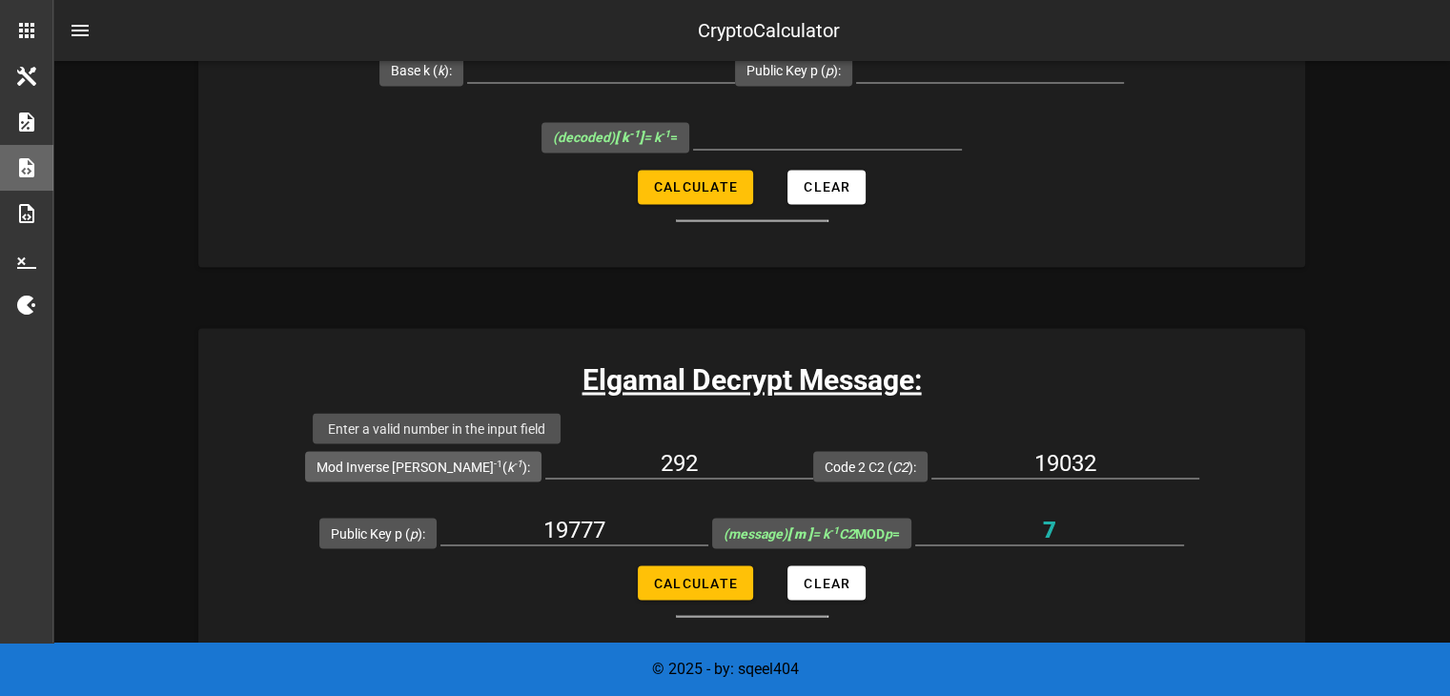
click at [440, 459] on label "Mod Inverse [PERSON_NAME] -1 ( k -1 ):" at bounding box center [424, 466] width 214 height 19
click at [545, 459] on input "292" at bounding box center [679, 462] width 268 height 31
click at [440, 459] on label "Mod Inverse [PERSON_NAME] -1 ( k -1 ):" at bounding box center [424, 466] width 214 height 19
click at [545, 459] on input "292" at bounding box center [679, 462] width 268 height 31
click at [413, 461] on label "Mod Inverse [PERSON_NAME] -1 ( k -1 ):" at bounding box center [424, 466] width 214 height 19
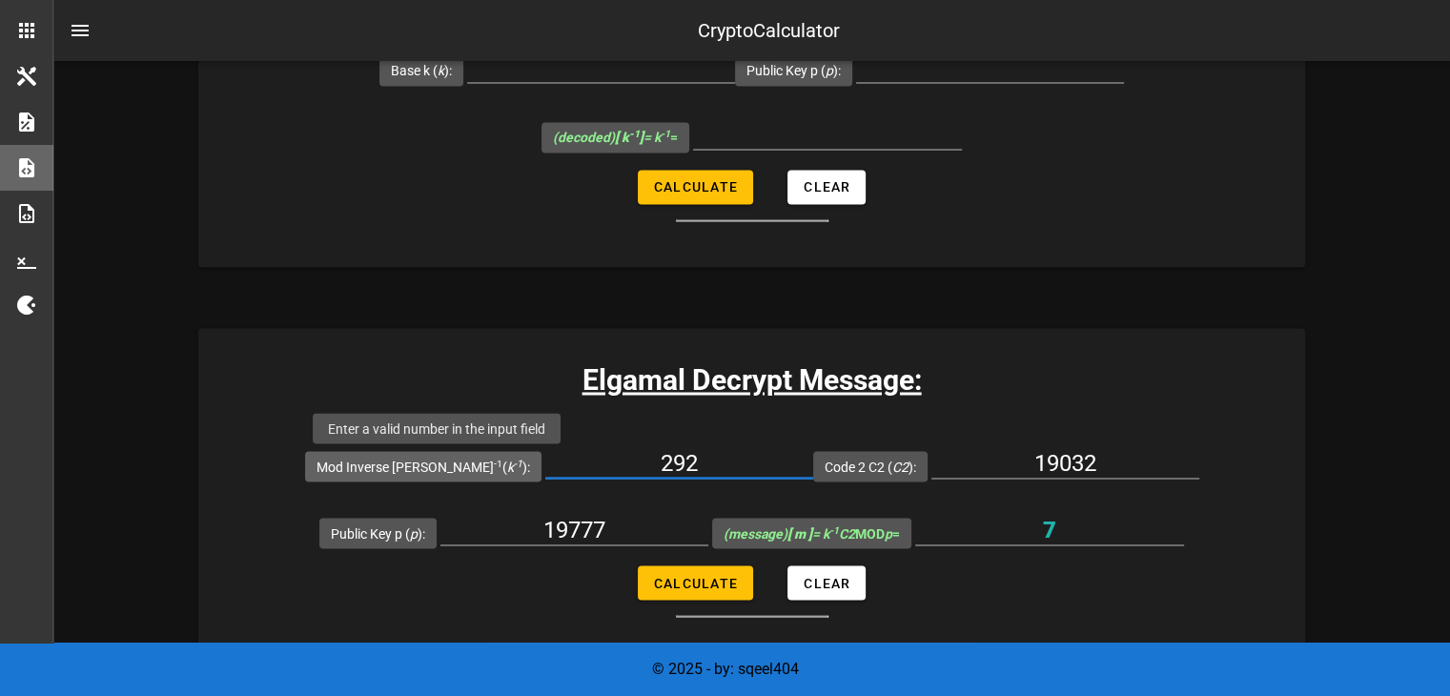
click at [545, 461] on input "292" at bounding box center [679, 462] width 268 height 31
click at [413, 461] on label "Mod Inverse [PERSON_NAME] -1 ( k -1 ):" at bounding box center [424, 466] width 214 height 19
click at [545, 461] on input "292" at bounding box center [679, 462] width 268 height 31
click at [413, 461] on label "Mod Inverse [PERSON_NAME] -1 ( k -1 ):" at bounding box center [424, 466] width 214 height 19
click at [545, 461] on input "292" at bounding box center [679, 462] width 268 height 31
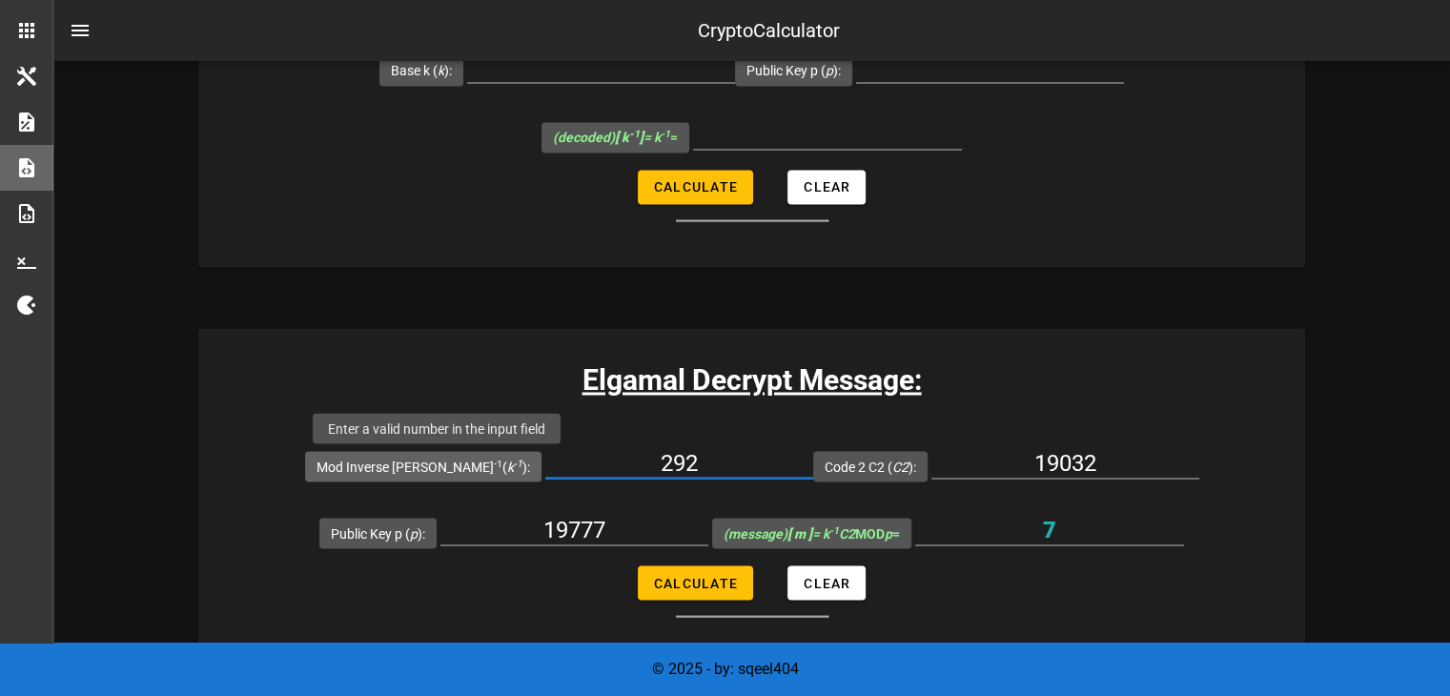
click at [396, 462] on label "Mod Inverse [PERSON_NAME] -1 ( k -1 ):" at bounding box center [424, 466] width 214 height 19
click at [545, 462] on input "292" at bounding box center [679, 462] width 268 height 31
click at [396, 462] on label "Mod Inverse [PERSON_NAME] -1 ( k -1 ):" at bounding box center [424, 466] width 214 height 19
click at [545, 462] on input "292" at bounding box center [679, 462] width 268 height 31
click at [396, 462] on label "Mod Inverse [PERSON_NAME] -1 ( k -1 ):" at bounding box center [424, 466] width 214 height 19
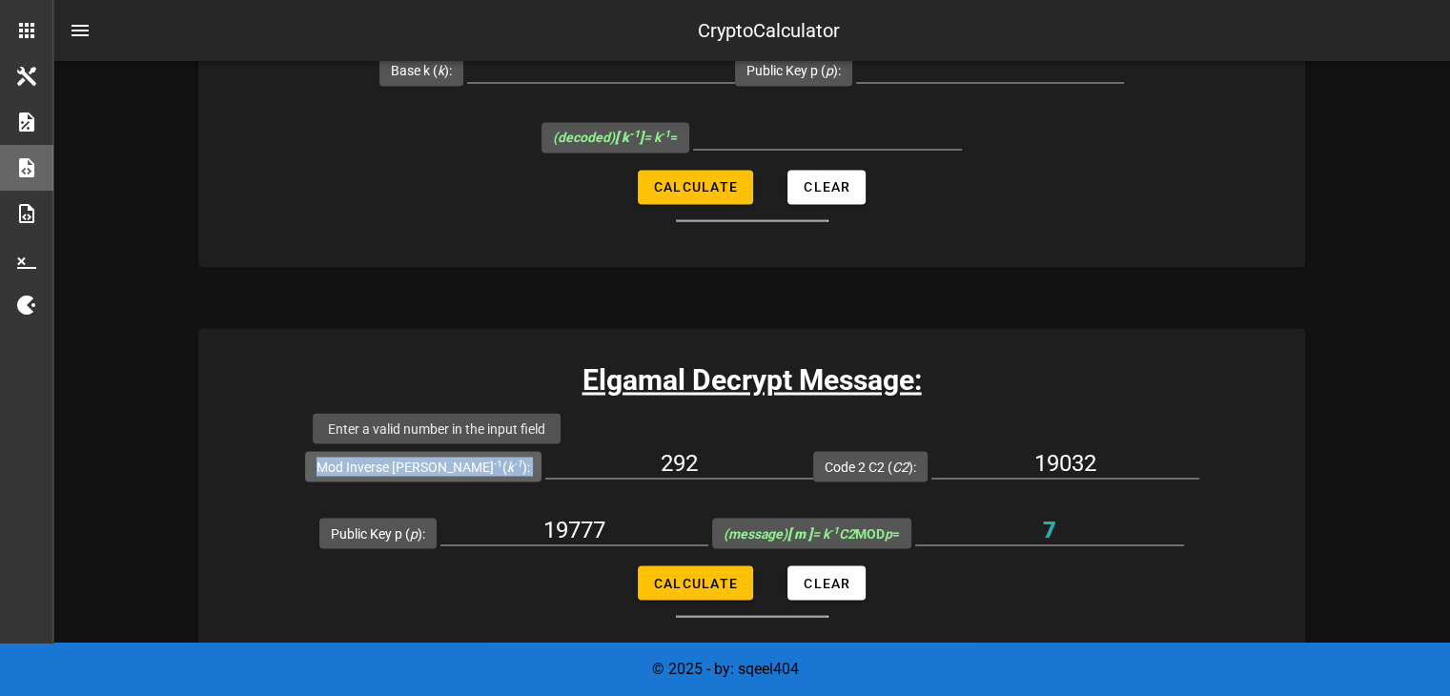
click at [545, 462] on input "292" at bounding box center [679, 462] width 268 height 31
click at [396, 462] on label "Mod Inverse [PERSON_NAME] -1 ( k -1 ):" at bounding box center [424, 466] width 214 height 19
click at [545, 462] on input "292" at bounding box center [679, 462] width 268 height 31
click at [396, 462] on label "Mod Inverse [PERSON_NAME] -1 ( k -1 ):" at bounding box center [424, 466] width 214 height 19
click at [545, 462] on input "292" at bounding box center [679, 462] width 268 height 31
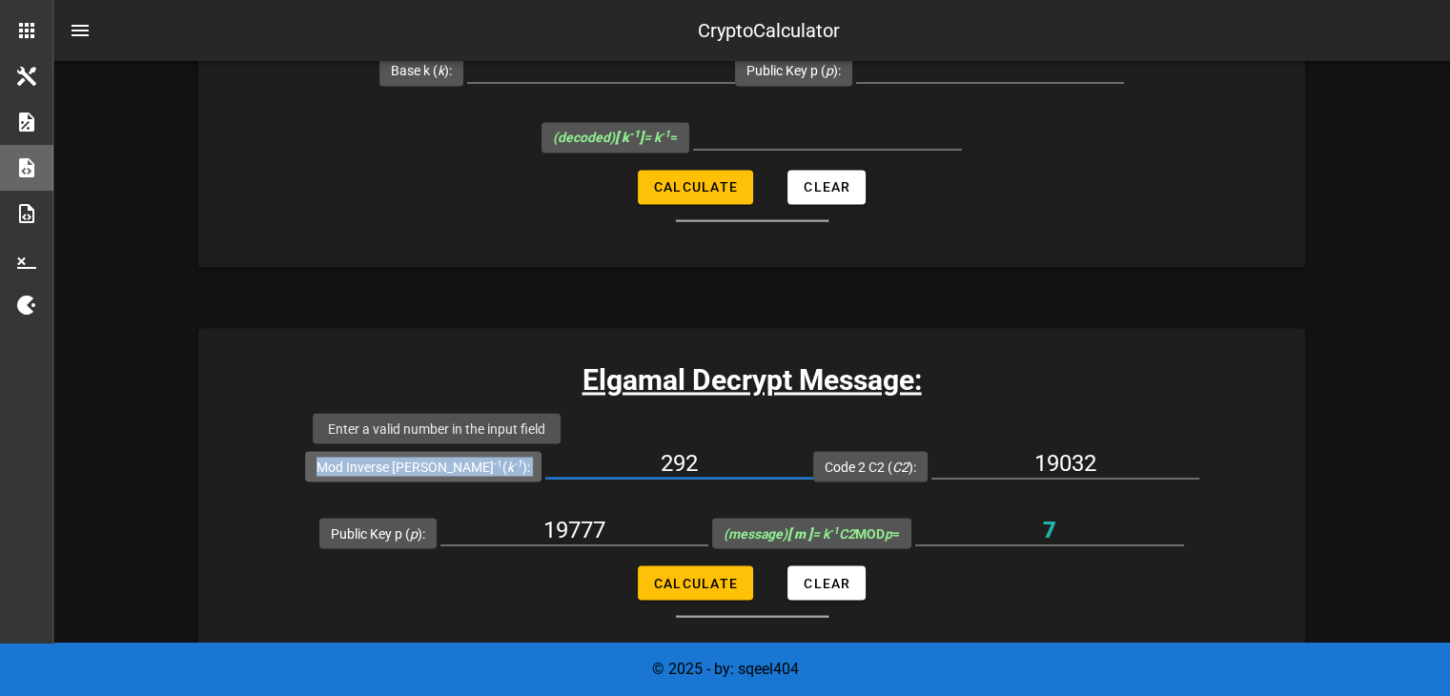
click at [396, 462] on label "Mod Inverse [PERSON_NAME] -1 ( k -1 ):" at bounding box center [424, 466] width 214 height 19
click at [545, 462] on input "292" at bounding box center [679, 462] width 268 height 31
click at [396, 462] on label "Mod Inverse [PERSON_NAME] -1 ( k -1 ):" at bounding box center [424, 466] width 214 height 19
click at [545, 462] on input "292" at bounding box center [679, 462] width 268 height 31
click at [396, 462] on label "Mod Inverse [PERSON_NAME] -1 ( k -1 ):" at bounding box center [424, 466] width 214 height 19
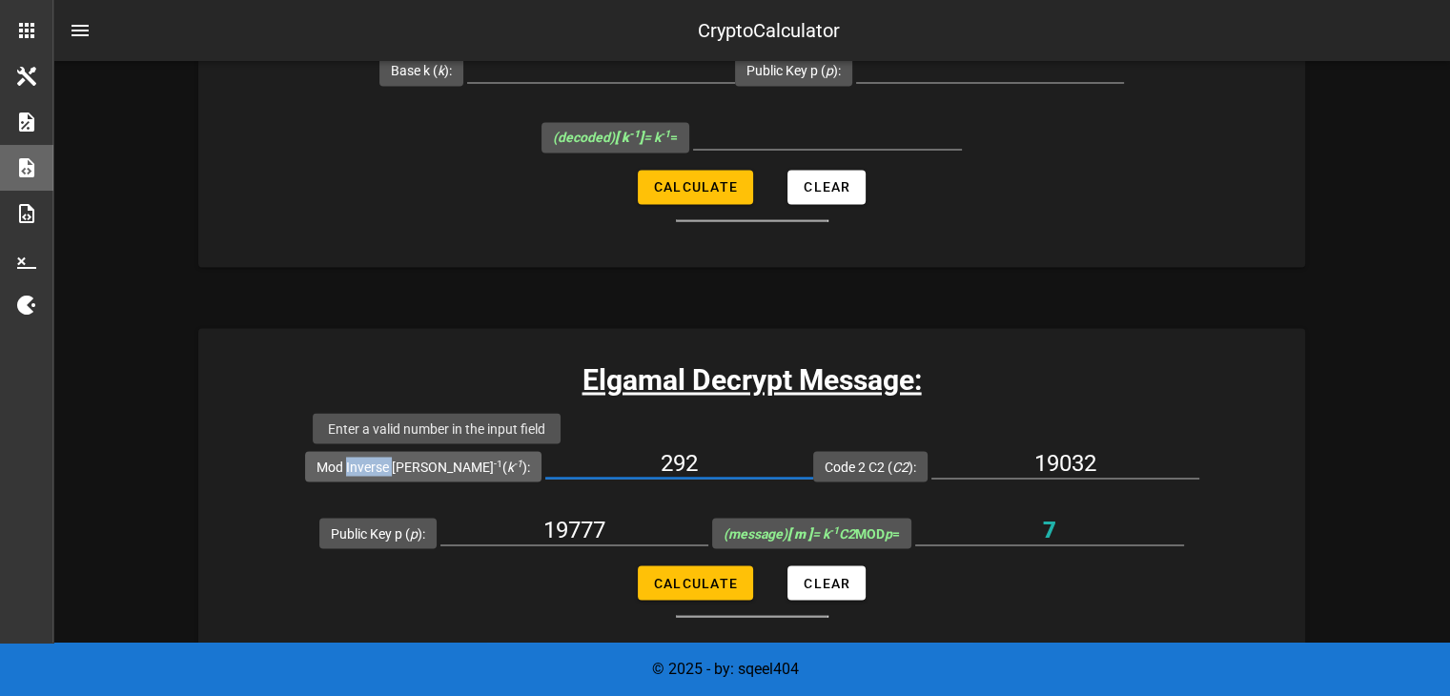
click at [545, 462] on input "292" at bounding box center [679, 462] width 268 height 31
click at [396, 462] on label "Mod Inverse [PERSON_NAME] -1 ( k -1 ):" at bounding box center [424, 466] width 214 height 19
click at [545, 462] on input "292" at bounding box center [679, 462] width 268 height 31
click at [396, 462] on label "Mod Inverse [PERSON_NAME] -1 ( k -1 ):" at bounding box center [424, 466] width 214 height 19
click at [545, 462] on input "292" at bounding box center [679, 462] width 268 height 31
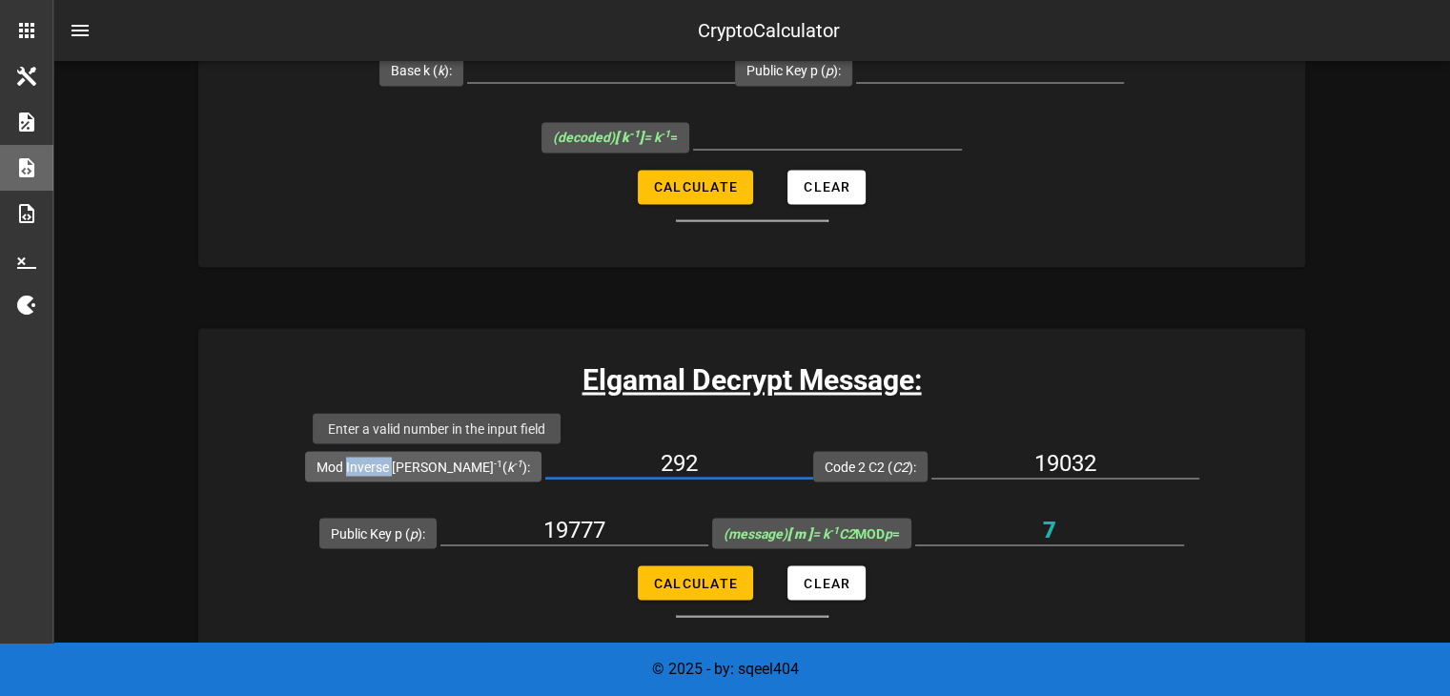
click at [396, 462] on label "Mod Inverse [PERSON_NAME] -1 ( k -1 ):" at bounding box center [424, 466] width 214 height 19
click at [545, 462] on input "292" at bounding box center [679, 462] width 268 height 31
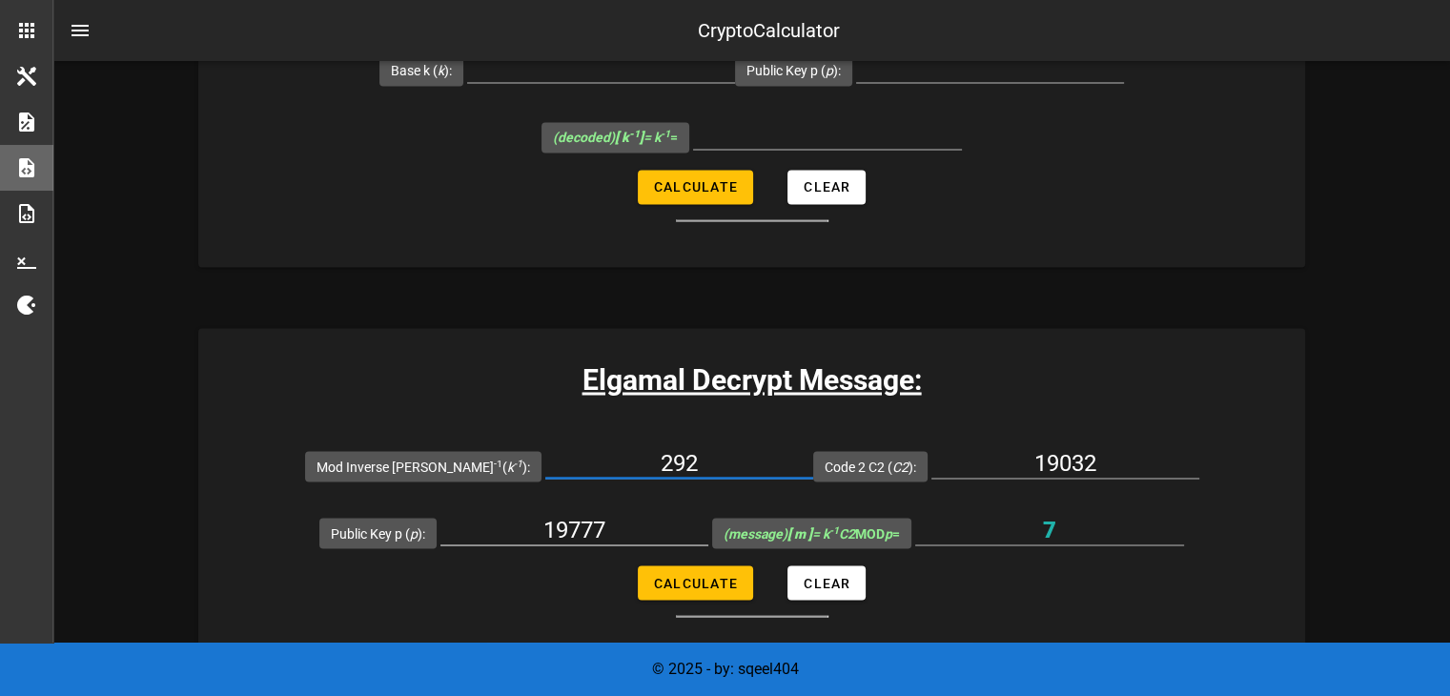
click at [587, 540] on div "19777" at bounding box center [574, 529] width 268 height 31
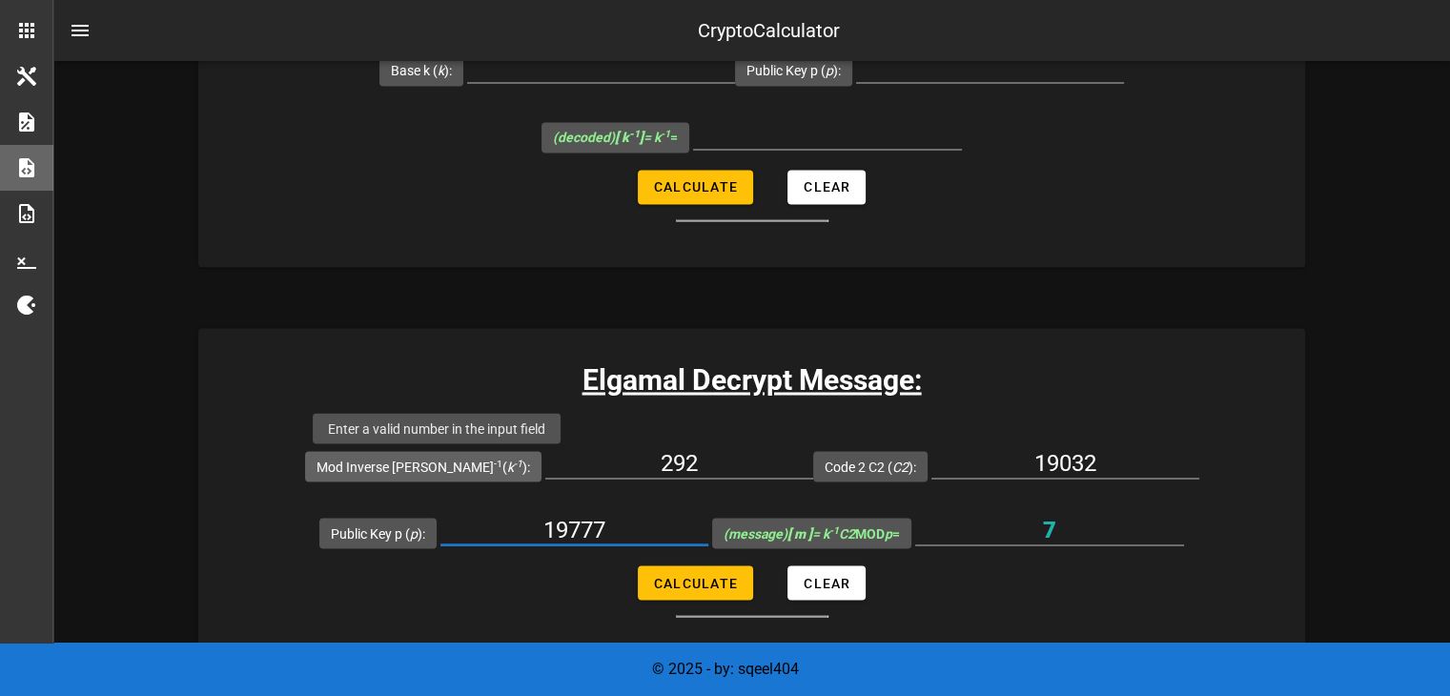
click at [420, 459] on label "Mod Inverse [PERSON_NAME] -1 ( k -1 ):" at bounding box center [424, 466] width 214 height 19
click at [545, 459] on input "292" at bounding box center [679, 462] width 268 height 31
click at [420, 459] on label "Mod Inverse [PERSON_NAME] -1 ( k -1 ):" at bounding box center [424, 466] width 214 height 19
click at [545, 459] on input "292" at bounding box center [679, 462] width 268 height 31
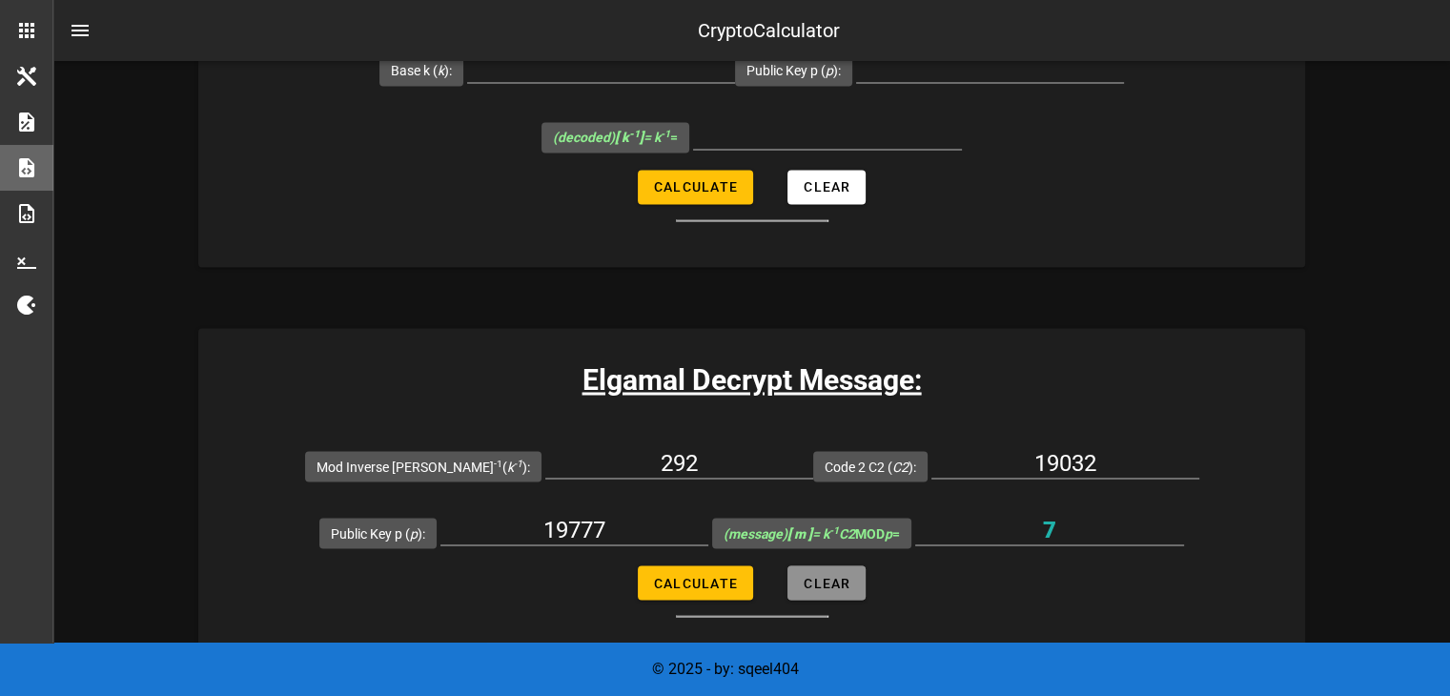
click at [847, 592] on button "Clear" at bounding box center [827, 582] width 78 height 34
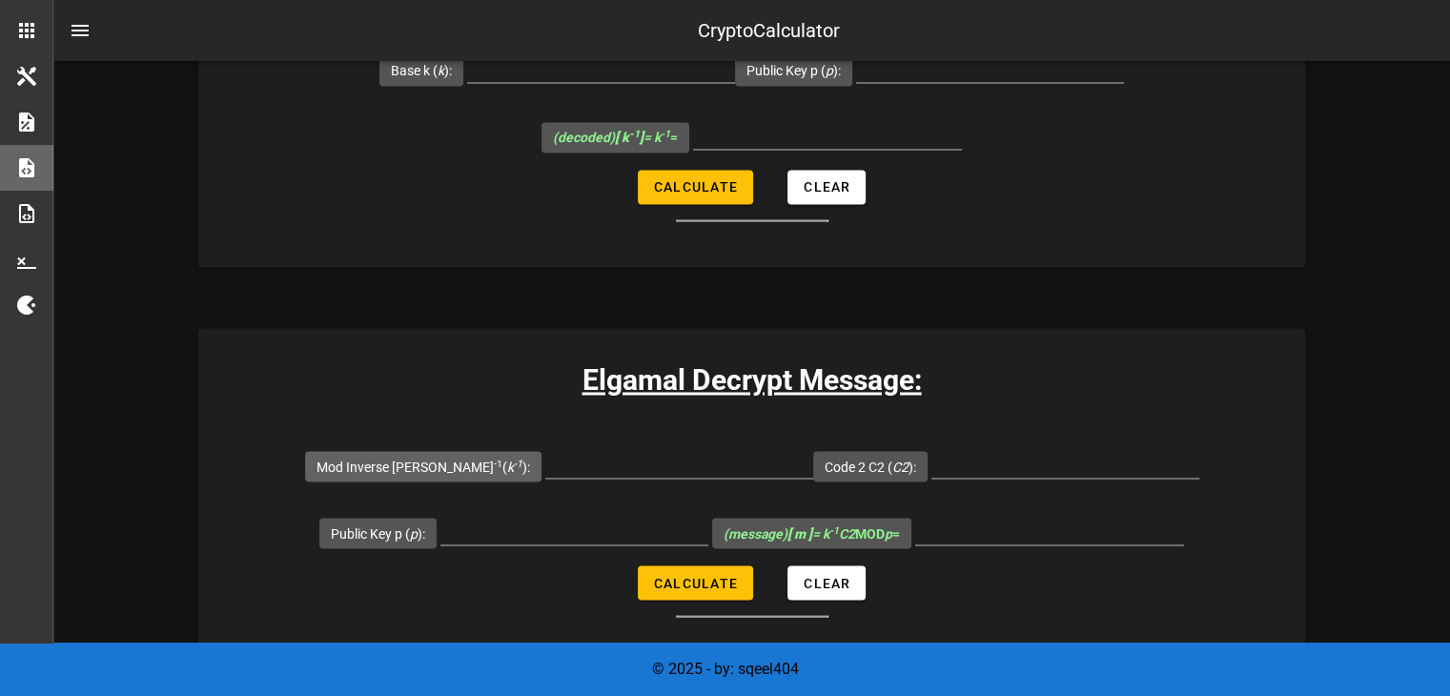
click at [454, 465] on label "Mod Inverse [PERSON_NAME] -1 ( k -1 ):" at bounding box center [424, 466] width 214 height 19
click at [545, 465] on input "Mod Inverse [PERSON_NAME] -1 ( k -1 ):" at bounding box center [679, 462] width 268 height 31
click at [454, 465] on label "Mod Inverse [PERSON_NAME] -1 ( k -1 ):" at bounding box center [424, 466] width 214 height 19
click at [545, 465] on input "Mod Inverse [PERSON_NAME] -1 ( k -1 ):" at bounding box center [679, 462] width 268 height 31
drag, startPoint x: 366, startPoint y: 461, endPoint x: 517, endPoint y: 459, distance: 150.7
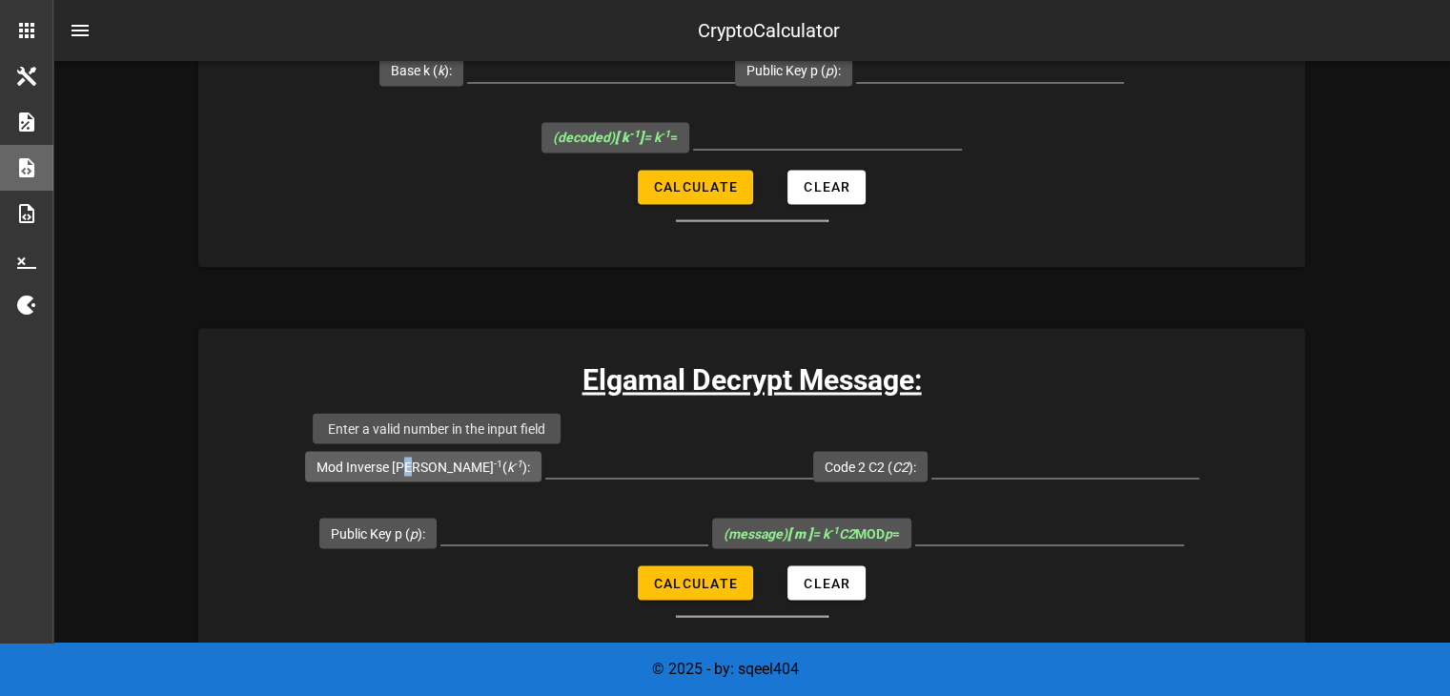
click at [517, 459] on span "Mod Inverse [PERSON_NAME] -1 ( k -1 ):" at bounding box center [423, 466] width 236 height 31
copy label "Mod Inverse [PERSON_NAME] -1 ( k -1 ):"
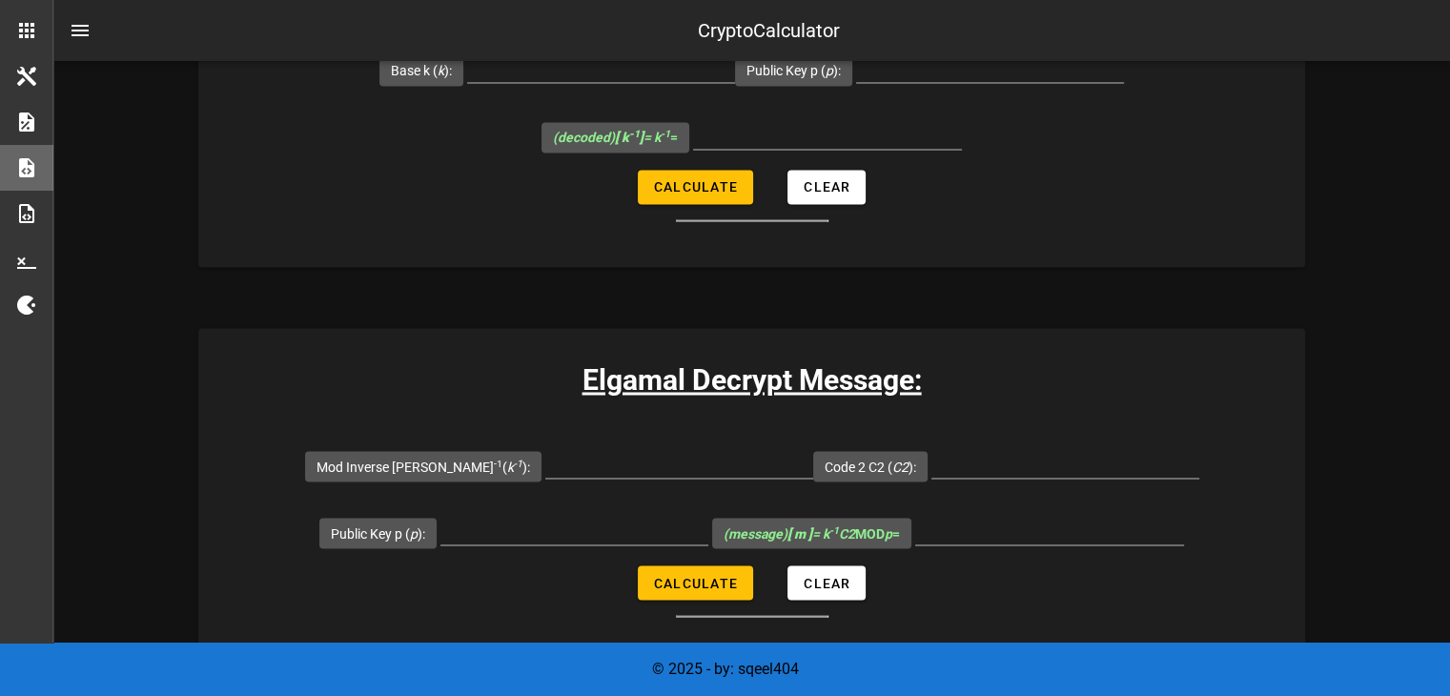
click at [1051, 409] on div "Elgamal Decrypt Message: Mod Inverse [PERSON_NAME] -1 ( k -1 ): Code 2 C2 ( C2 …" at bounding box center [751, 495] width 1107 height 335
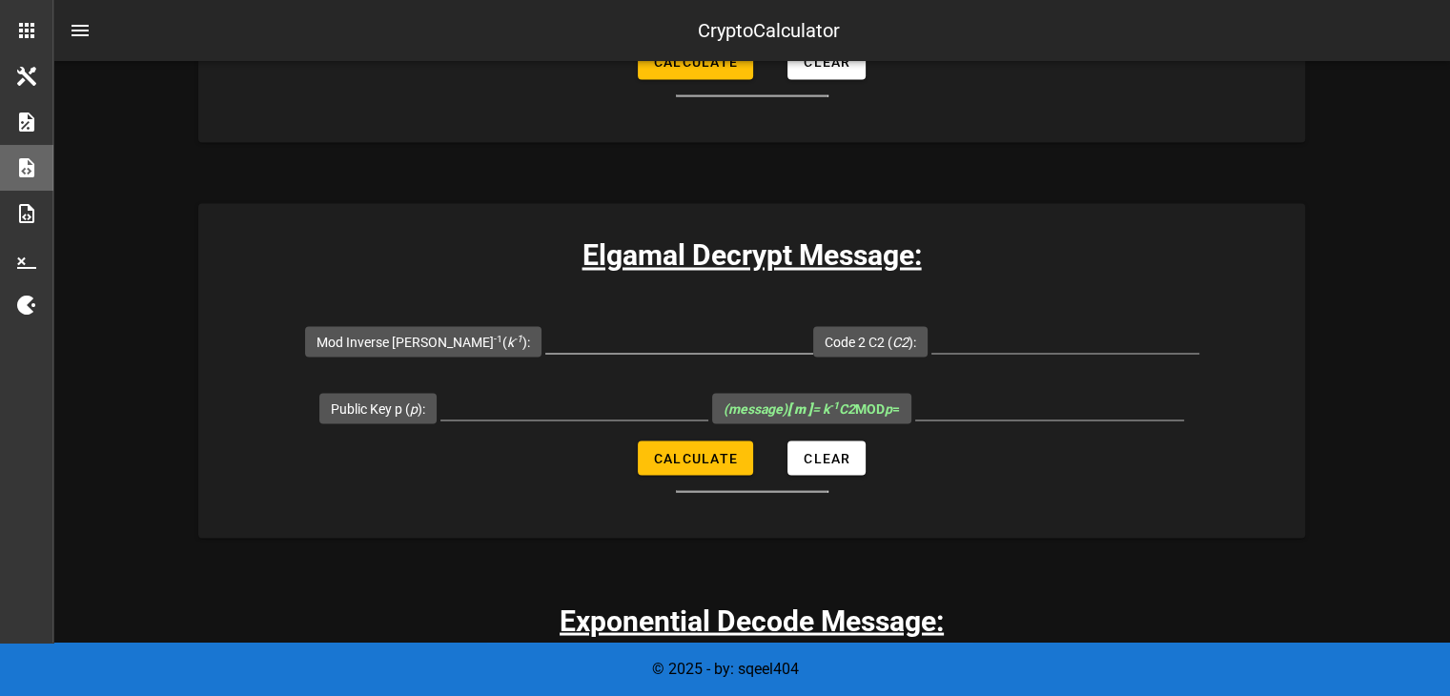
scroll to position [3300, 0]
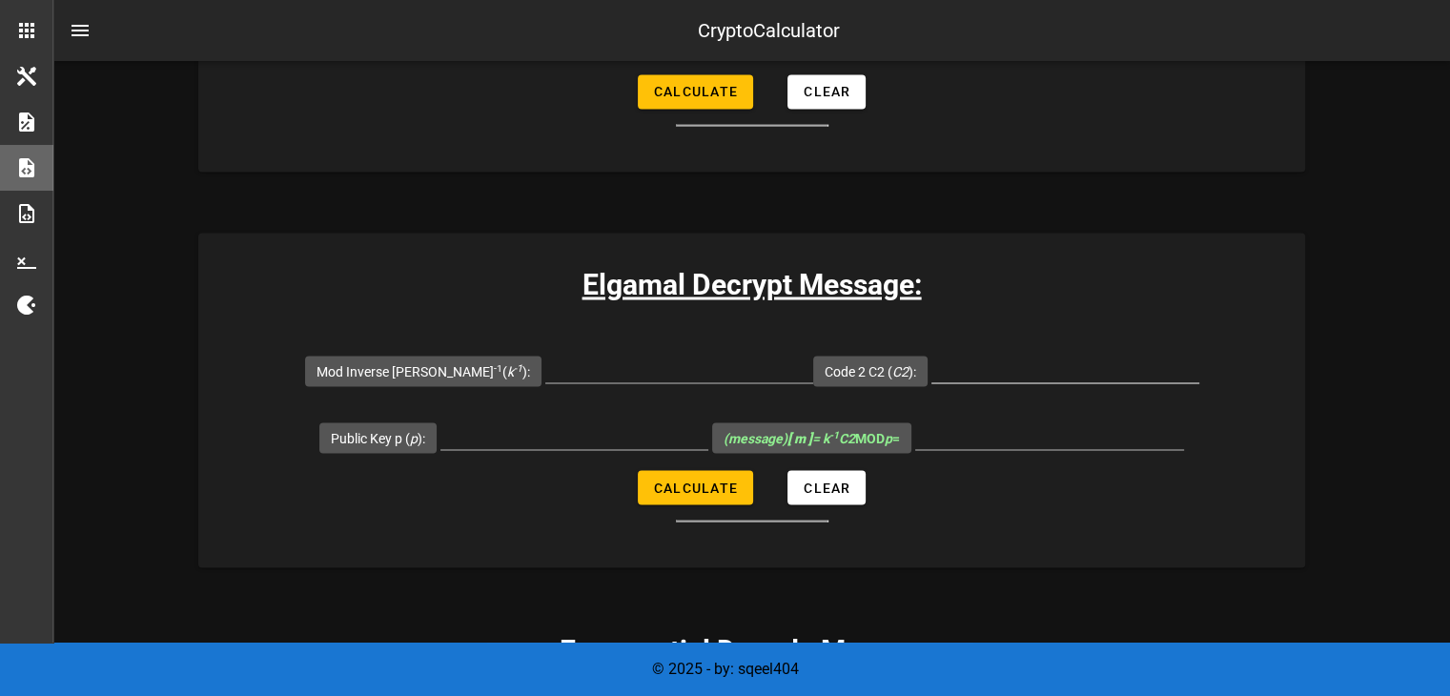
click at [931, 359] on input "Code 2 C2 ( C2 ):" at bounding box center [1065, 367] width 268 height 31
paste input "2321746"
type input "2321746"
click at [625, 377] on input "Mod Inverse [PERSON_NAME] -1 ( k -1 ):" at bounding box center [679, 367] width 268 height 31
click at [605, 424] on input "Public Key p ( p ):" at bounding box center [574, 434] width 268 height 31
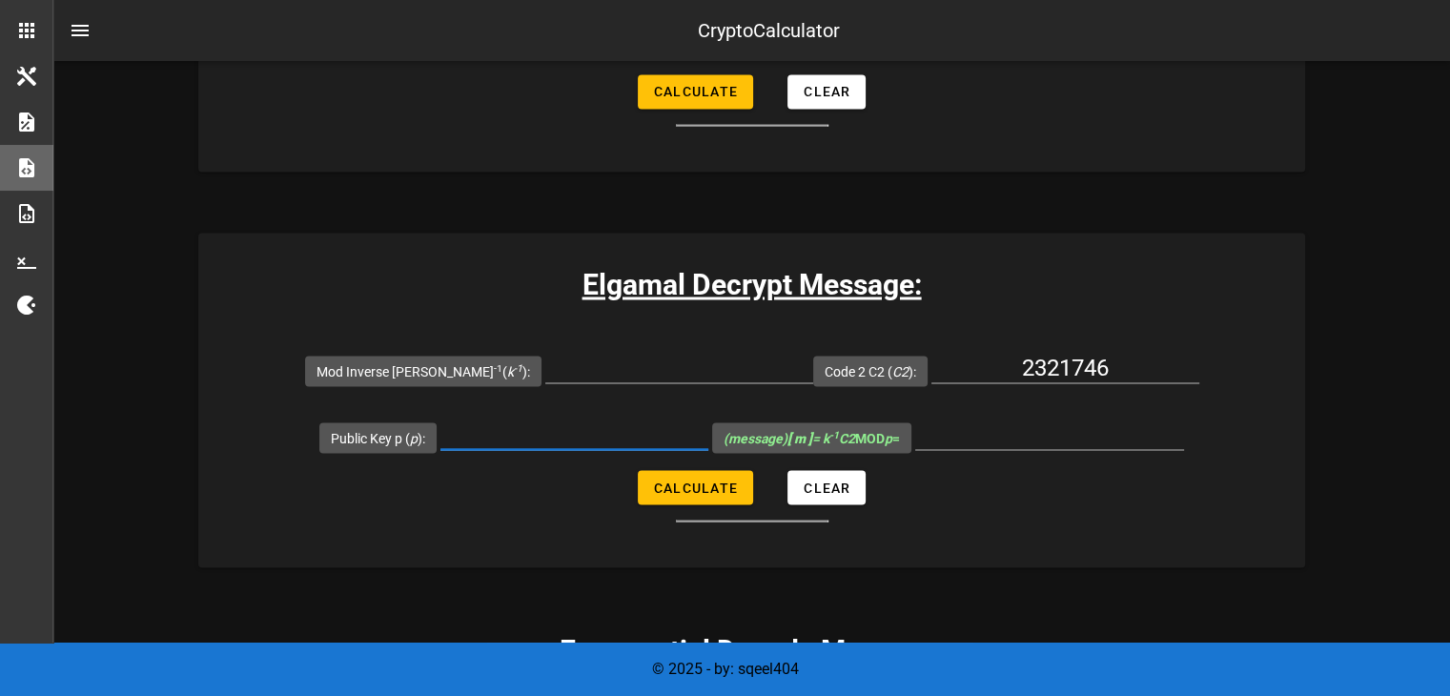
click at [557, 441] on input "Public Key p ( p ):" at bounding box center [574, 434] width 268 height 31
paste input "9754267"
type input "9754267"
